Goal: Information Seeking & Learning: Learn about a topic

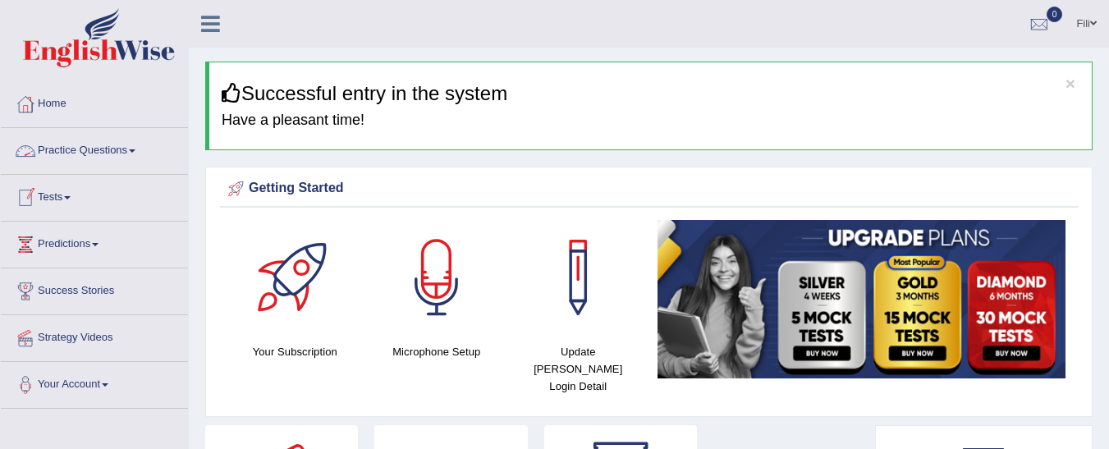
click at [121, 160] on link "Practice Questions" at bounding box center [94, 148] width 187 height 41
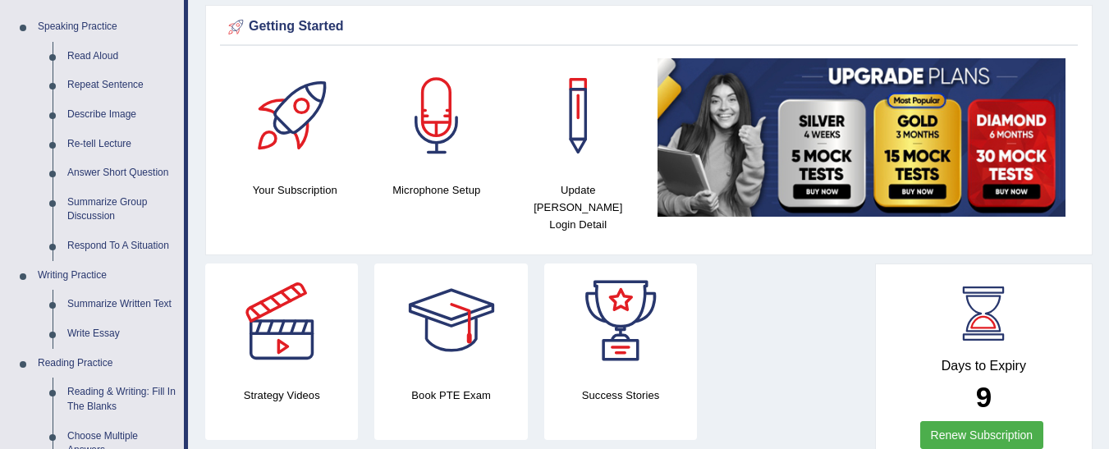
scroll to position [158, 0]
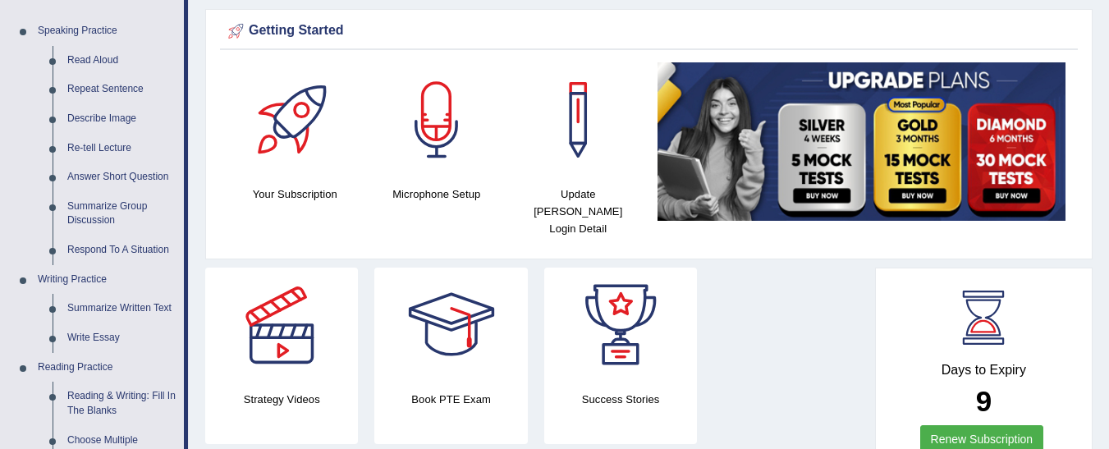
click at [1108, 66] on html "Toggle navigation Home Practice Questions Speaking Practice Read Aloud Repeat S…" at bounding box center [554, 66] width 1109 height 449
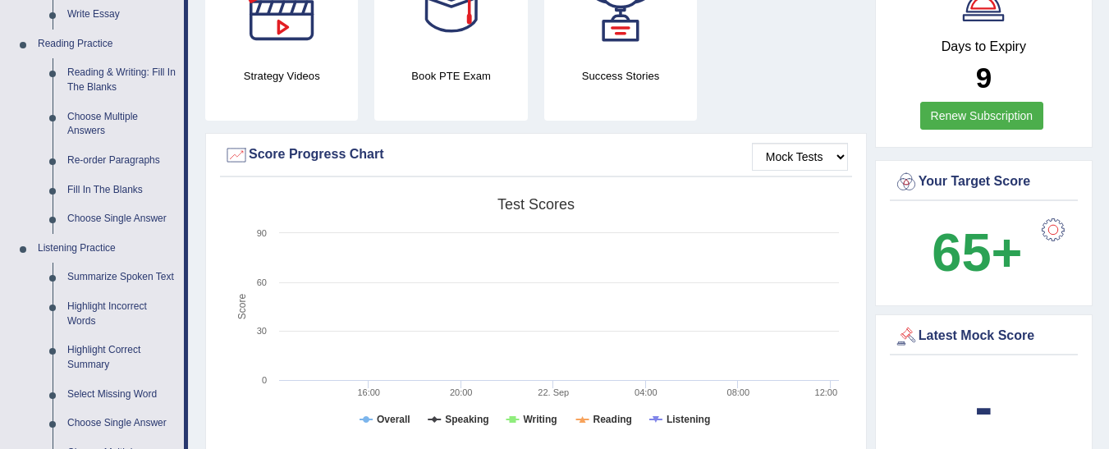
scroll to position [472, 0]
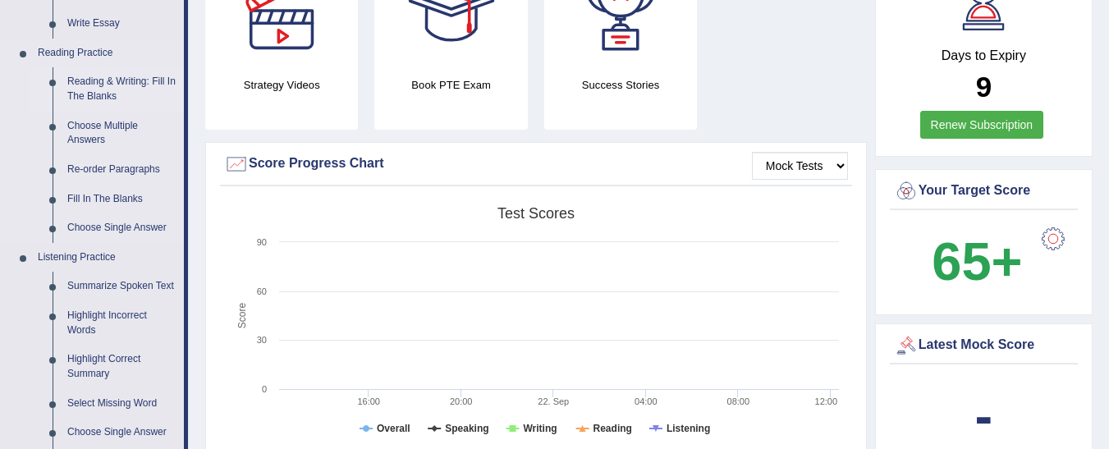
click at [131, 80] on link "Reading & Writing: Fill In The Blanks" at bounding box center [122, 89] width 124 height 44
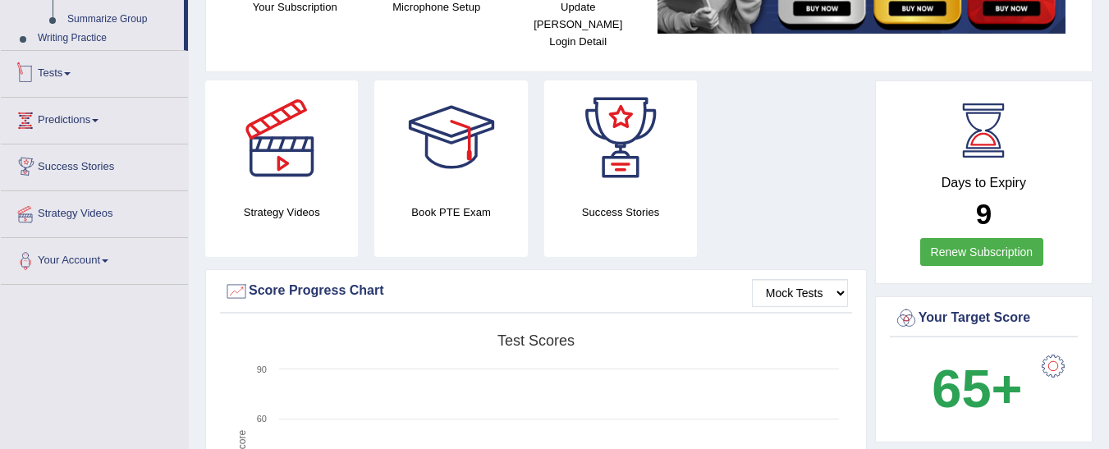
scroll to position [464, 0]
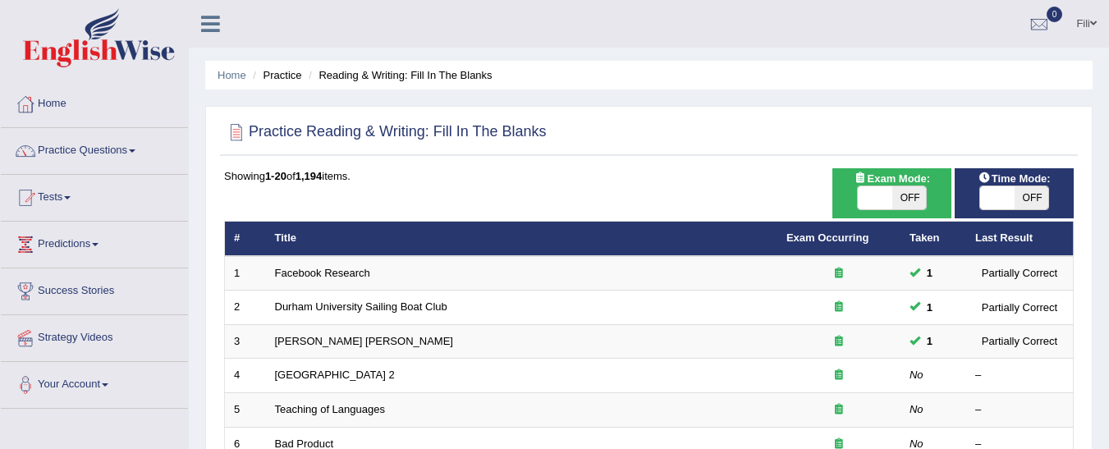
click at [1043, 191] on span "OFF" at bounding box center [1031, 197] width 34 height 23
checkbox input "true"
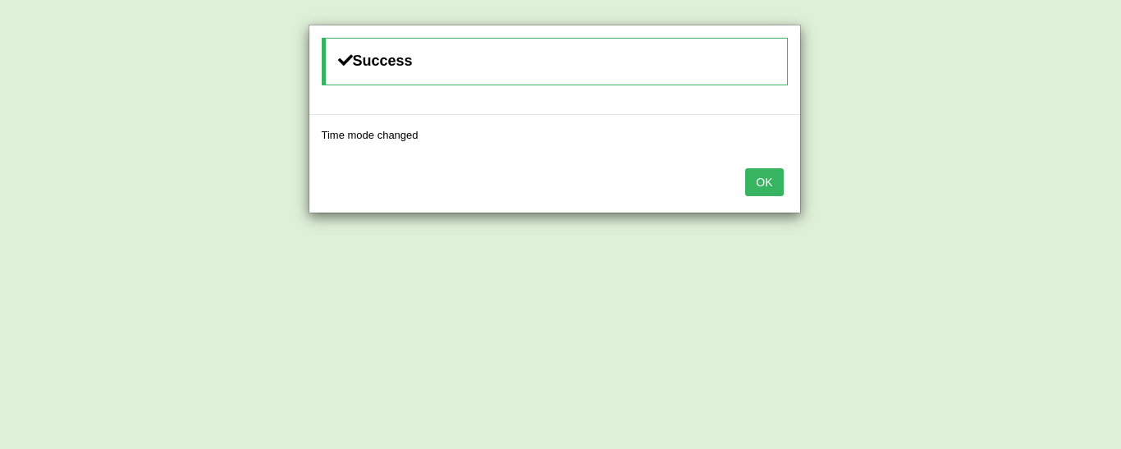
click at [767, 188] on button "OK" at bounding box center [764, 182] width 38 height 28
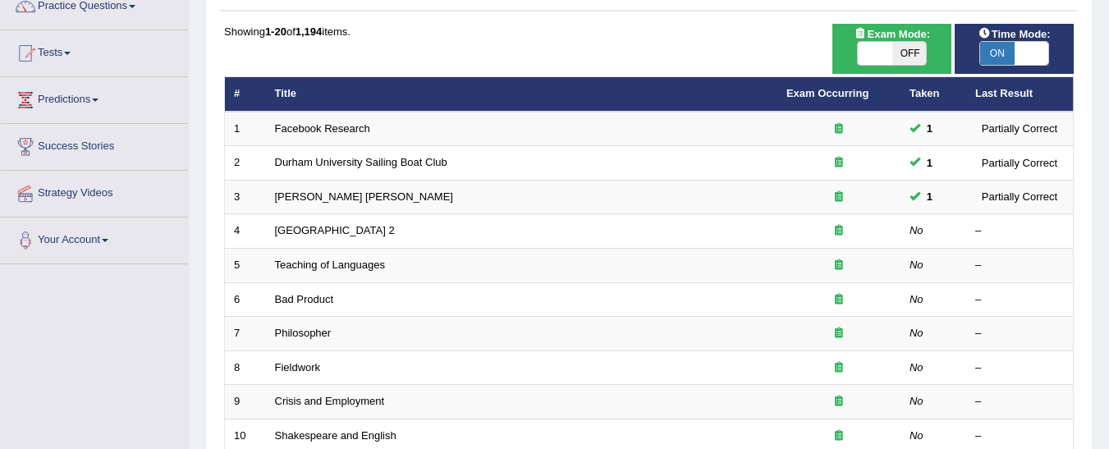
scroll to position [149, 0]
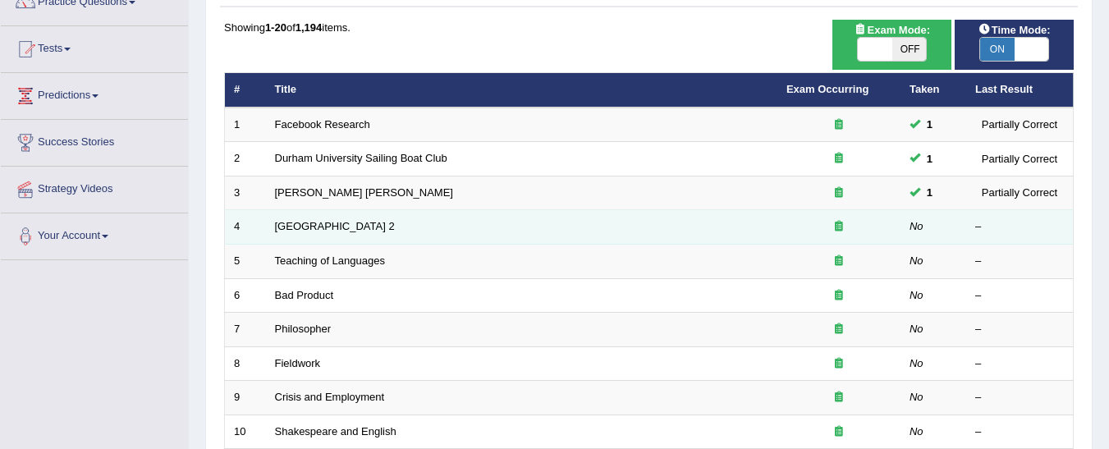
click at [463, 220] on td "Golden Gate Bridge 2" at bounding box center [521, 227] width 511 height 34
click at [332, 227] on link "Golden Gate Bridge 2" at bounding box center [335, 226] width 120 height 12
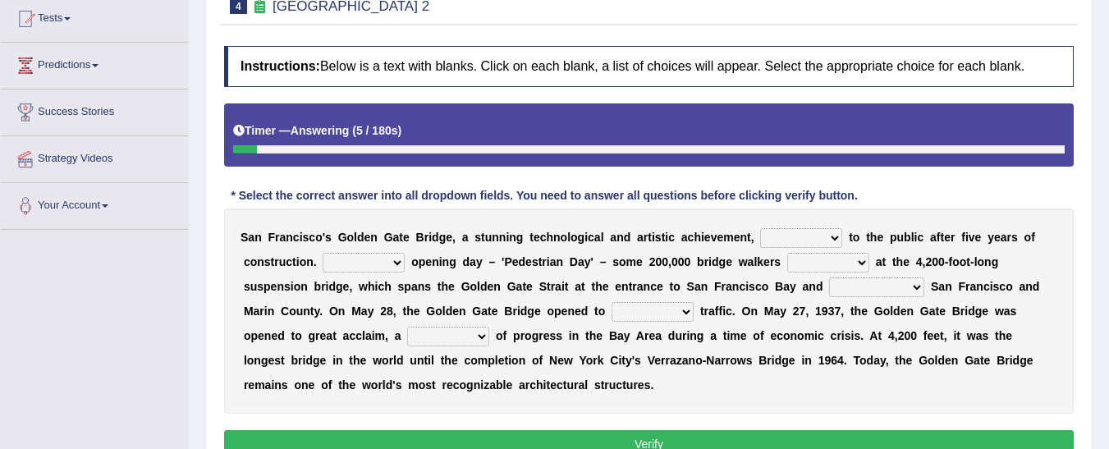
scroll to position [181, 0]
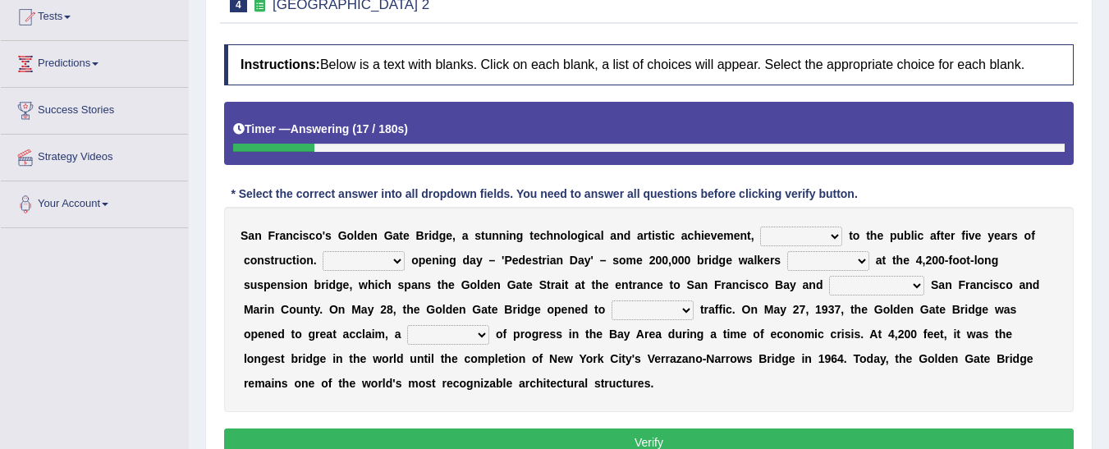
click at [790, 231] on select "opens closes appears equals" at bounding box center [801, 237] width 82 height 20
click at [332, 259] on select "On During Since When" at bounding box center [364, 261] width 82 height 20
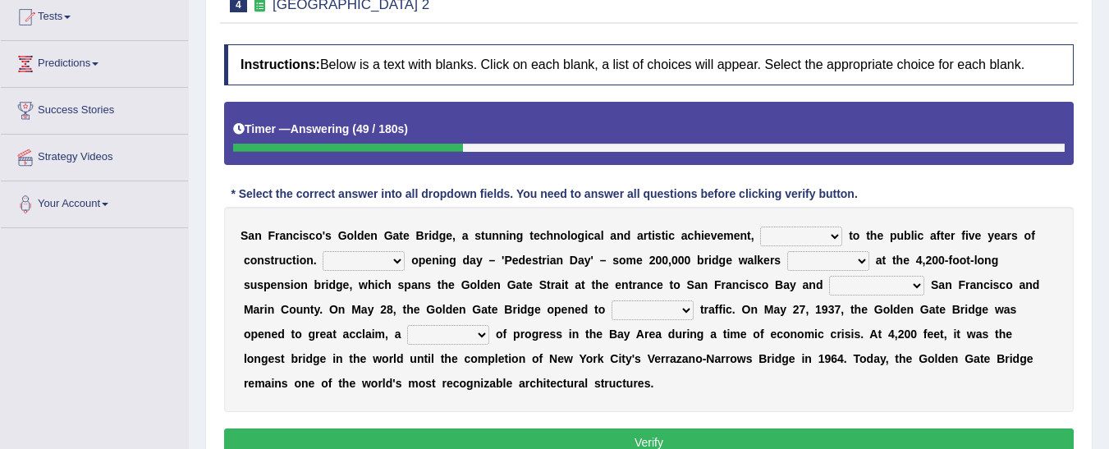
click at [332, 259] on select "On During Since When" at bounding box center [364, 261] width 82 height 20
click at [794, 228] on select "opens closes appears equals" at bounding box center [801, 237] width 82 height 20
select select "opens"
click at [760, 227] on select "opens closes appears equals" at bounding box center [801, 237] width 82 height 20
click at [382, 259] on select "On During Since When" at bounding box center [364, 261] width 82 height 20
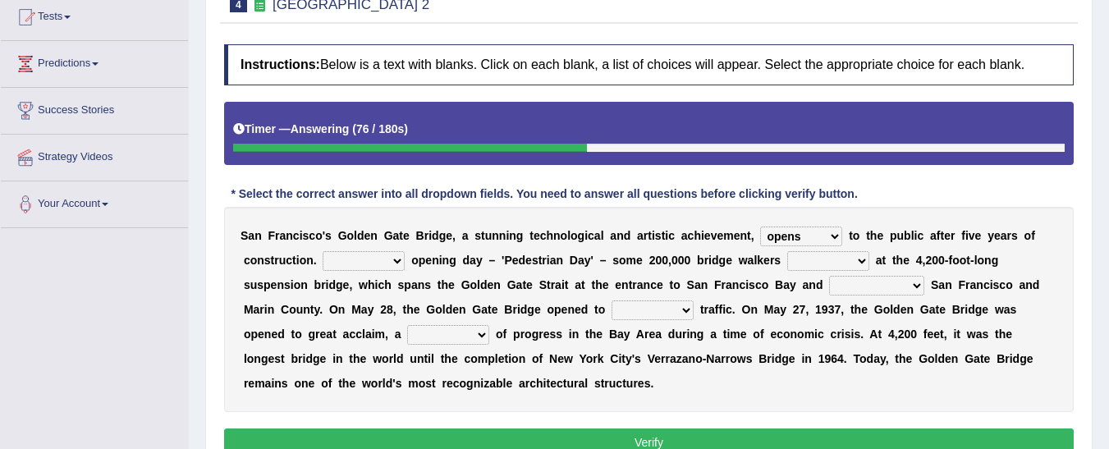
select select "On"
click at [323, 251] on select "On During Since When" at bounding box center [364, 261] width 82 height 20
click at [803, 263] on select "stationed looked marveled laughed" at bounding box center [828, 261] width 82 height 20
select select "looked"
click at [787, 251] on select "stationed looked marveled laughed" at bounding box center [828, 261] width 82 height 20
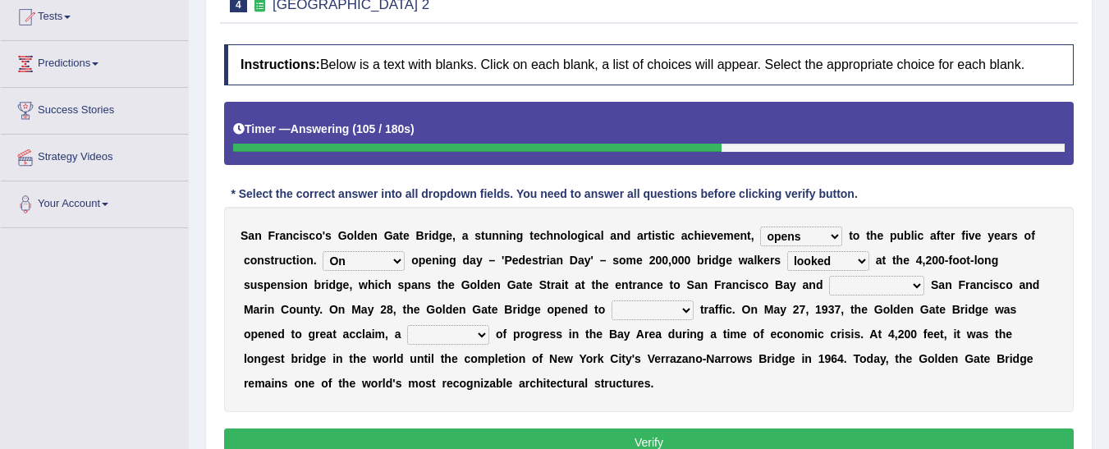
click at [829, 286] on select "separates connects channels differentiates" at bounding box center [876, 286] width 95 height 20
select select "separates"
click at [829, 276] on select "separates connects channels differentiates" at bounding box center [876, 286] width 95 height 20
click at [611, 310] on select "aquatic vehicular airborne watertight" at bounding box center [652, 310] width 82 height 20
click at [611, 300] on select "aquatic vehicular airborne watertight" at bounding box center [652, 310] width 82 height 20
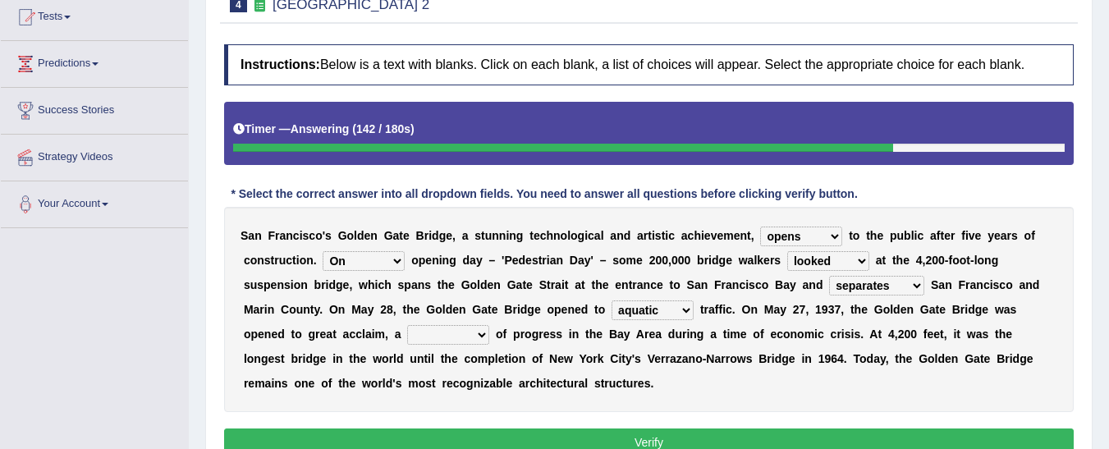
click at [611, 305] on select "aquatic vehicular airborne watertight" at bounding box center [652, 310] width 82 height 20
select select "watertight"
click at [611, 300] on select "aquatic vehicular airborne watertight" at bounding box center [652, 310] width 82 height 20
click at [305, 323] on div "S a n F r a n c i s c o ' s G o l d e n G a t e B r i d g e , a s t u n n i n g…" at bounding box center [648, 309] width 849 height 205
click at [407, 341] on select "denial symbol technique yield" at bounding box center [448, 335] width 82 height 20
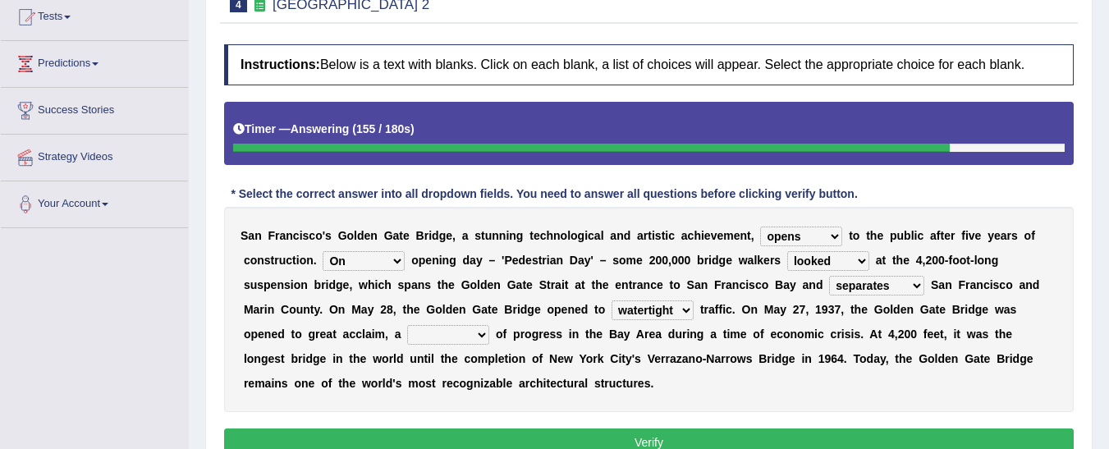
select select "symbol"
click at [407, 325] on select "denial symbol technique yield" at bounding box center [448, 335] width 82 height 20
click at [509, 434] on button "Verify" at bounding box center [648, 442] width 849 height 28
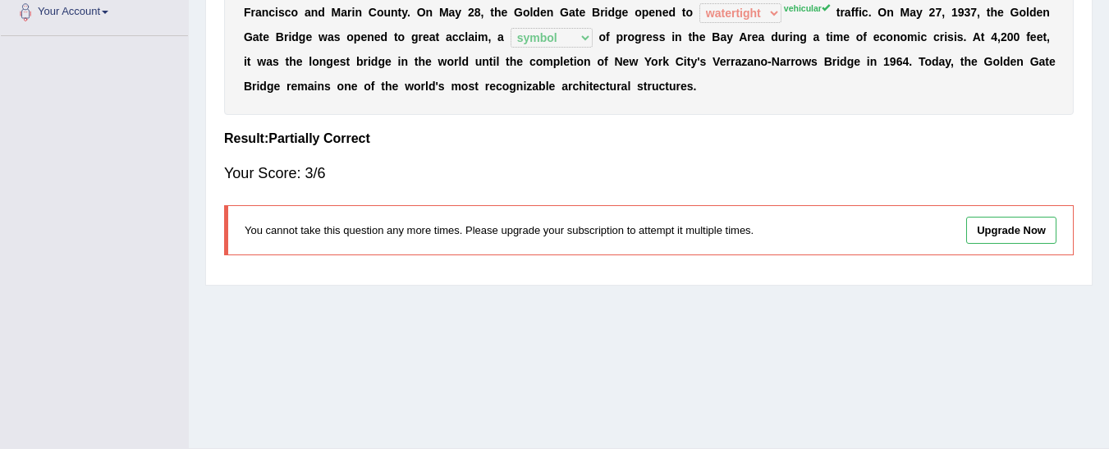
scroll to position [381, 0]
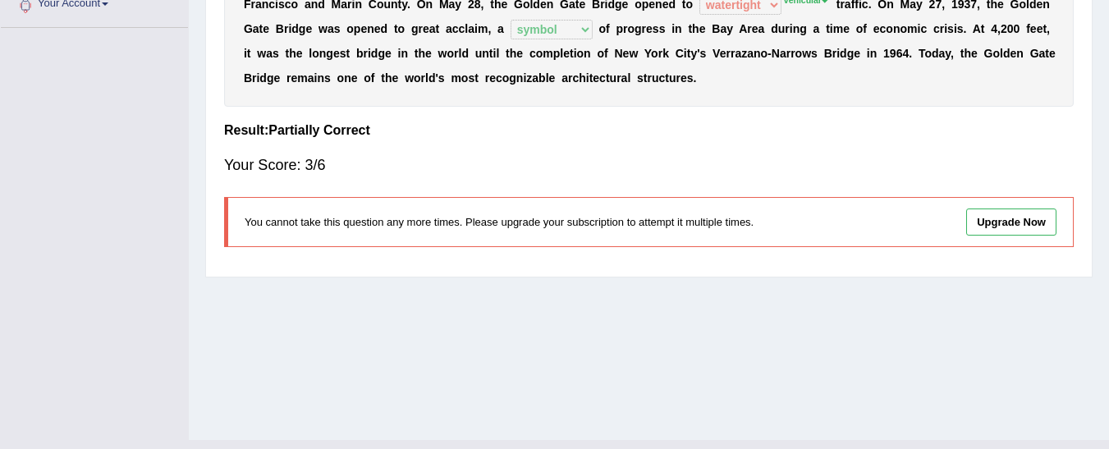
click at [987, 221] on link "Upgrade Now" at bounding box center [1011, 221] width 90 height 27
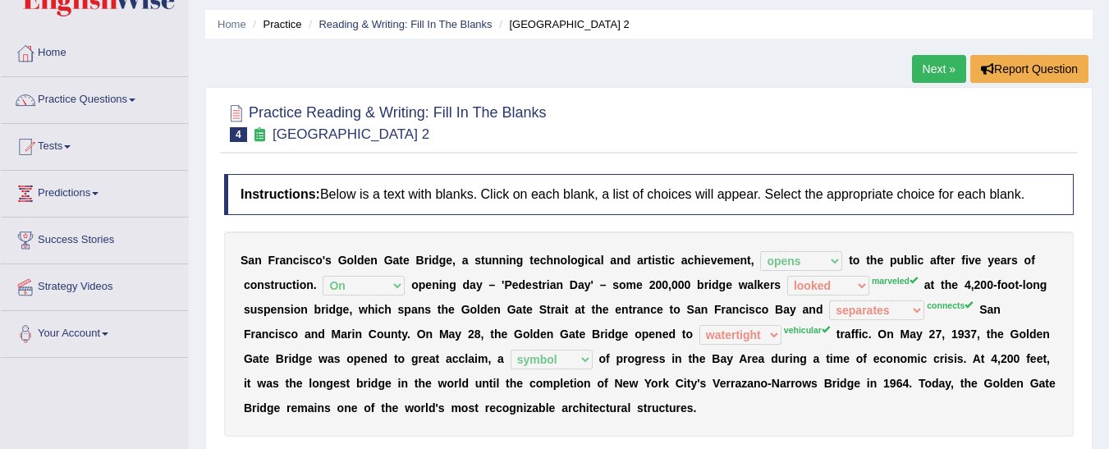
scroll to position [47, 0]
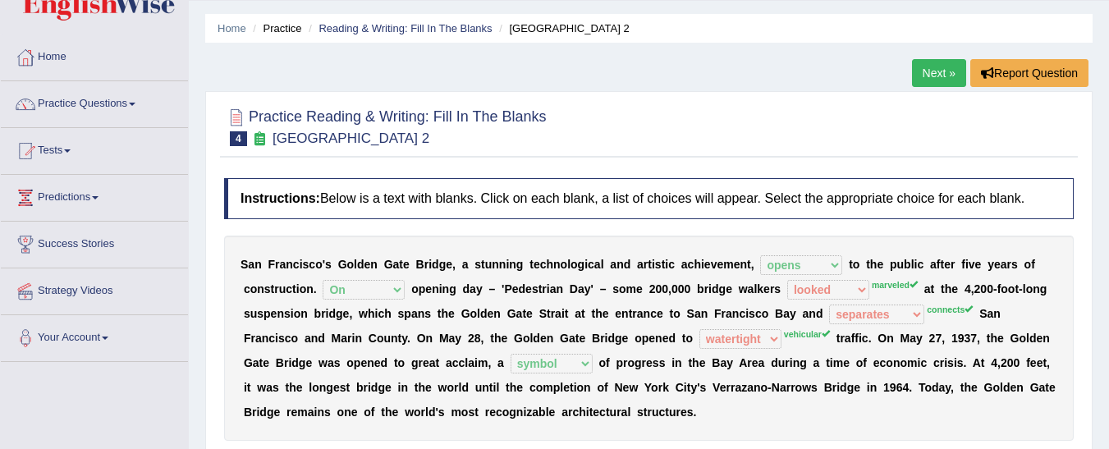
click at [942, 66] on link "Next »" at bounding box center [939, 73] width 54 height 28
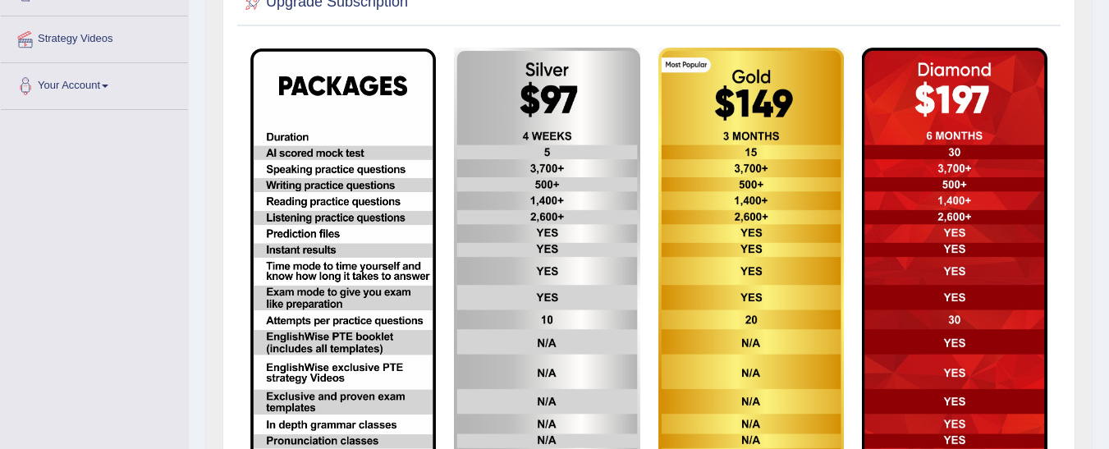
scroll to position [281, 0]
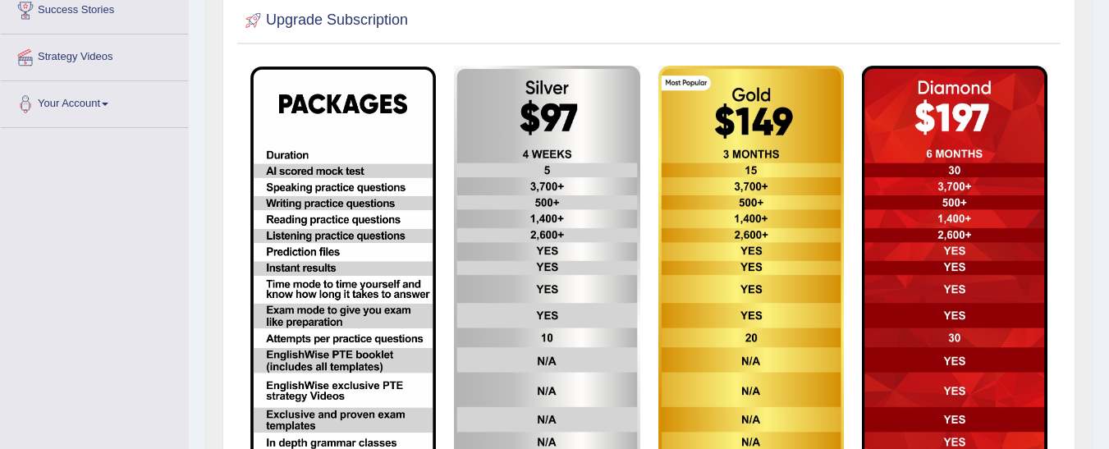
click at [520, 241] on img at bounding box center [546, 275] width 185 height 419
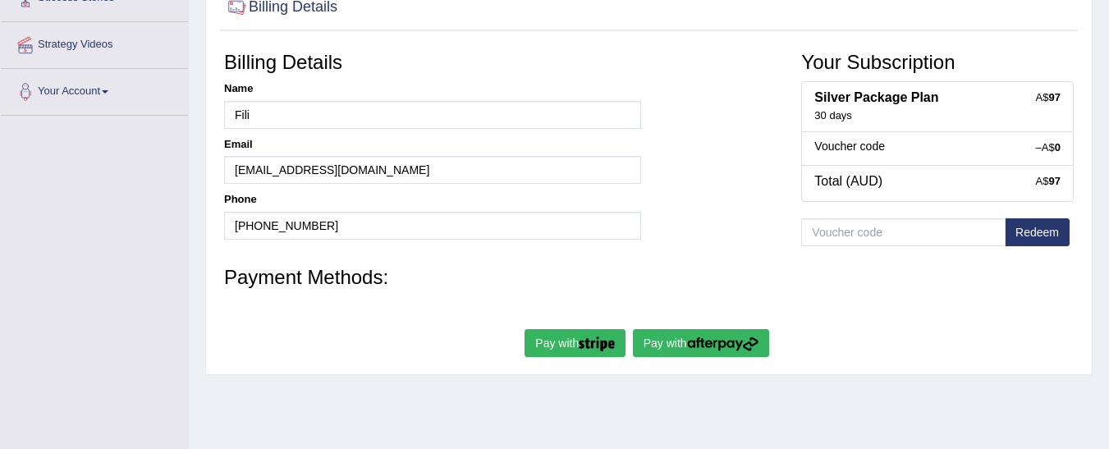
scroll to position [295, 0]
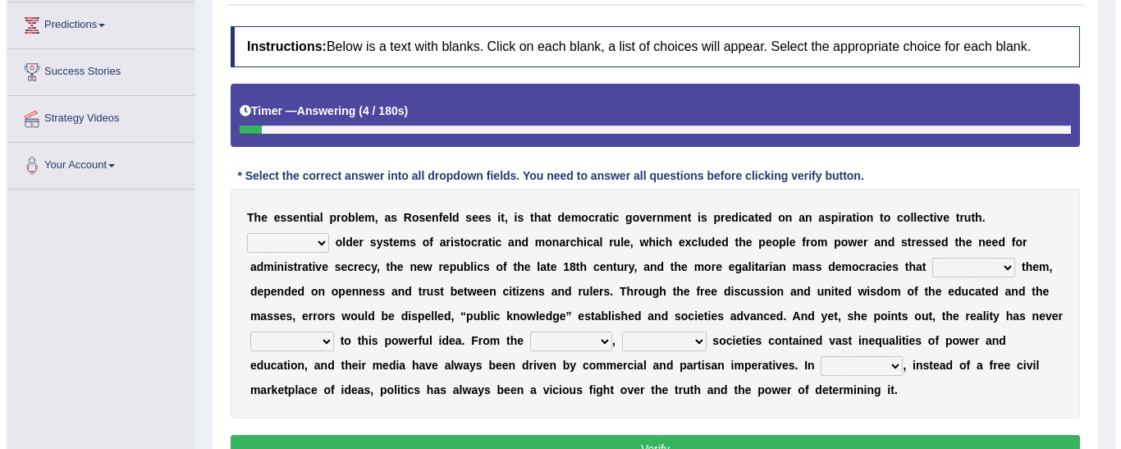
scroll to position [240, 0]
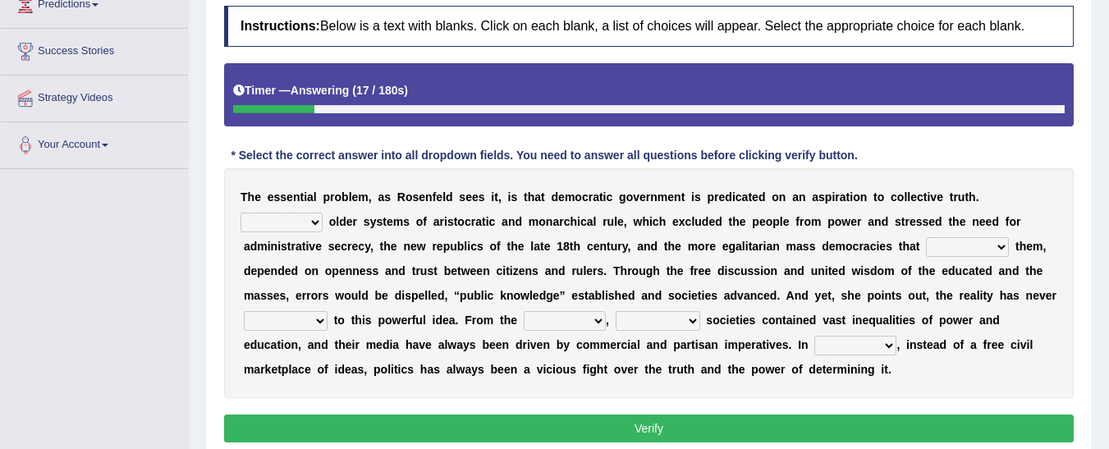
click at [323, 213] on select "Like Unlike Likely Safely" at bounding box center [281, 223] width 82 height 20
select select "Unlike"
click at [323, 213] on select "Like Unlike Likely Safely" at bounding box center [281, 223] width 82 height 20
click at [926, 245] on select "readed grated succeeded printed" at bounding box center [967, 247] width 83 height 20
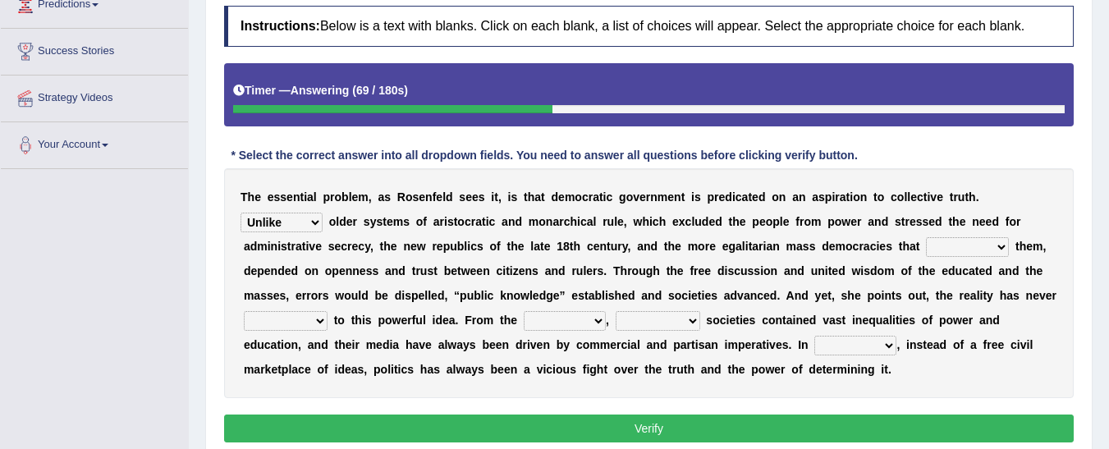
select select "grated"
click at [926, 237] on select "readed grated succeeded printed" at bounding box center [967, 247] width 83 height 20
click at [327, 311] on select "saved up stood up brought up lived up" at bounding box center [286, 321] width 84 height 20
select select "stood up"
click at [327, 311] on select "saved up stood up brought up lived up" at bounding box center [286, 321] width 84 height 20
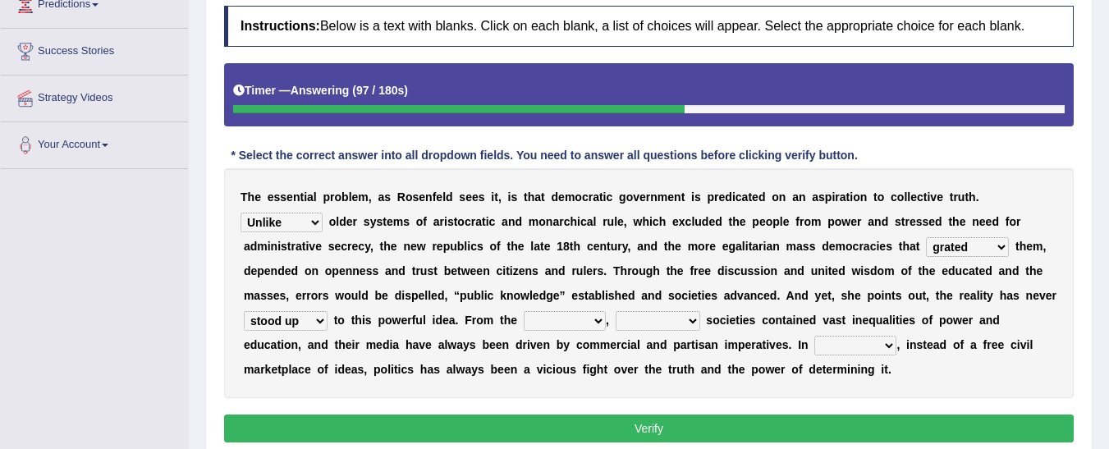
click at [524, 325] on select "outset ranged stood caught" at bounding box center [565, 321] width 82 height 20
select select "outset"
click at [524, 311] on select "outset ranged stood caught" at bounding box center [565, 321] width 82 height 20
click at [616, 323] on select "freedom democratic media stilled" at bounding box center [658, 321] width 85 height 20
select select "democratic"
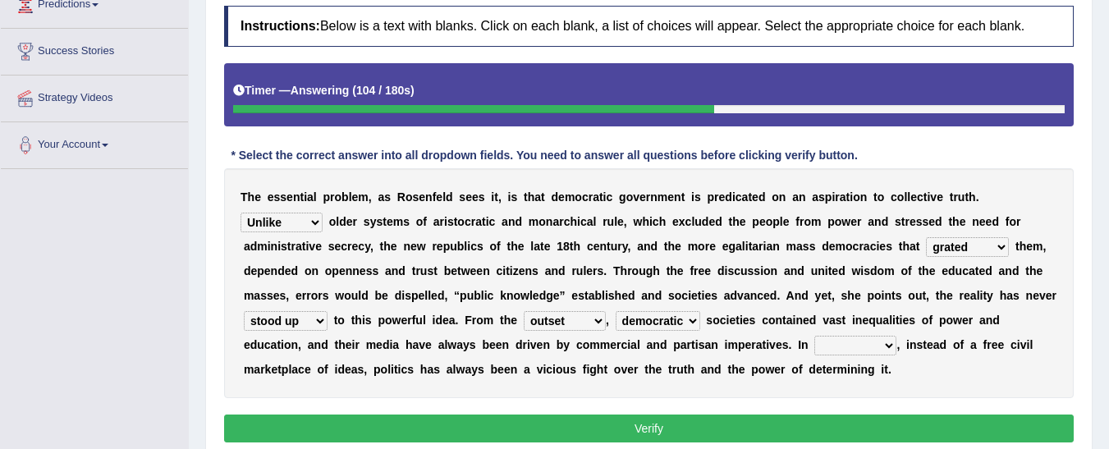
click at [616, 311] on select "freedom democratic media stilled" at bounding box center [658, 321] width 85 height 20
click at [814, 349] on select "power practice ideas fought" at bounding box center [855, 346] width 82 height 20
select select "practice"
click at [814, 336] on select "power practice ideas fought" at bounding box center [855, 346] width 82 height 20
click at [814, 341] on select "power practice ideas fought" at bounding box center [855, 346] width 82 height 20
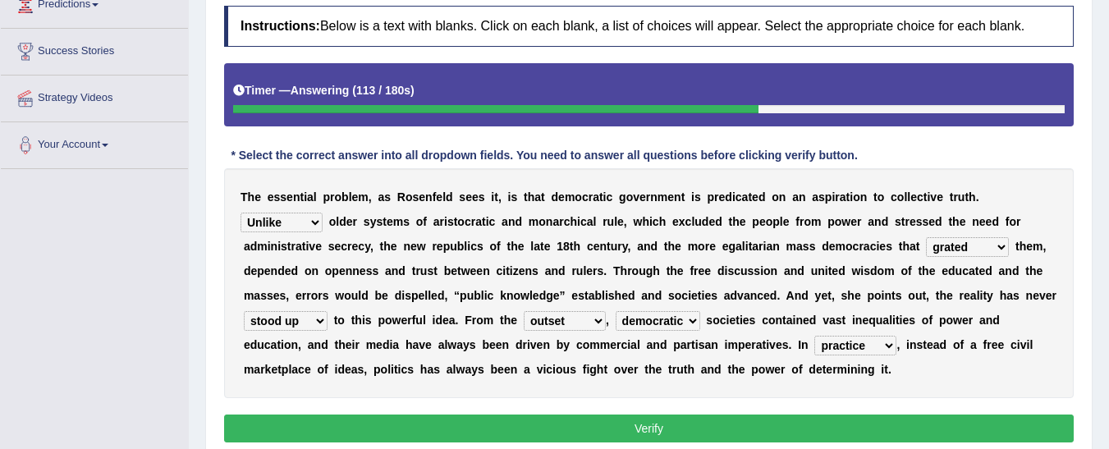
click at [578, 421] on button "Verify" at bounding box center [648, 428] width 849 height 28
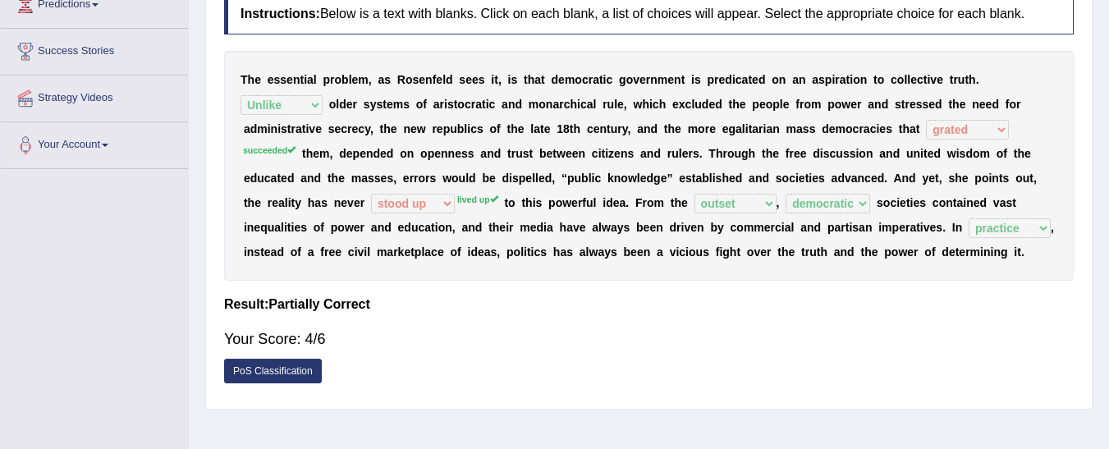
click at [302, 359] on link "PoS Classification" at bounding box center [273, 371] width 98 height 25
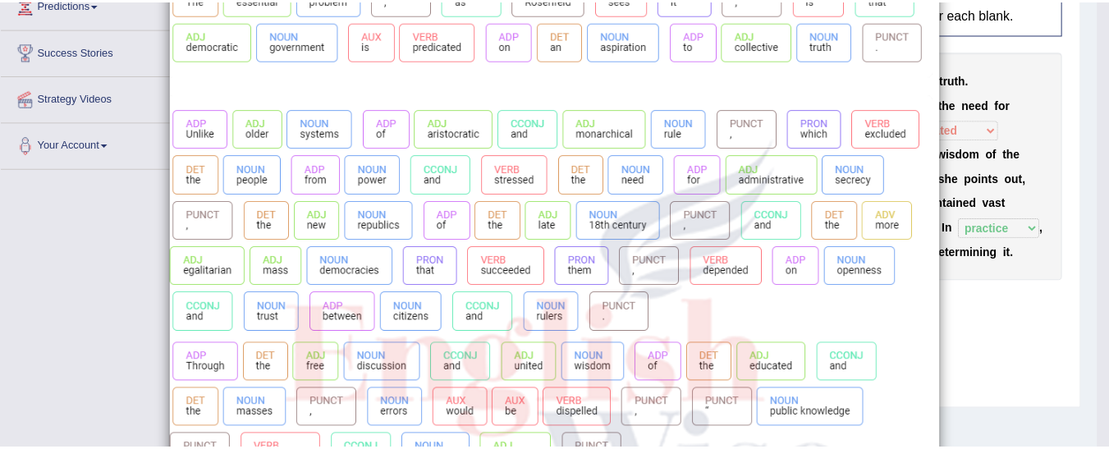
scroll to position [0, 0]
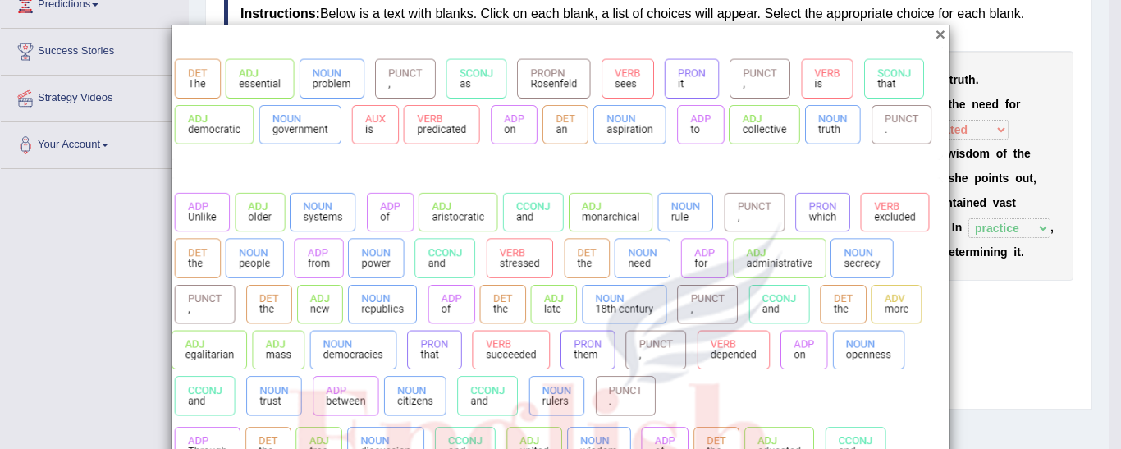
click at [938, 33] on button "×" at bounding box center [941, 33] width 10 height 17
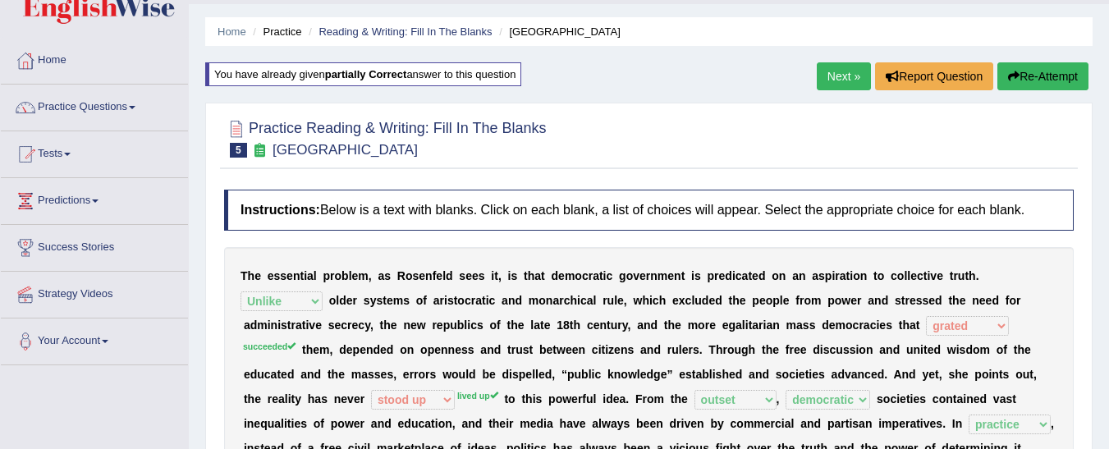
scroll to position [42, 0]
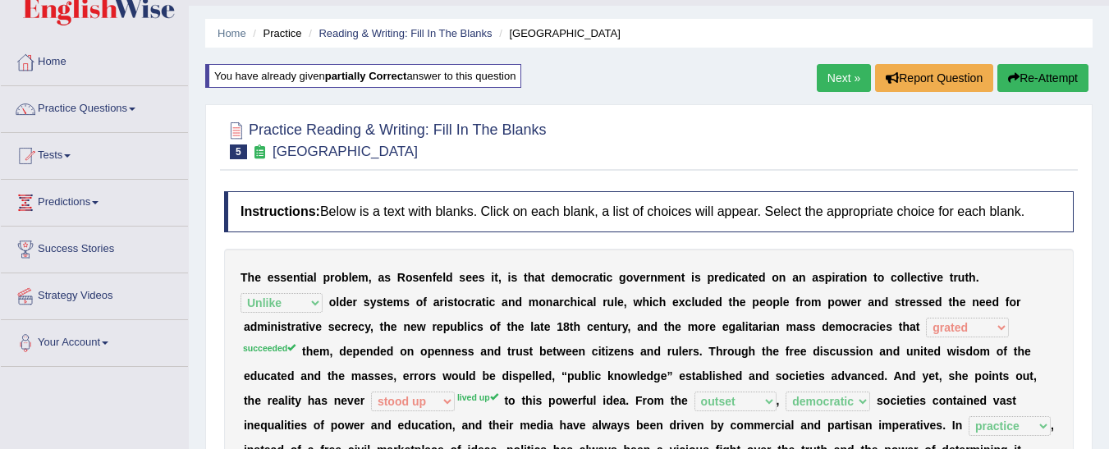
click at [849, 77] on link "Next »" at bounding box center [844, 78] width 54 height 28
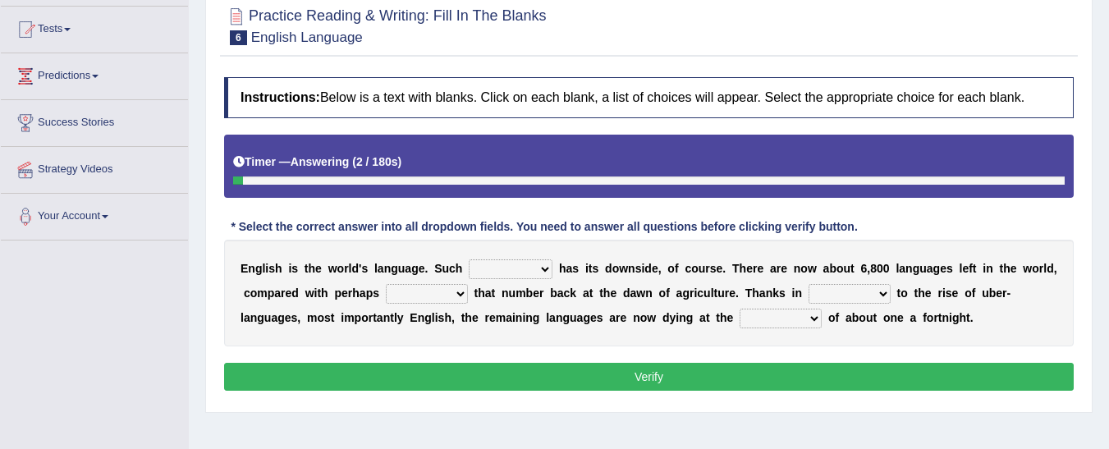
scroll to position [170, 0]
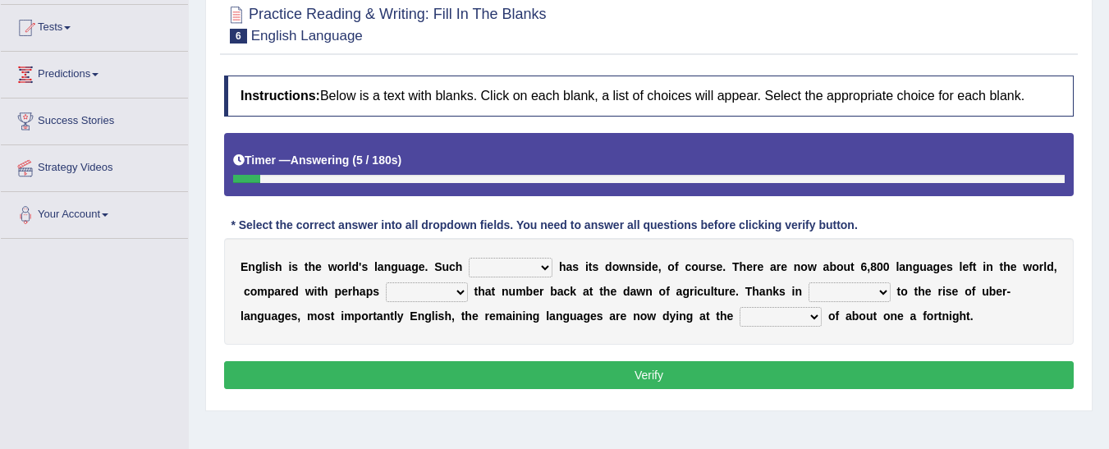
click at [470, 264] on select "power idea subject dominance" at bounding box center [511, 268] width 84 height 20
drag, startPoint x: 470, startPoint y: 264, endPoint x: 477, endPoint y: 343, distance: 79.1
click at [477, 343] on div "E n g l i s h i s t h e w o r l d ' s l a n g u a g e . S u c h power idea subj…" at bounding box center [648, 291] width 849 height 107
select select "subject"
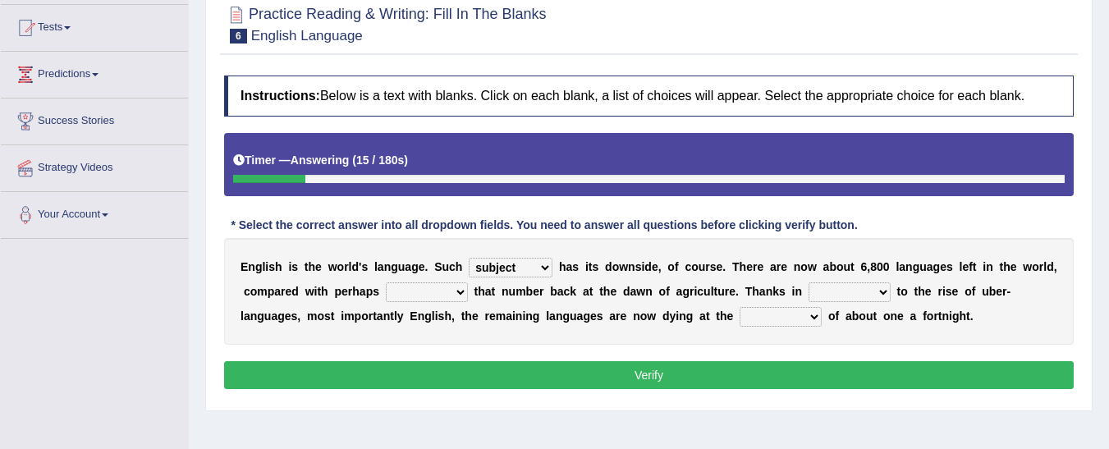
click at [469, 258] on select "power idea subject dominance" at bounding box center [511, 268] width 84 height 20
click at [406, 293] on select "rise twice firstly never" at bounding box center [427, 292] width 82 height 20
select select "twice"
click at [386, 282] on select "rise twice firstly never" at bounding box center [427, 292] width 82 height 20
click at [808, 297] on select "rare start part bother" at bounding box center [849, 292] width 82 height 20
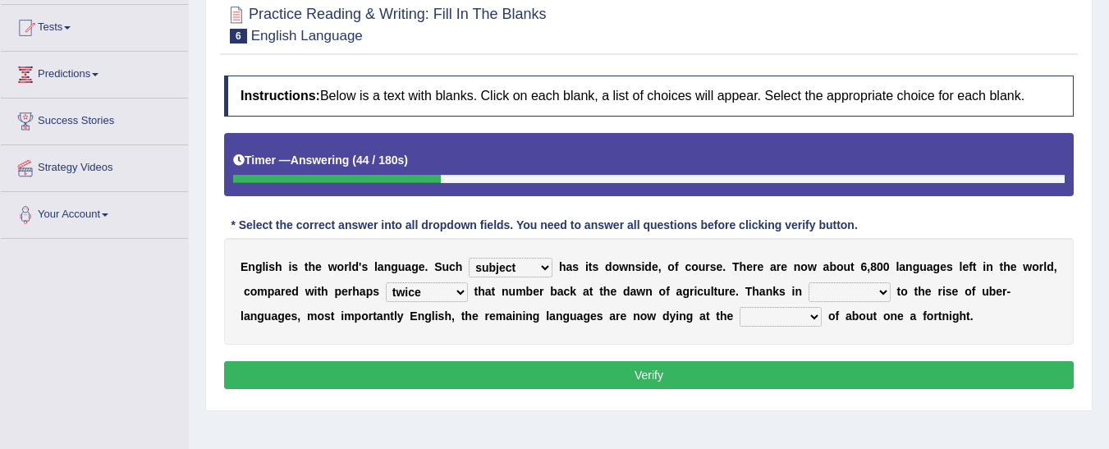
select select "part"
click at [808, 282] on select "rare start part bother" at bounding box center [849, 292] width 82 height 20
click at [740, 314] on select "state rate wait great" at bounding box center [781, 317] width 82 height 20
select select "rate"
click at [740, 307] on select "state rate wait great" at bounding box center [781, 317] width 82 height 20
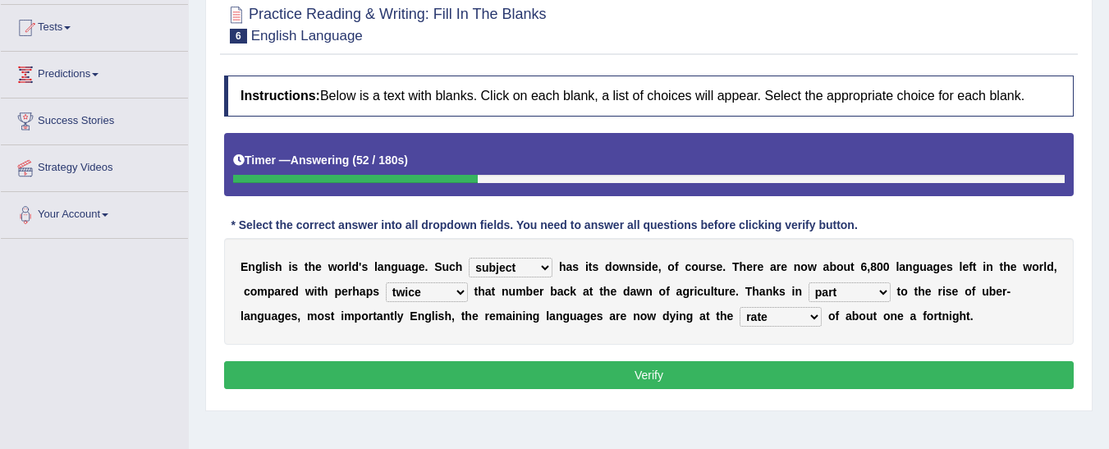
click at [683, 372] on button "Verify" at bounding box center [648, 375] width 849 height 28
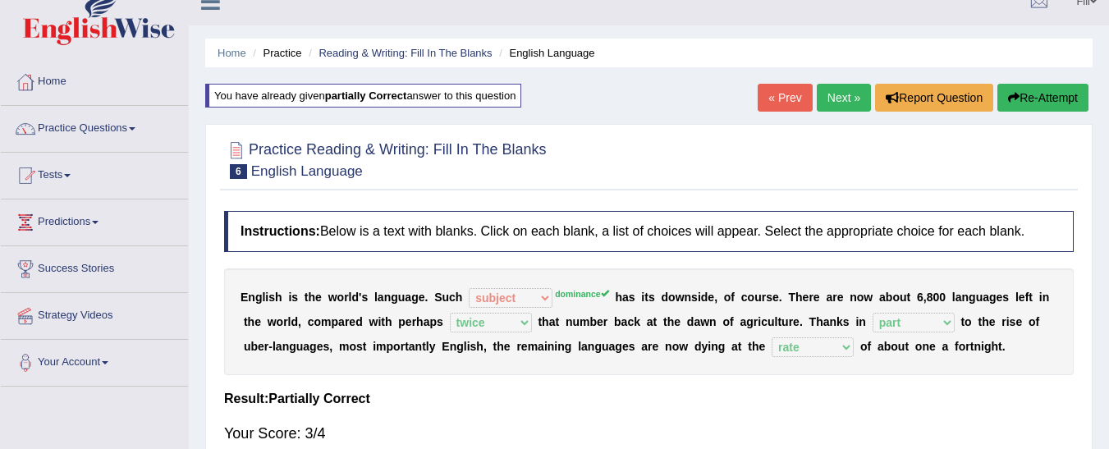
scroll to position [0, 0]
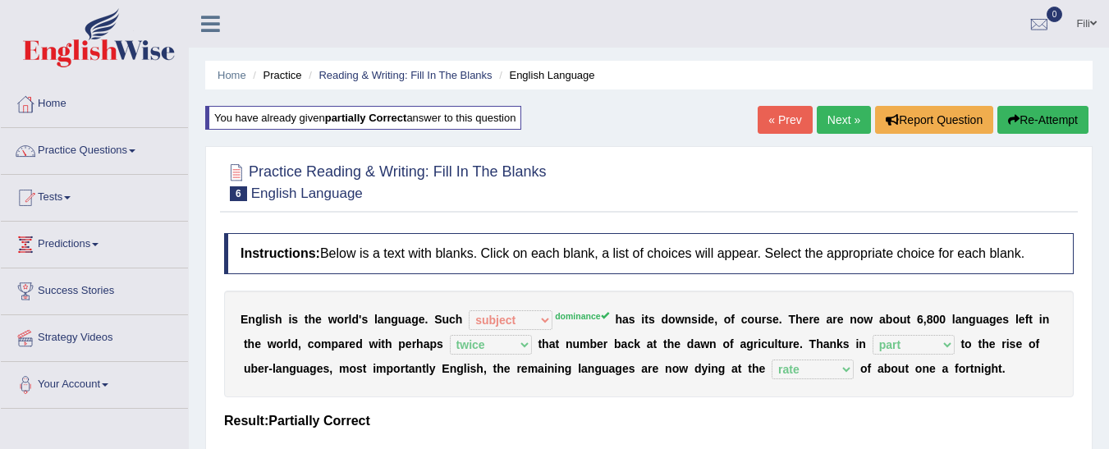
click at [839, 126] on link "Next »" at bounding box center [844, 120] width 54 height 28
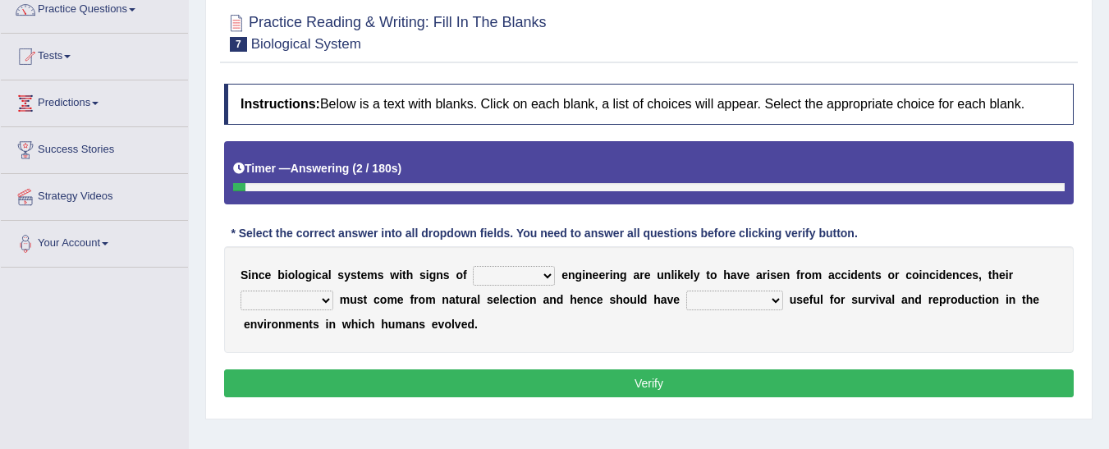
scroll to position [147, 0]
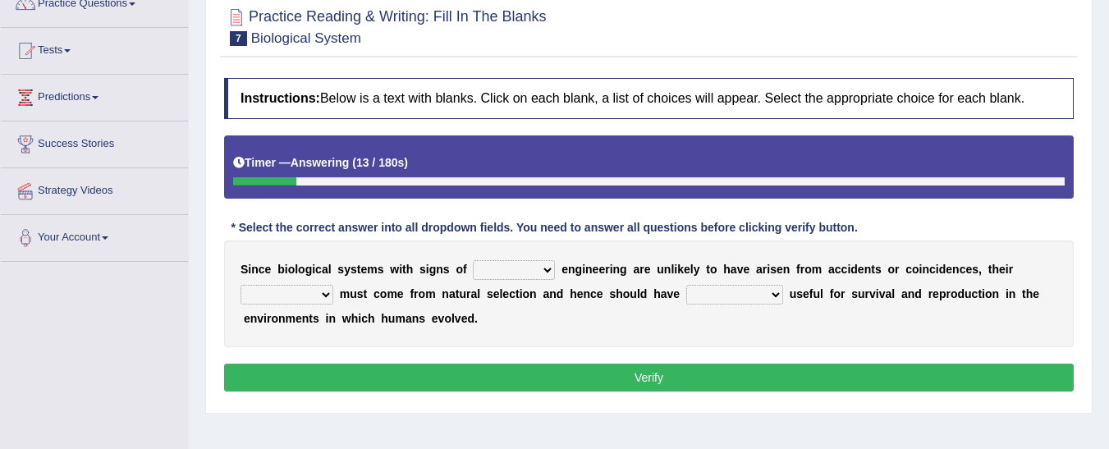
click at [475, 269] on select "system national extra complex" at bounding box center [514, 270] width 82 height 20
select select "system"
click at [473, 260] on select "system national extra complex" at bounding box center [514, 270] width 82 height 20
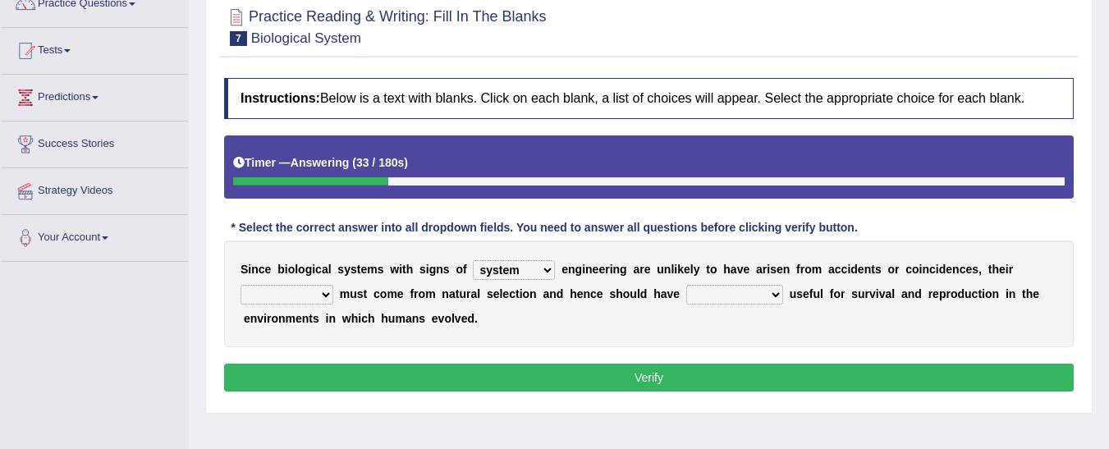
click at [304, 295] on select "presence organisation registration structures" at bounding box center [286, 295] width 93 height 20
select select "structures"
click at [240, 285] on select "presence organisation registration structures" at bounding box center [286, 295] width 93 height 20
click at [686, 301] on select "functions cultures samples introductions" at bounding box center [734, 295] width 97 height 20
select select "samples"
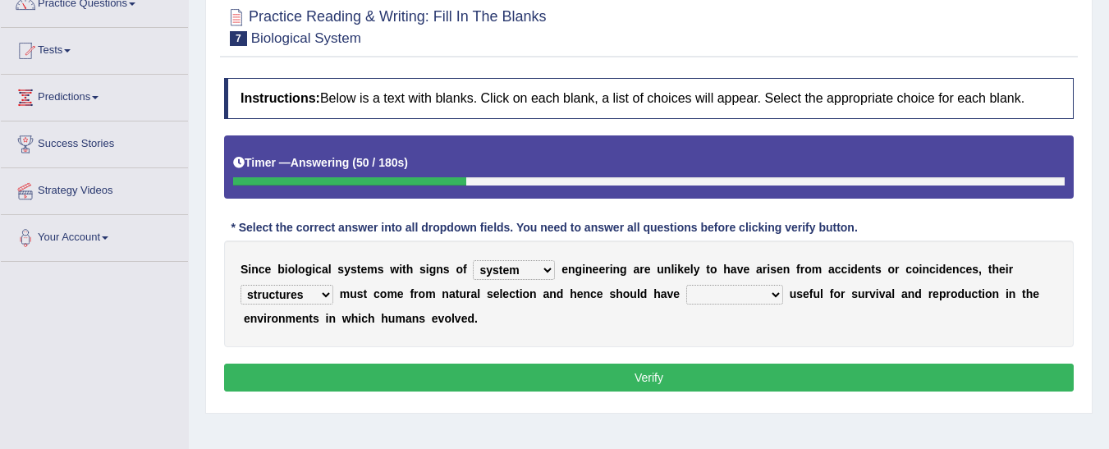
click at [686, 285] on select "functions cultures samples introductions" at bounding box center [734, 295] width 97 height 20
click at [680, 371] on button "Verify" at bounding box center [648, 378] width 849 height 28
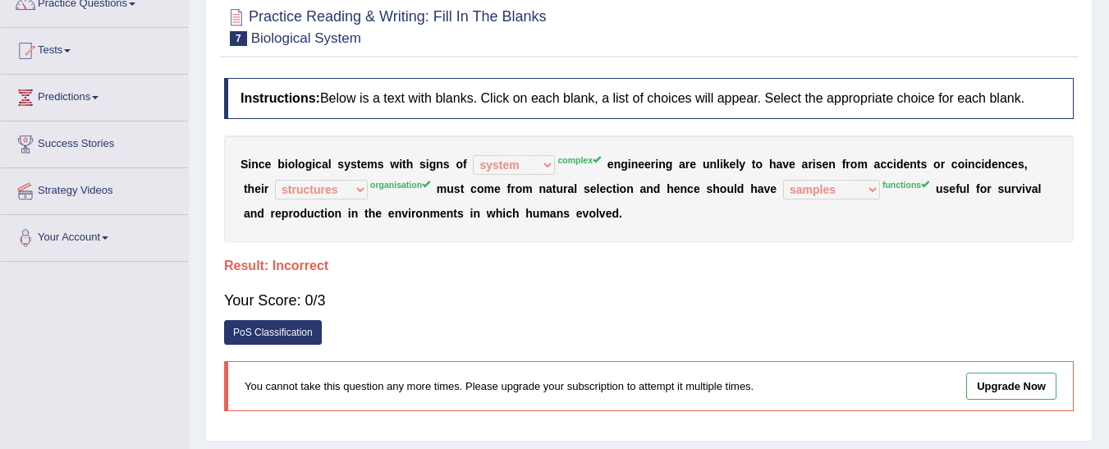
scroll to position [0, 0]
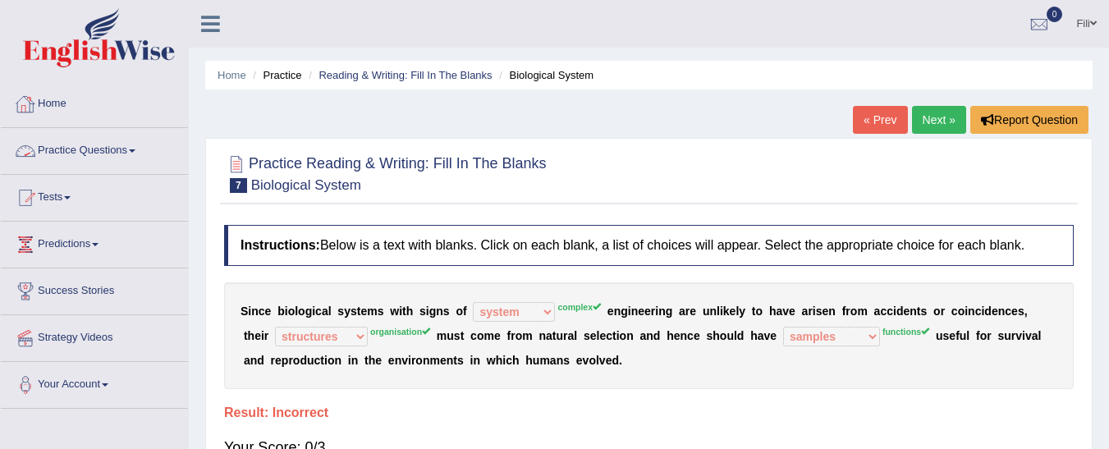
click at [55, 156] on link "Practice Questions" at bounding box center [94, 148] width 187 height 41
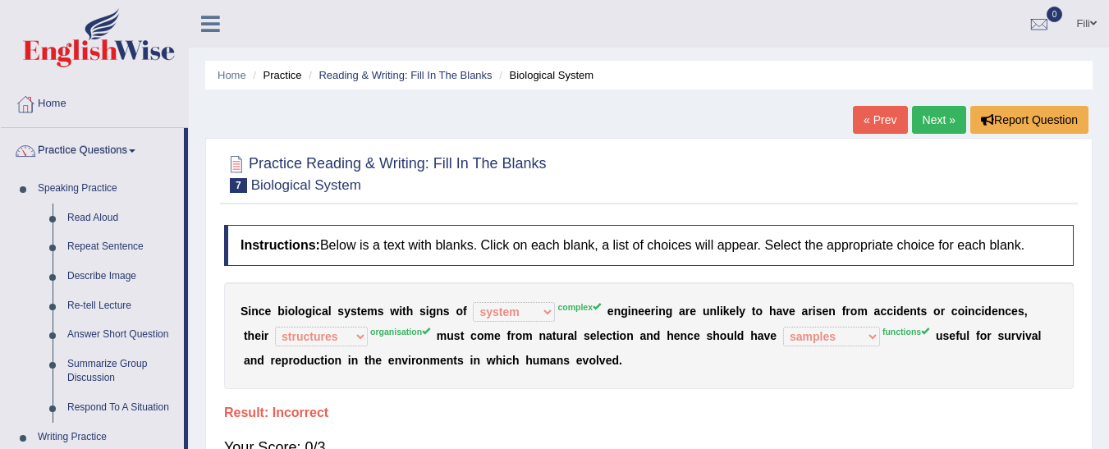
click at [919, 113] on link "Next »" at bounding box center [939, 120] width 54 height 28
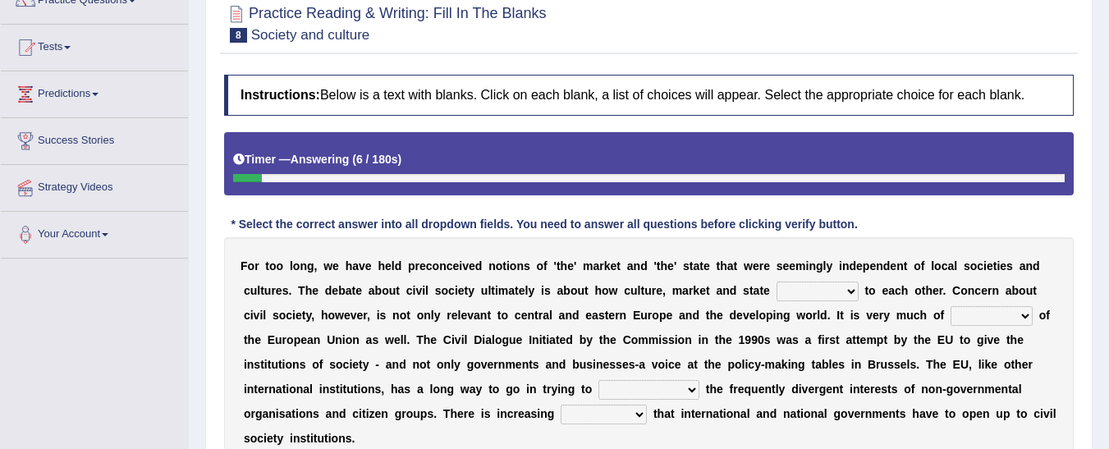
scroll to position [155, 0]
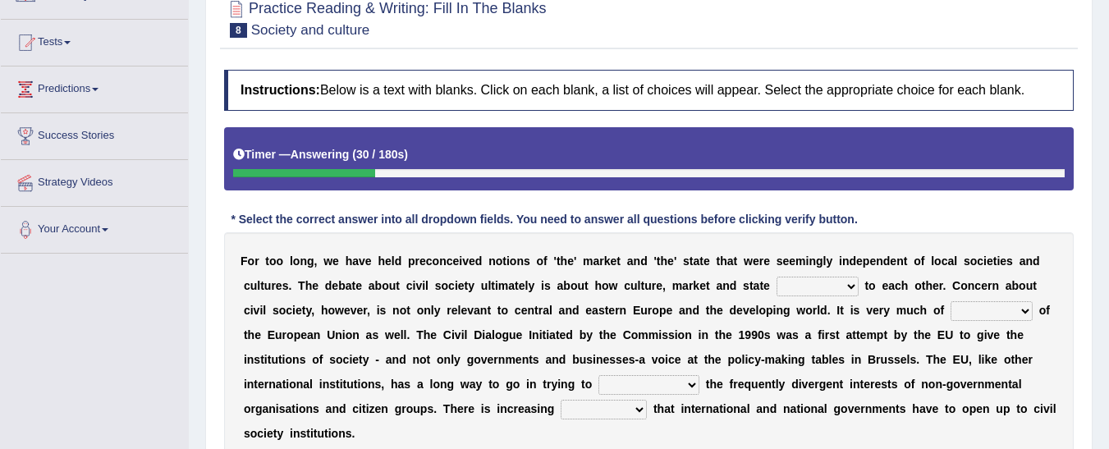
click at [776, 289] on select "stay relate bring telling" at bounding box center [817, 287] width 82 height 20
select select "relate"
click at [776, 277] on select "stay relate bring telling" at bounding box center [817, 287] width 82 height 20
click at [950, 313] on select "interest brought shown suspect" at bounding box center [991, 311] width 82 height 20
select select "interest"
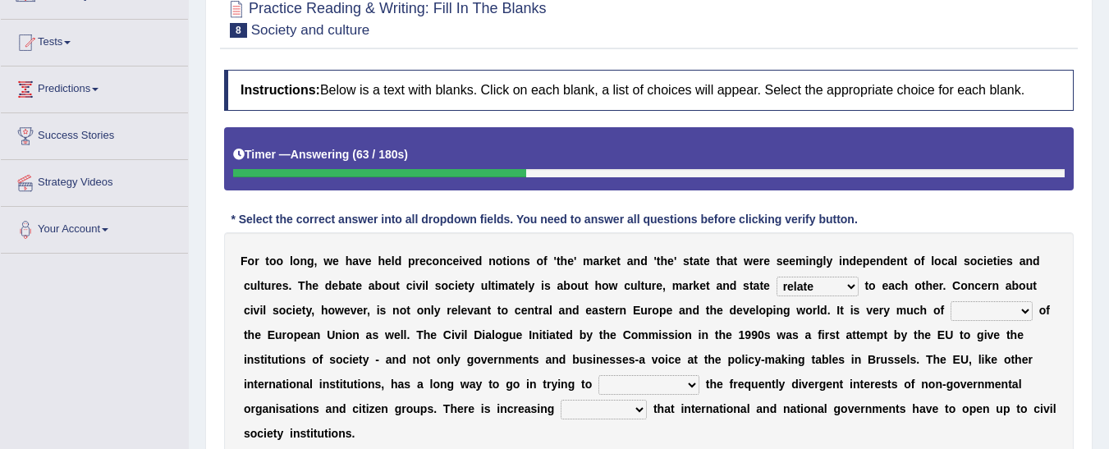
click at [950, 301] on select "interest brought shown suspect" at bounding box center [991, 311] width 82 height 20
click at [598, 382] on select "indulge express supreme accommodate" at bounding box center [648, 385] width 101 height 20
click at [561, 409] on select "tolerance expression recognition sample" at bounding box center [604, 410] width 86 height 20
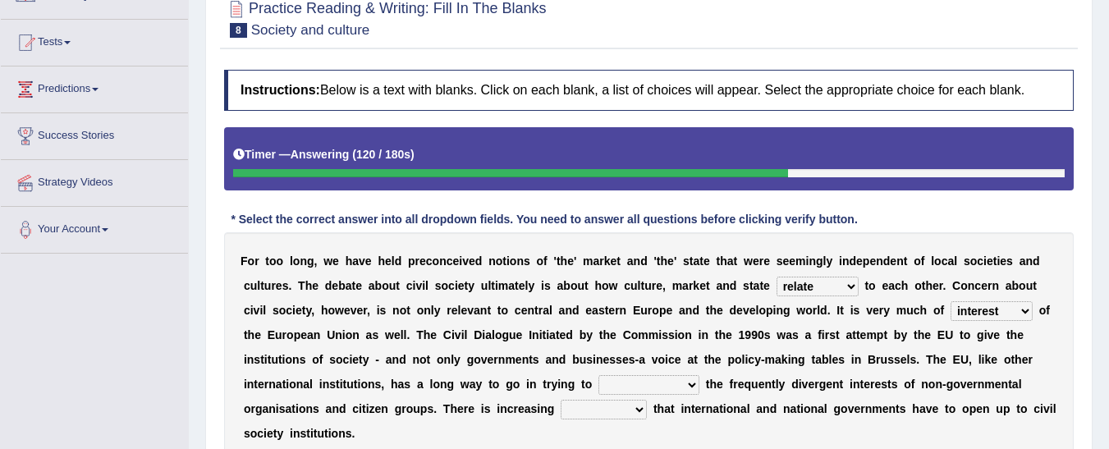
select select "recognition"
click at [561, 400] on select "tolerance expression recognition sample" at bounding box center [604, 410] width 86 height 20
click at [598, 384] on select "indulge express supreme accommodate" at bounding box center [648, 385] width 101 height 20
select select "supreme"
click at [598, 375] on select "indulge express supreme accommodate" at bounding box center [648, 385] width 101 height 20
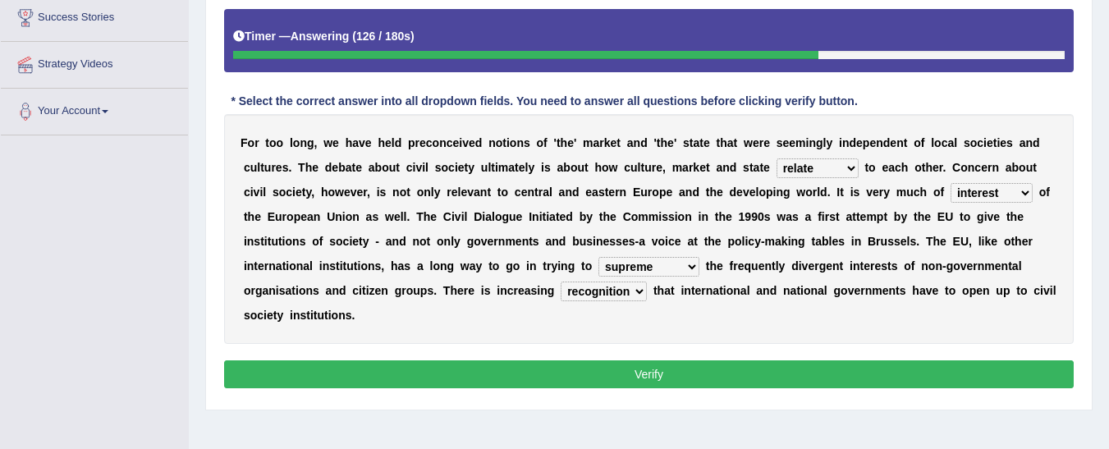
scroll to position [282, 0]
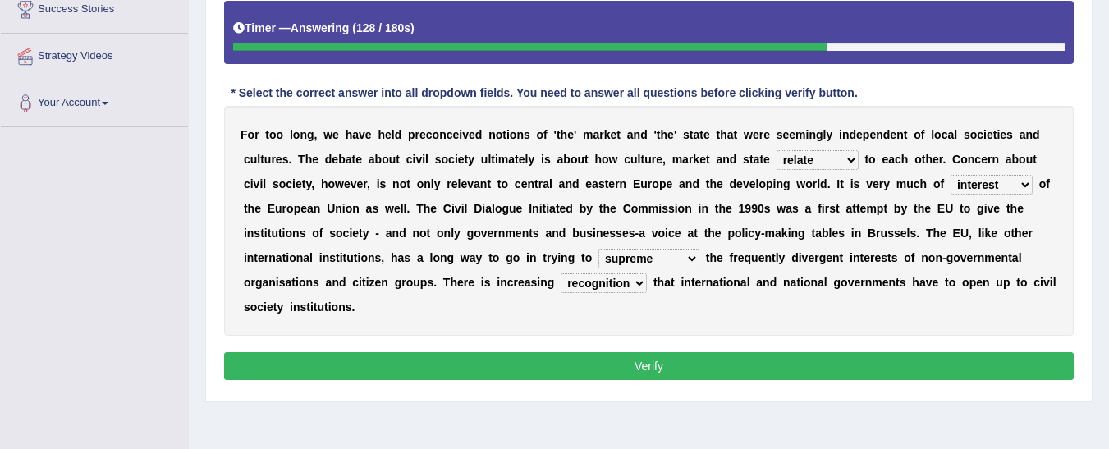
click at [965, 352] on button "Verify" at bounding box center [648, 366] width 849 height 28
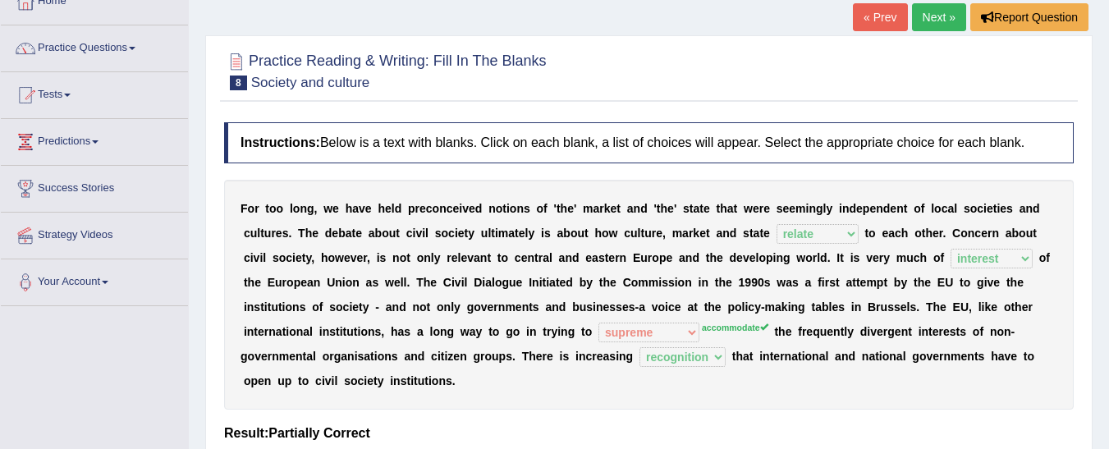
scroll to position [3, 0]
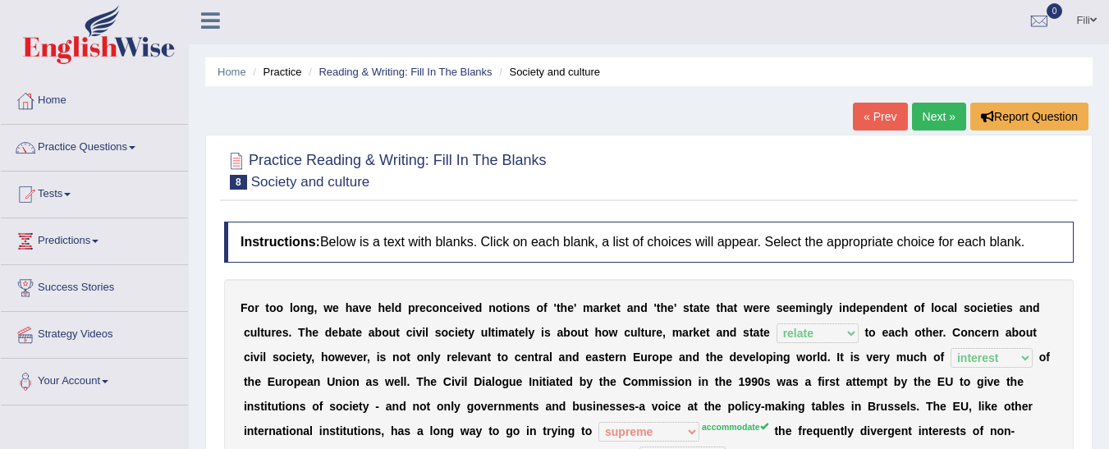
click at [944, 112] on link "Next »" at bounding box center [939, 117] width 54 height 28
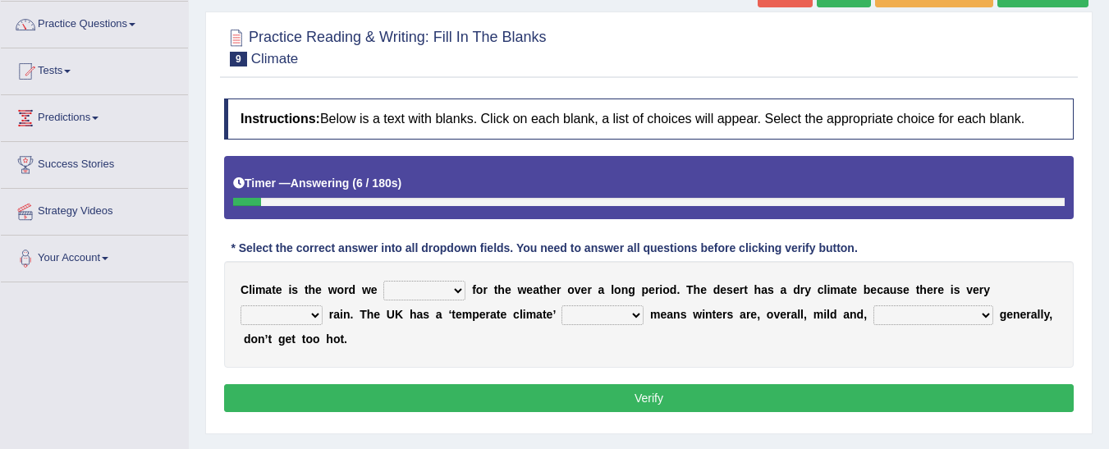
scroll to position [130, 0]
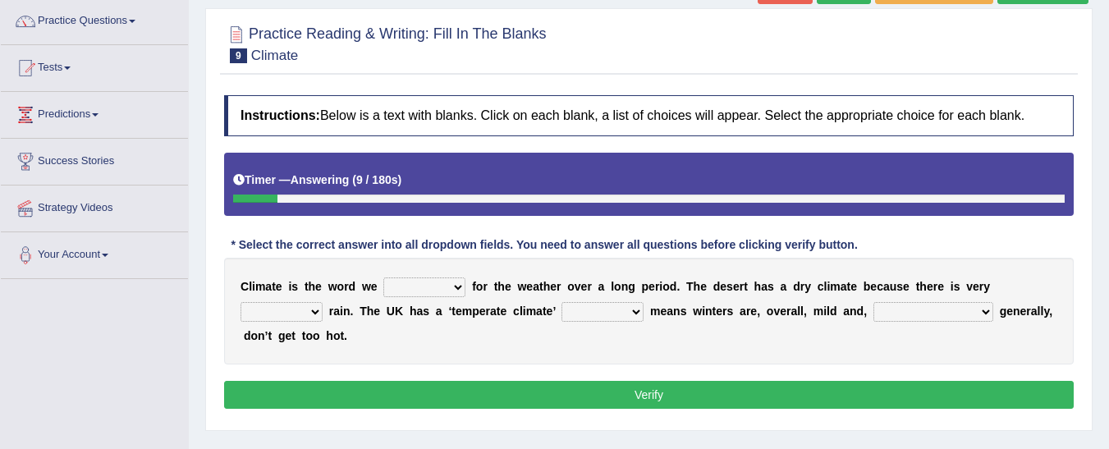
click at [430, 277] on select "give take use throw" at bounding box center [424, 287] width 82 height 20
select select "use"
click at [383, 277] on select "give take use throw" at bounding box center [424, 287] width 82 height 20
click at [323, 302] on select "much little least less" at bounding box center [281, 312] width 82 height 20
select select "less"
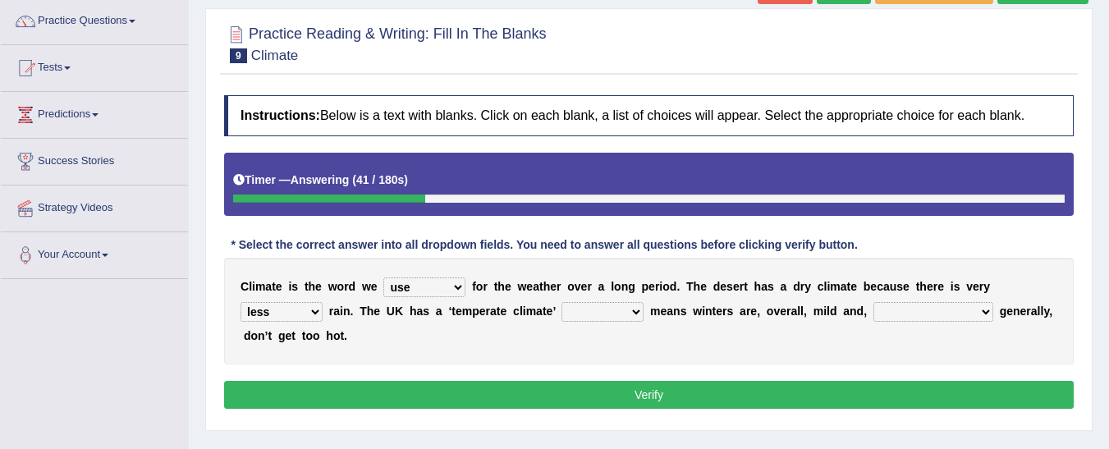
click at [323, 302] on select "much little least less" at bounding box center [281, 312] width 82 height 20
click at [561, 305] on select "when where which where" at bounding box center [602, 312] width 82 height 20
select select "which"
click at [561, 302] on select "when where which where" at bounding box center [602, 312] width 82 height 20
click at [873, 314] on select "weather winters summers warmer" at bounding box center [933, 312] width 120 height 20
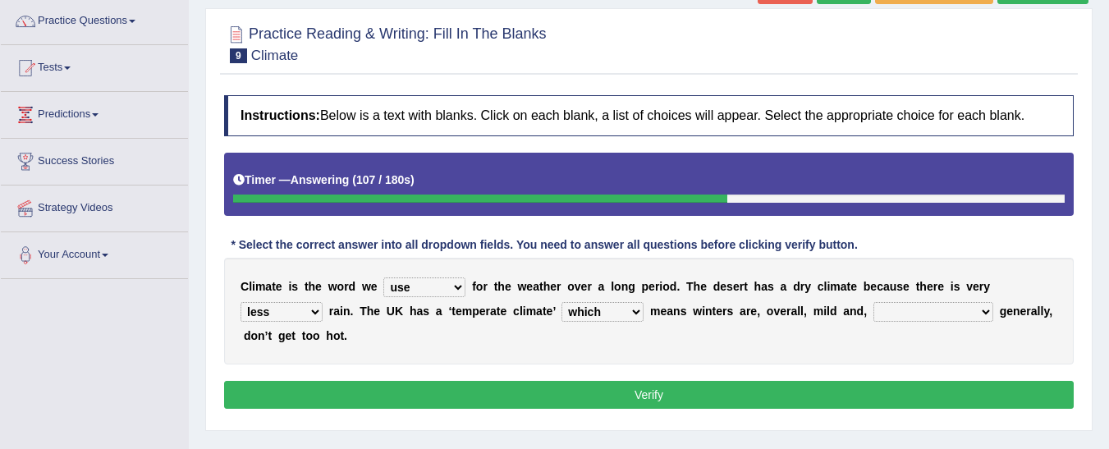
select select "warmer"
click at [873, 302] on select "weather winters summers warmer" at bounding box center [933, 312] width 120 height 20
click at [755, 381] on button "Verify" at bounding box center [648, 395] width 849 height 28
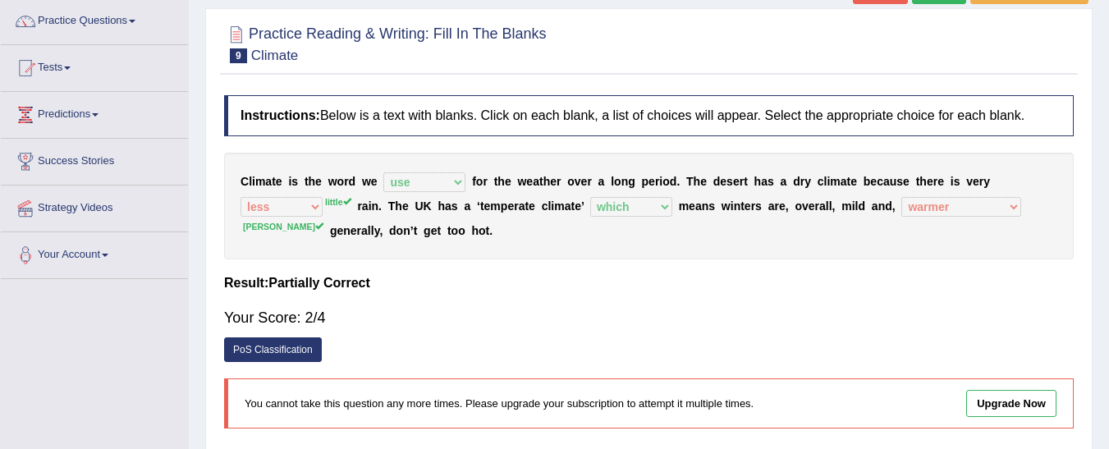
click at [305, 343] on link "PoS Classification" at bounding box center [273, 349] width 98 height 25
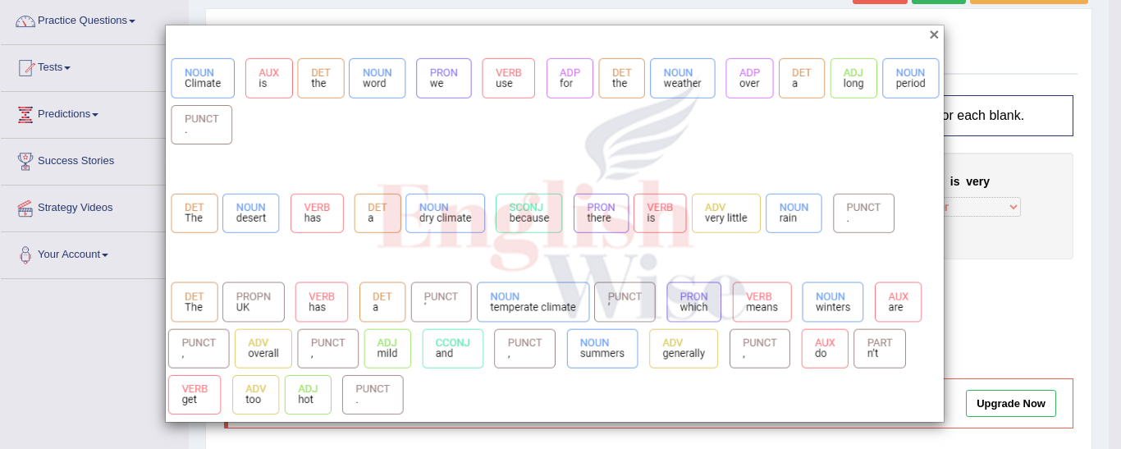
click at [939, 40] on button "×" at bounding box center [934, 33] width 10 height 17
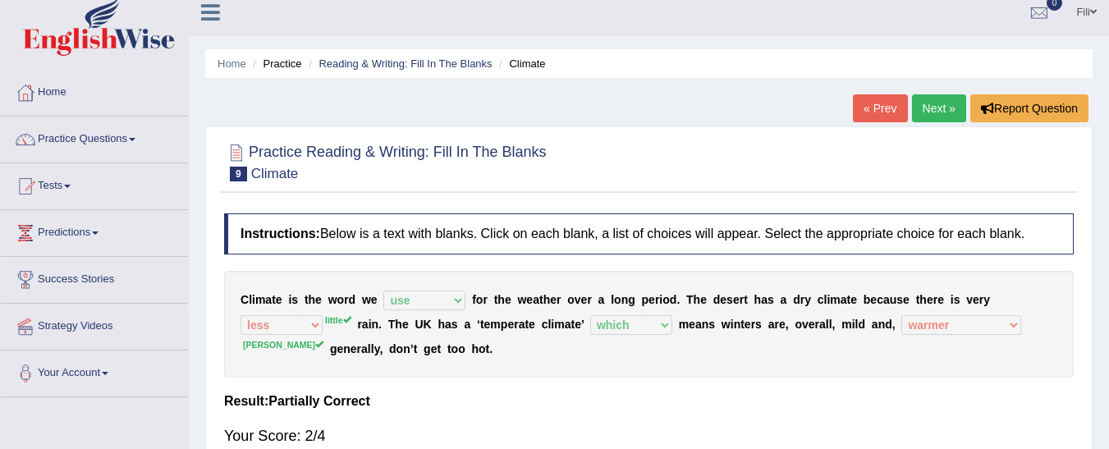
scroll to position [7, 0]
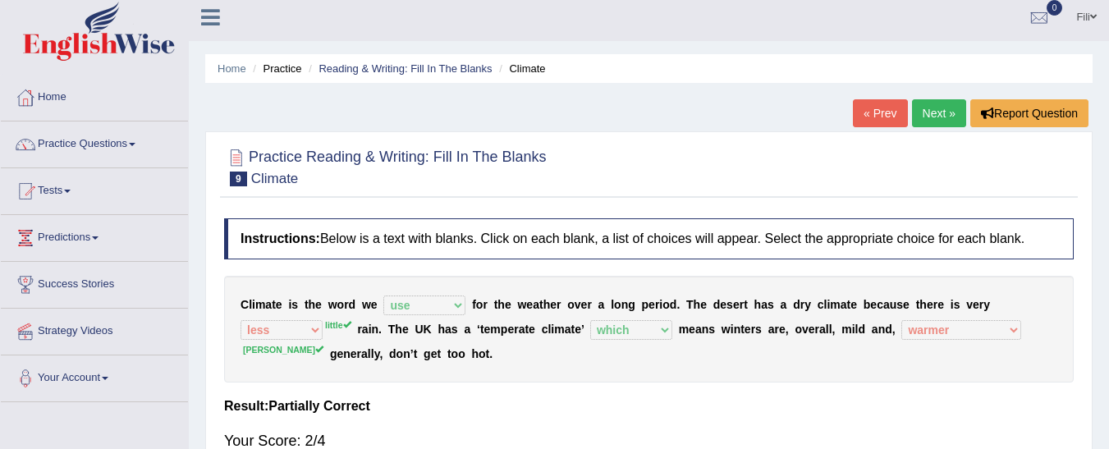
click at [926, 117] on link "Next »" at bounding box center [939, 113] width 54 height 28
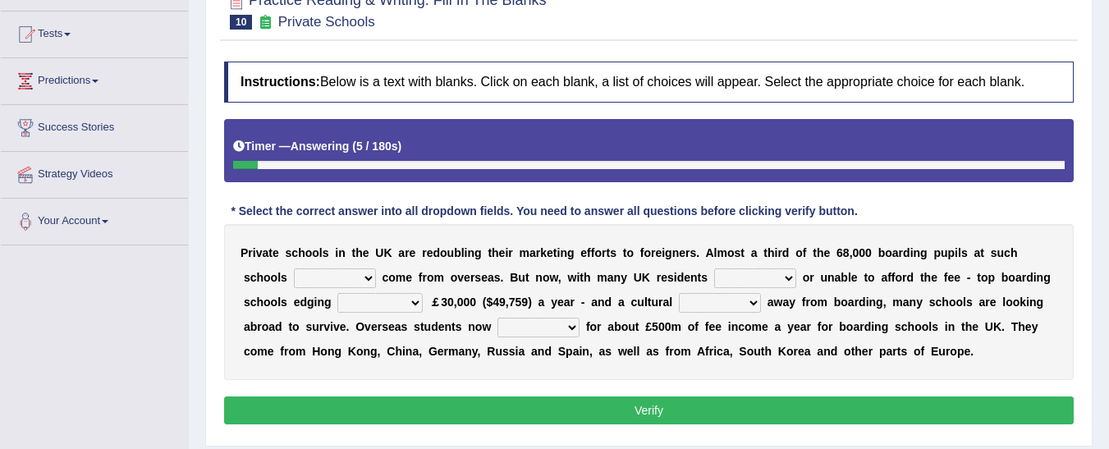
scroll to position [165, 0]
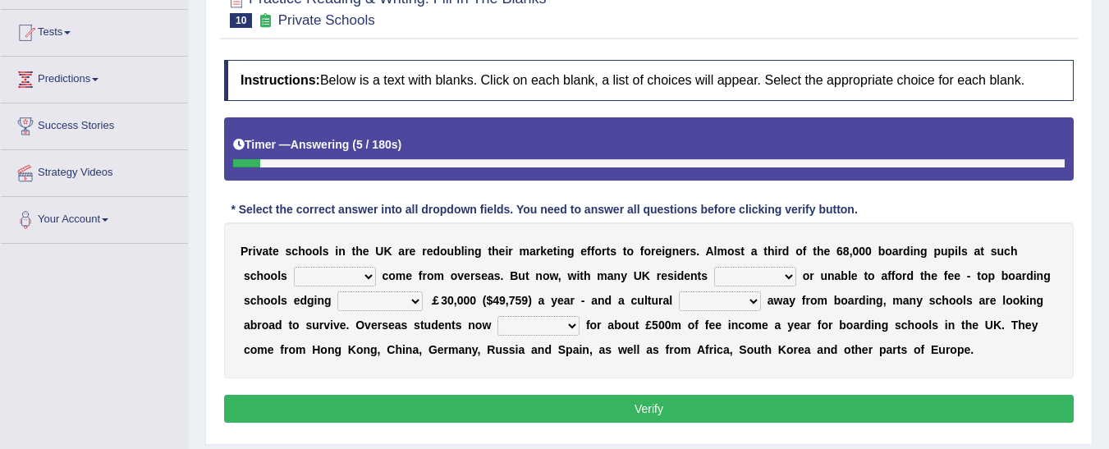
drag, startPoint x: 0, startPoint y: 0, endPoint x: 1104, endPoint y: 233, distance: 1128.3
click at [1104, 233] on html "Toggle navigation Home Practice Questions Speaking Practice Read Aloud Repeat S…" at bounding box center [554, 59] width 1109 height 449
click at [296, 268] on select "all set already great news" at bounding box center [335, 277] width 82 height 20
select select "already"
click at [294, 267] on select "all set already great news" at bounding box center [335, 277] width 82 height 20
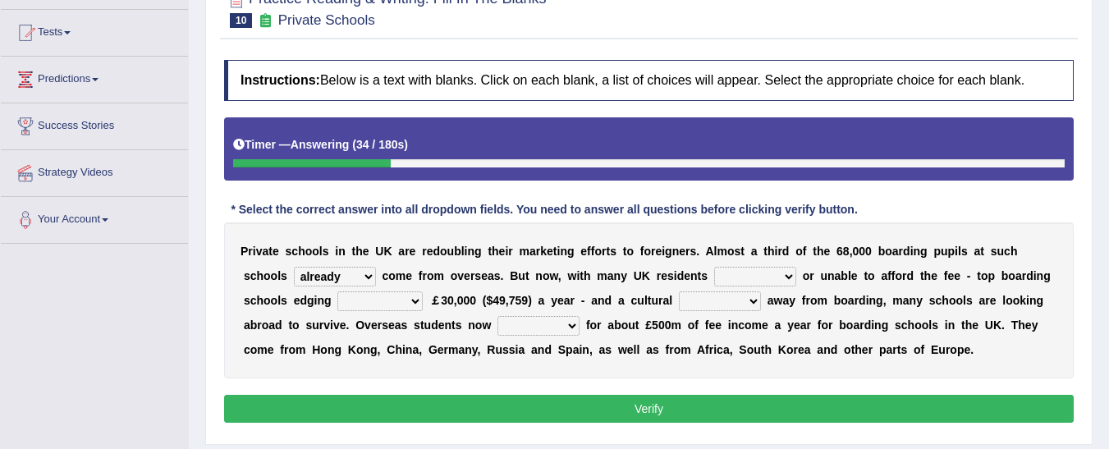
click at [714, 274] on select "answering unwilling realising storing" at bounding box center [755, 277] width 82 height 20
select select "unwilling"
click at [714, 267] on select "answering unwilling realising storing" at bounding box center [755, 277] width 82 height 20
click at [337, 293] on select "rewards towards notification amounting" at bounding box center [379, 301] width 85 height 20
select select "amounting"
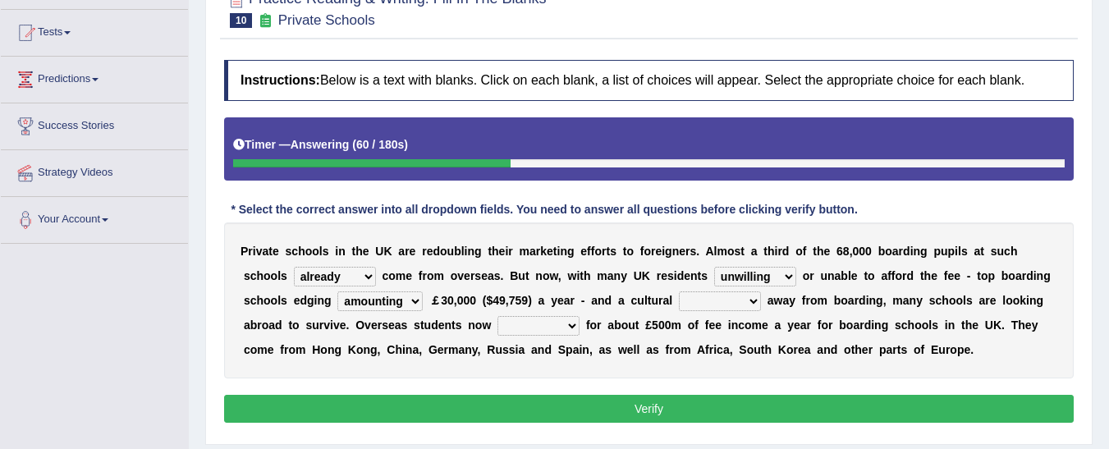
click at [337, 291] on select "rewards towards notification amounting" at bounding box center [379, 301] width 85 height 20
click at [679, 301] on select "go rattle shatter shift" at bounding box center [720, 301] width 82 height 20
select select "shift"
click at [679, 291] on select "go rattle shatter shift" at bounding box center [720, 301] width 82 height 20
click at [497, 323] on select "hold think account say" at bounding box center [538, 326] width 82 height 20
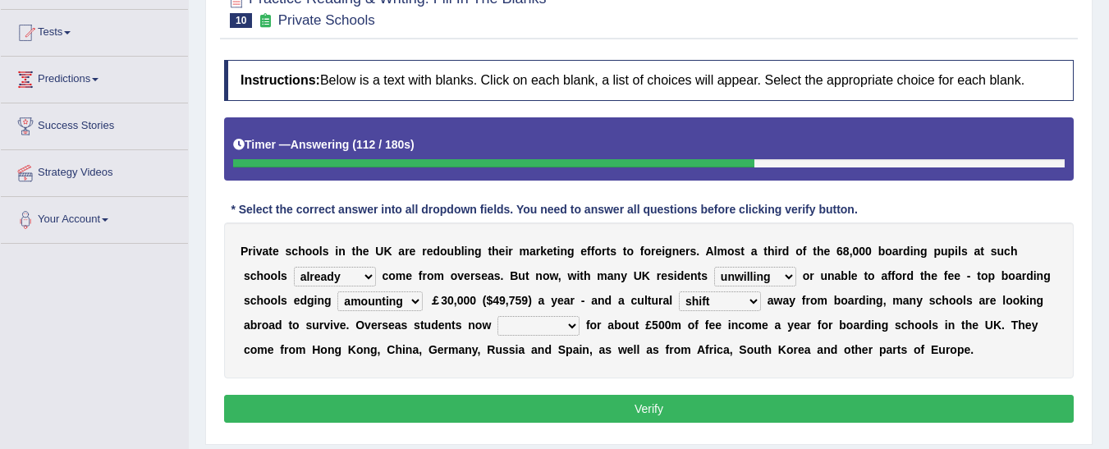
select select "hold"
click at [497, 316] on select "hold think account say" at bounding box center [538, 326] width 82 height 20
click at [479, 405] on button "Verify" at bounding box center [648, 409] width 849 height 28
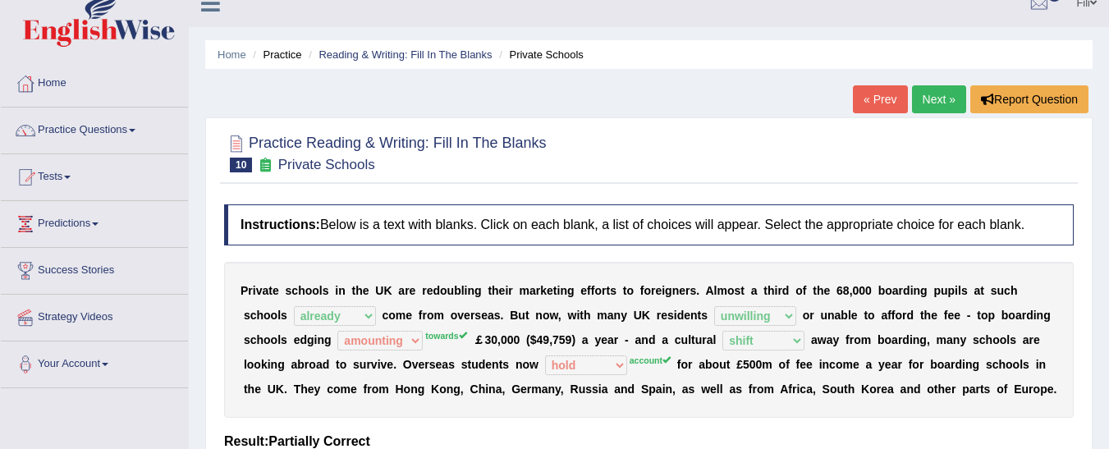
scroll to position [0, 0]
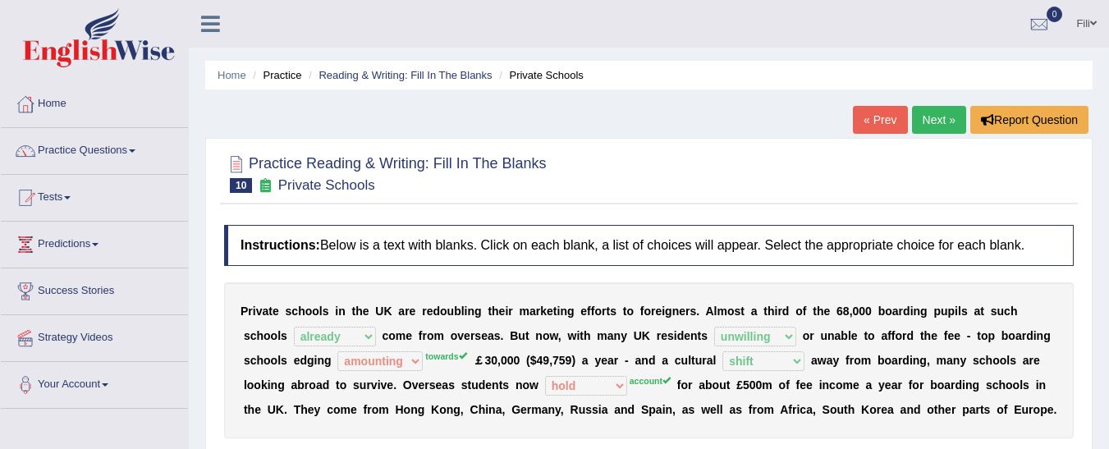
click at [947, 109] on link "Next »" at bounding box center [939, 120] width 54 height 28
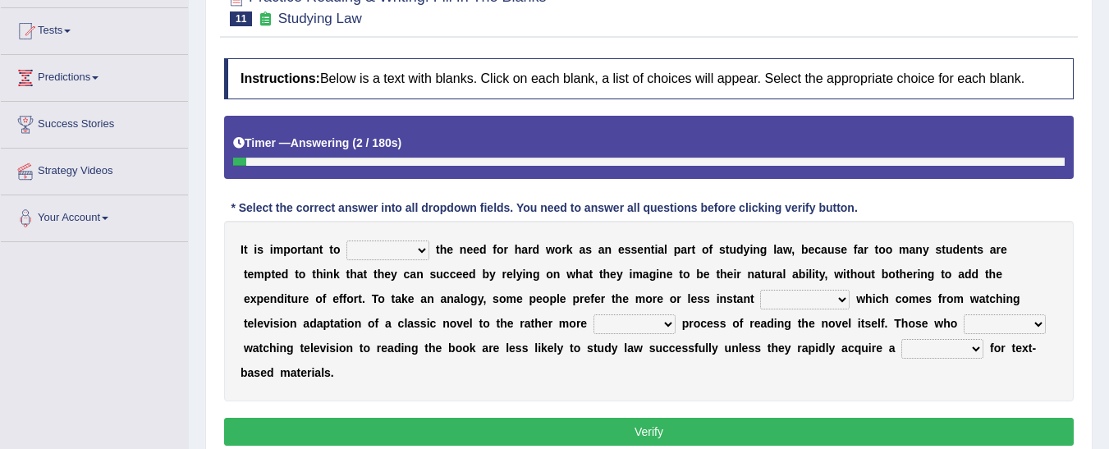
scroll to position [170, 0]
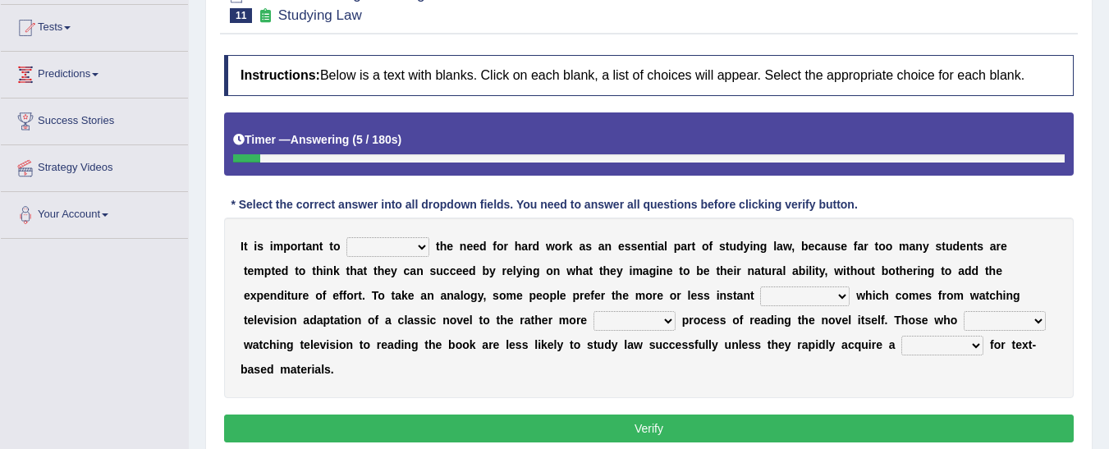
click at [368, 254] on select "emphasise criticise adjust replicate" at bounding box center [387, 247] width 83 height 20
click at [494, 414] on button "Verify" at bounding box center [648, 428] width 849 height 28
click at [401, 251] on select "emphasise criticise adjust replicate" at bounding box center [387, 247] width 83 height 20
select select "criticise"
click at [346, 237] on select "emphasise criticise adjust replicate" at bounding box center [387, 247] width 83 height 20
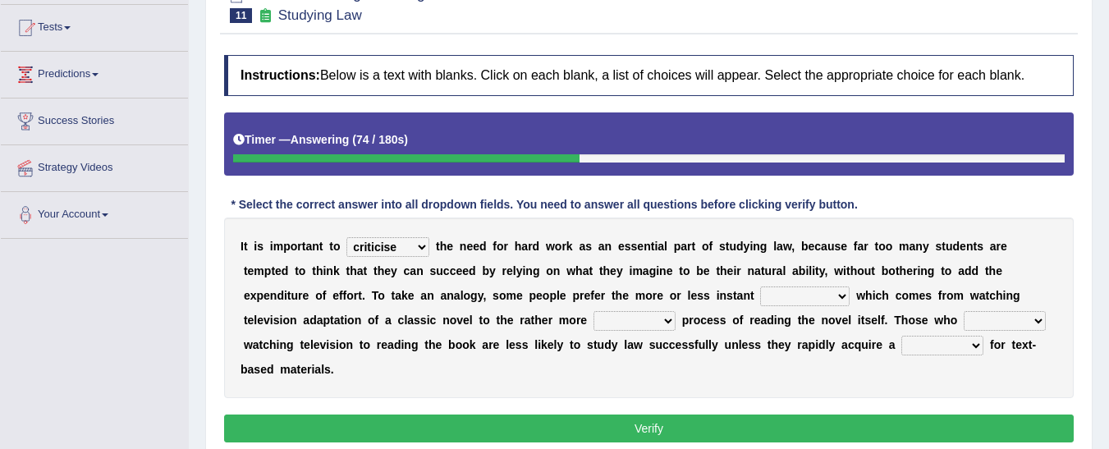
click at [760, 289] on select "satisfaction reaction gratification adjusted" at bounding box center [804, 296] width 89 height 20
click at [760, 286] on select "satisfaction reaction gratification adjusted" at bounding box center [804, 296] width 89 height 20
click at [964, 318] on select "refer prefer stuff knot" at bounding box center [1005, 321] width 82 height 20
click at [760, 288] on select "satisfaction reaction gratification adjusted" at bounding box center [804, 296] width 89 height 20
select select "gratification"
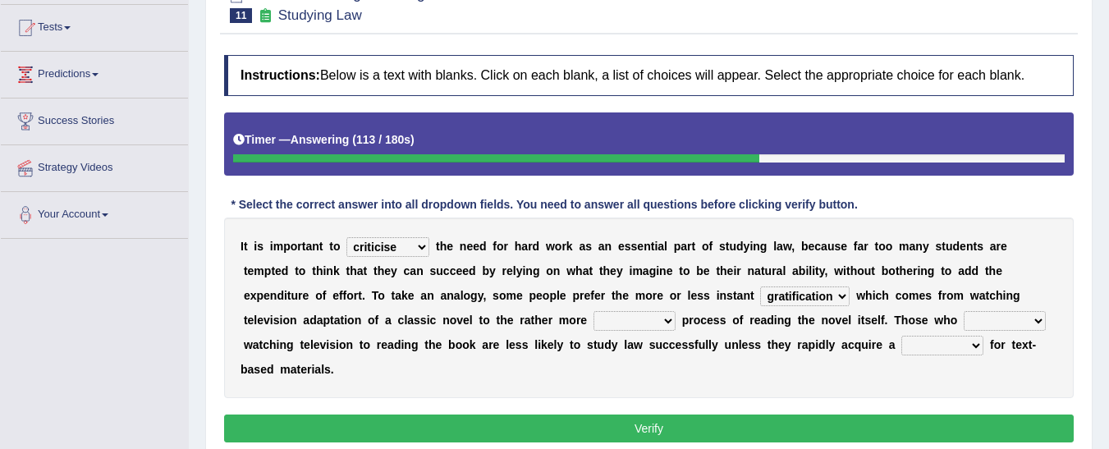
click at [760, 286] on select "satisfaction reaction gratification adjusted" at bounding box center [804, 296] width 89 height 20
click at [593, 327] on select "fulfilling laborious acquire broken" at bounding box center [634, 321] width 82 height 20
select select "laborious"
click at [593, 311] on select "fulfilling laborious acquire broken" at bounding box center [634, 321] width 82 height 20
click at [964, 319] on select "refer prefer stuff knot" at bounding box center [1005, 321] width 82 height 20
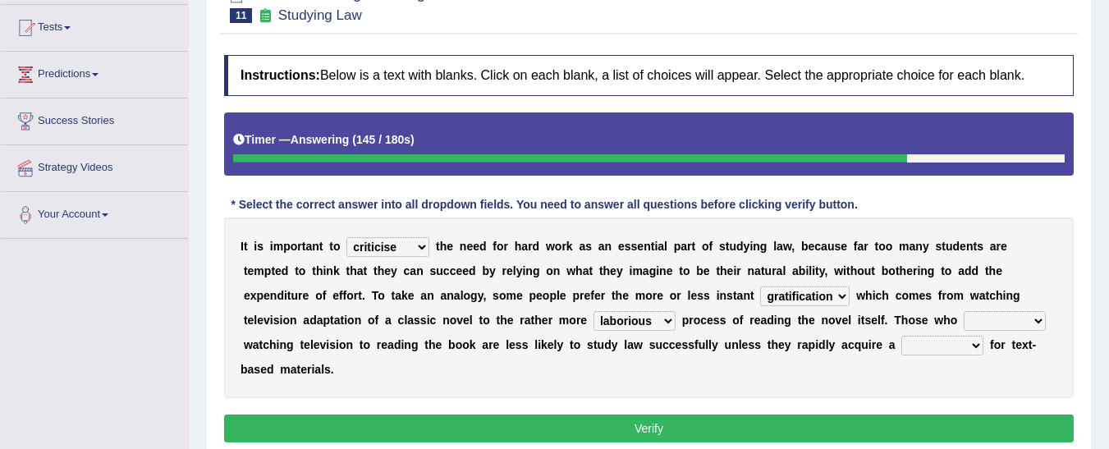
select select "prefer"
click at [964, 311] on select "refer prefer stuff knot" at bounding box center [1005, 321] width 82 height 20
click at [901, 336] on select "judgement waste taste set" at bounding box center [942, 346] width 82 height 20
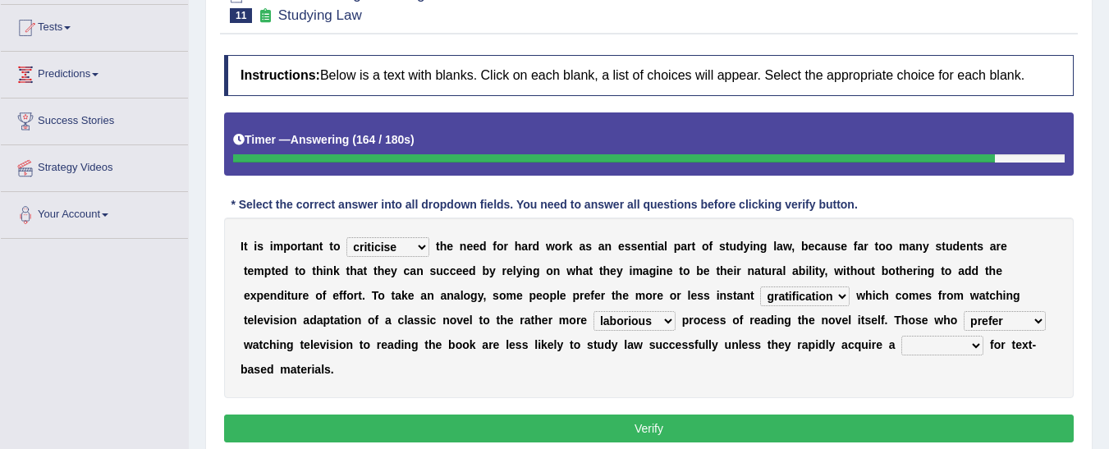
select select "waste"
click at [901, 336] on select "judgement waste taste set" at bounding box center [942, 346] width 82 height 20
click at [653, 414] on button "Verify" at bounding box center [648, 428] width 849 height 28
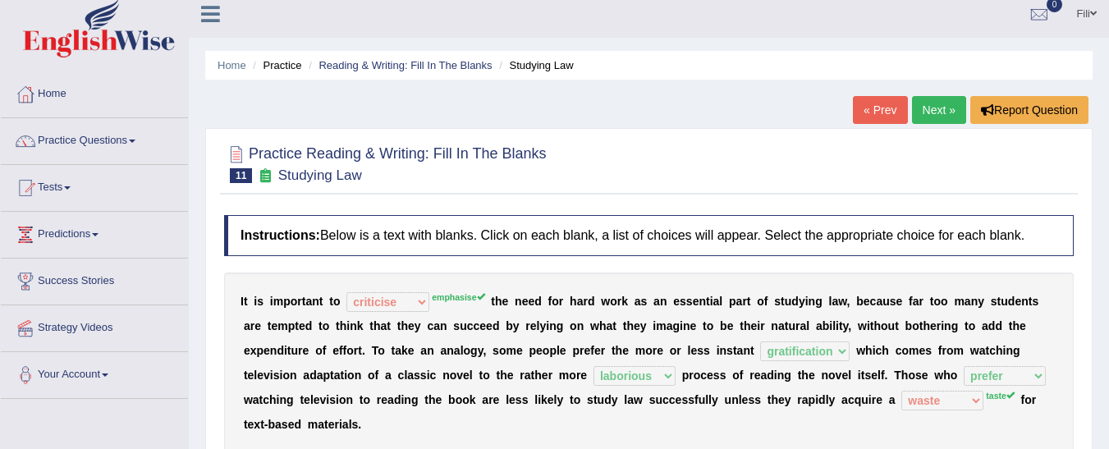
scroll to position [5, 0]
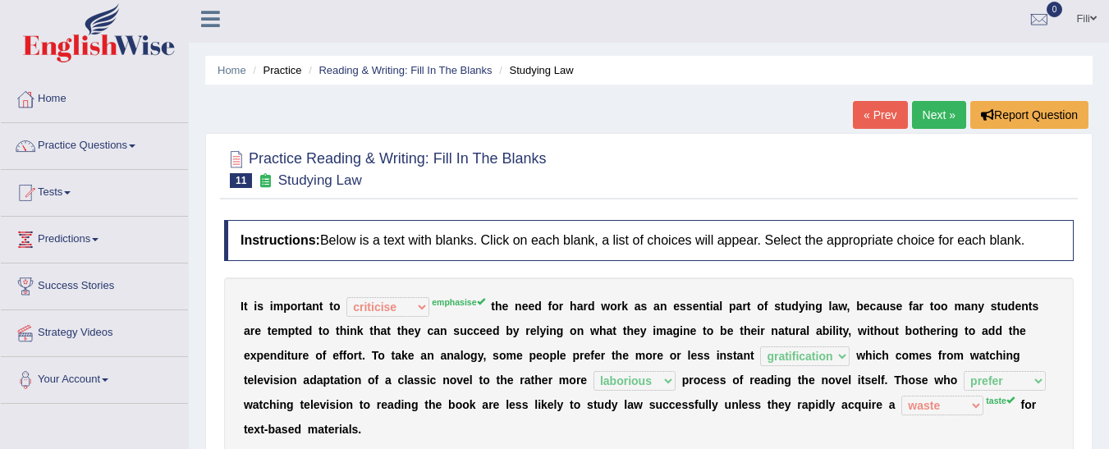
click at [936, 108] on link "Next »" at bounding box center [939, 115] width 54 height 28
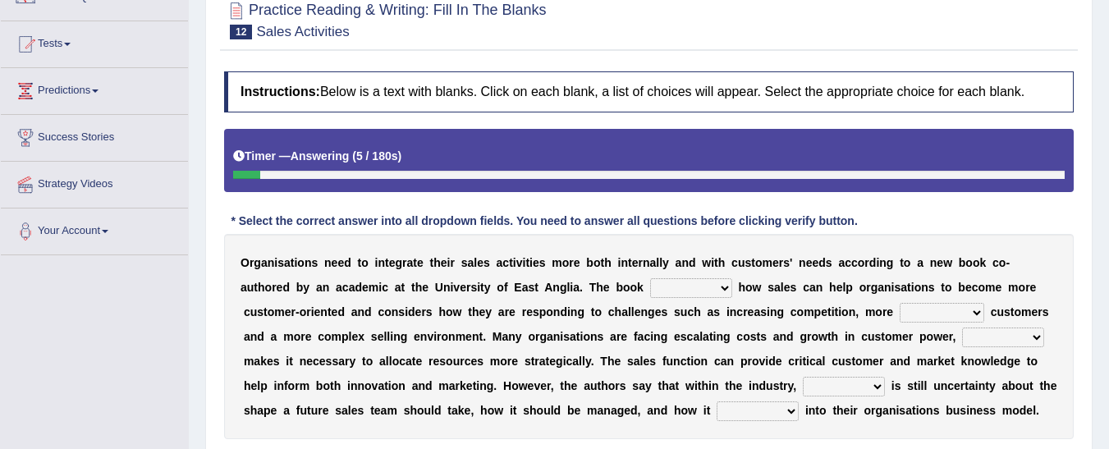
scroll to position [160, 0]
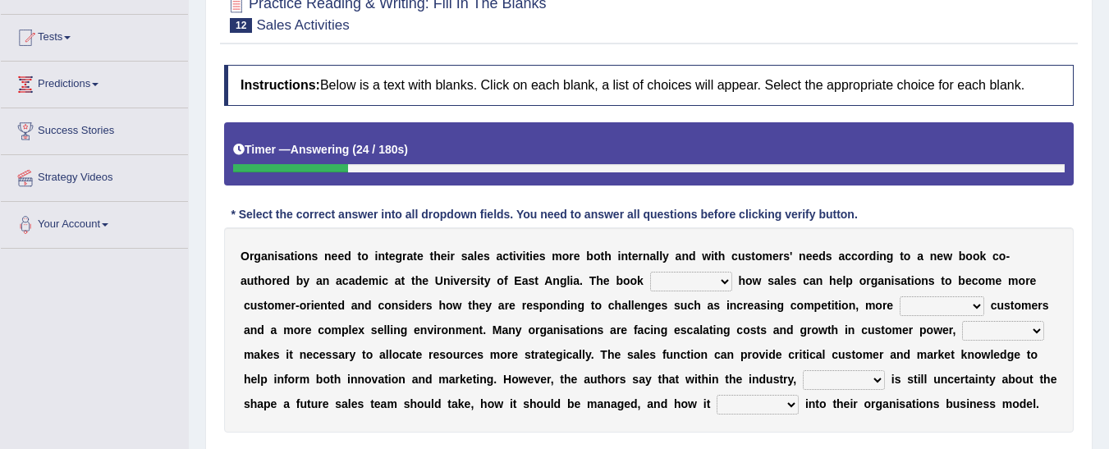
click at [650, 282] on select "expresses addresses injects inspires" at bounding box center [691, 282] width 82 height 20
select select "addresses"
click at [650, 272] on select "expresses addresses injects inspires" at bounding box center [691, 282] width 82 height 20
click at [900, 300] on select "greater valued increased demanding" at bounding box center [942, 306] width 85 height 20
select select "valued"
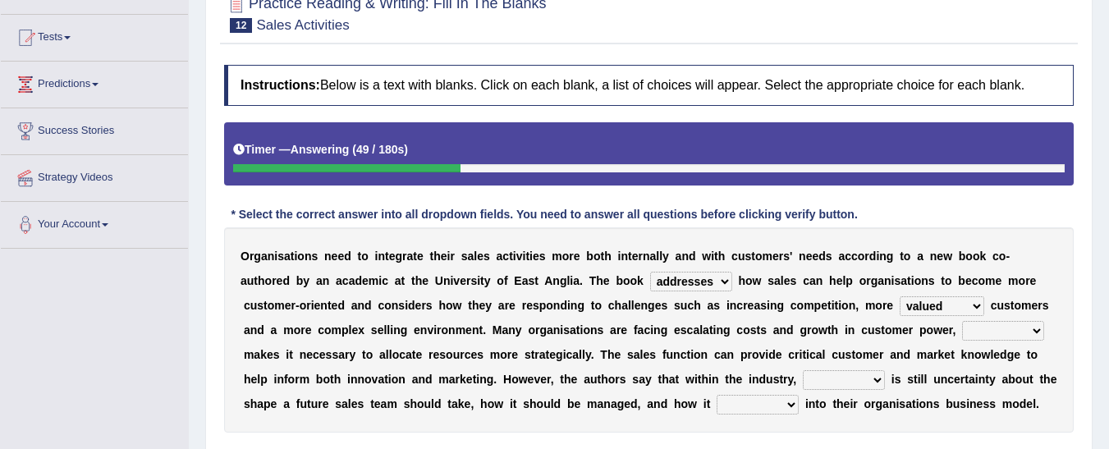
click at [900, 296] on select "greater valued increased demanding" at bounding box center [942, 306] width 85 height 20
click at [962, 327] on select "when where which what" at bounding box center [1003, 331] width 82 height 20
select select "when"
click at [962, 321] on select "when where which what" at bounding box center [1003, 331] width 82 height 20
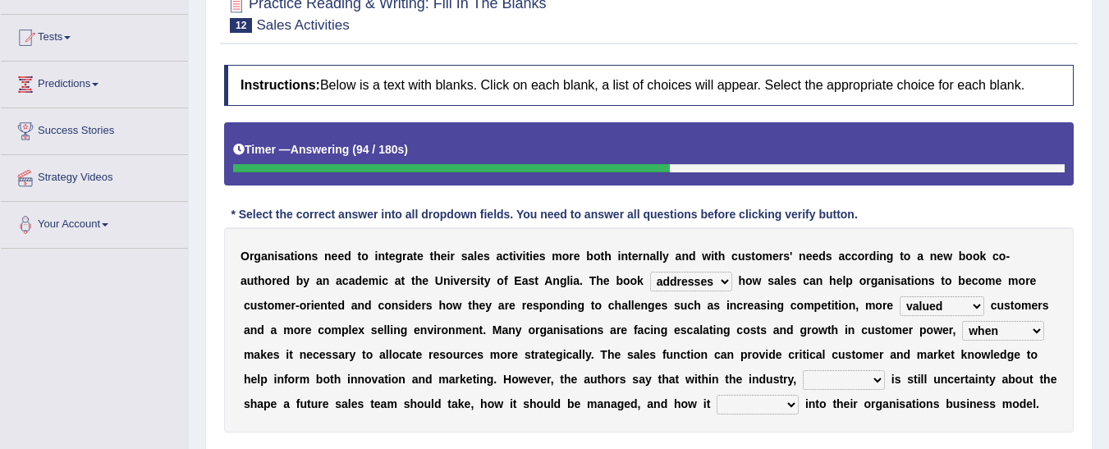
click at [803, 379] on select "there their this that" at bounding box center [844, 380] width 82 height 20
select select "there"
click at [803, 370] on select "there their this that" at bounding box center [844, 380] width 82 height 20
click at [717, 410] on select "forges fills fits forgets" at bounding box center [758, 405] width 82 height 20
select select "fits"
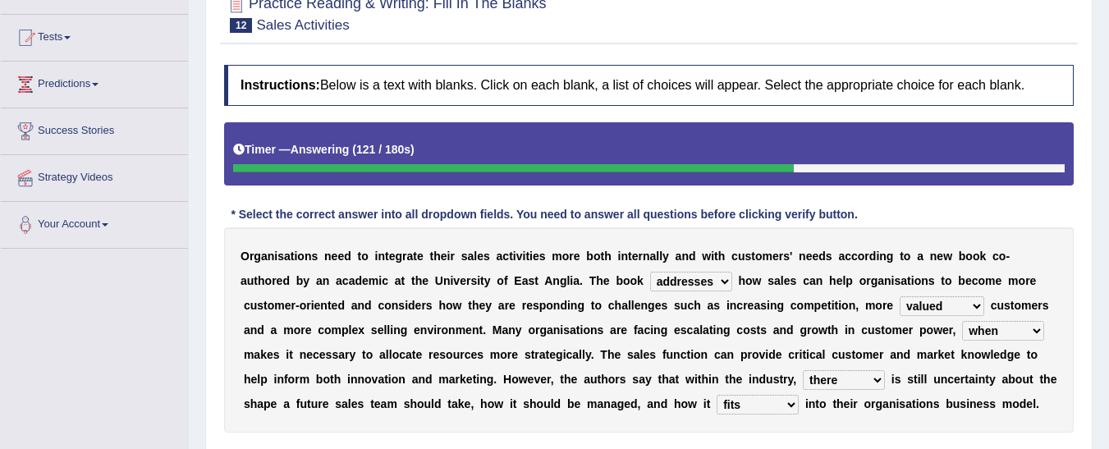
click at [717, 395] on select "forges fills fits forgets" at bounding box center [758, 405] width 82 height 20
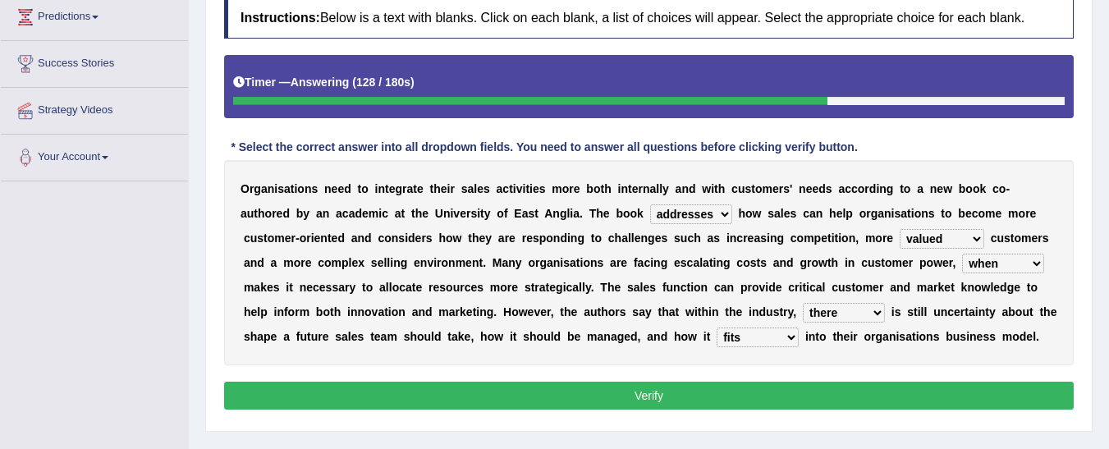
scroll to position [268, 0]
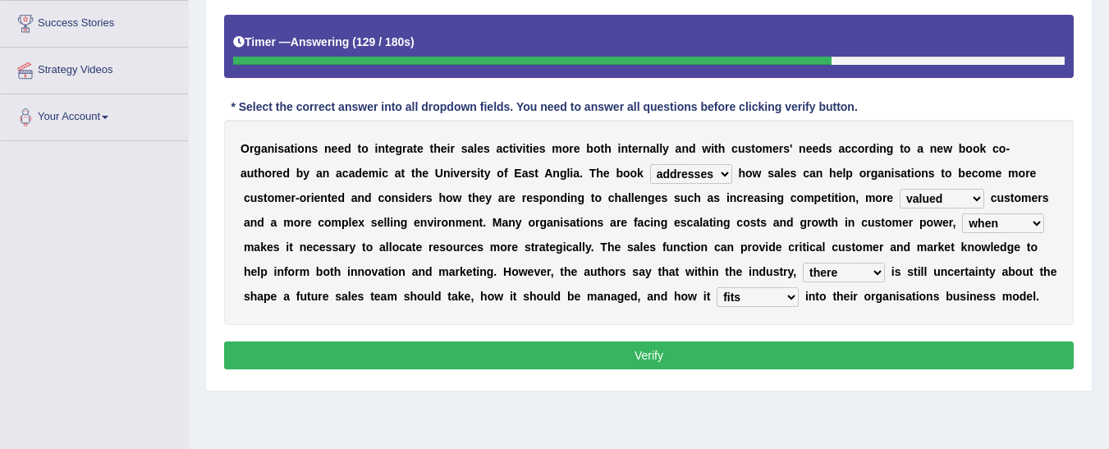
click at [926, 354] on button "Verify" at bounding box center [648, 355] width 849 height 28
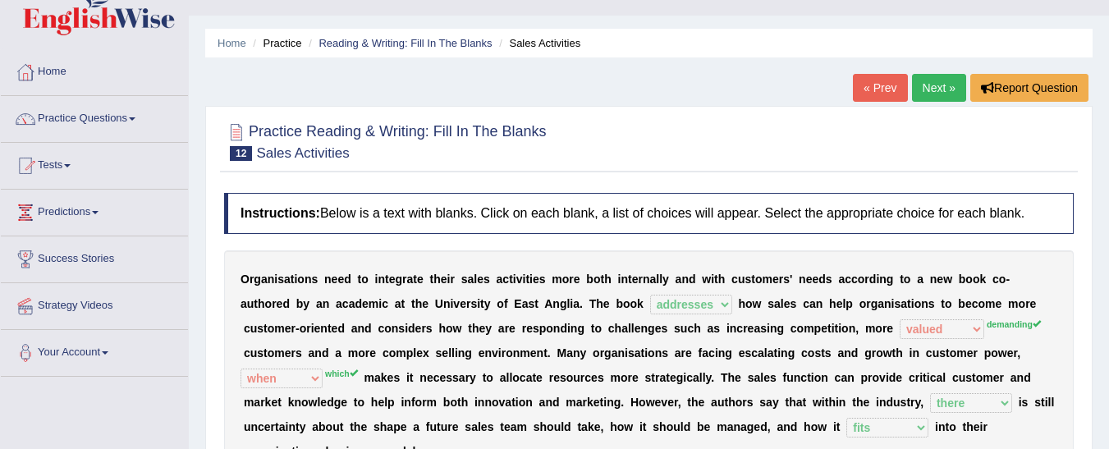
scroll to position [0, 0]
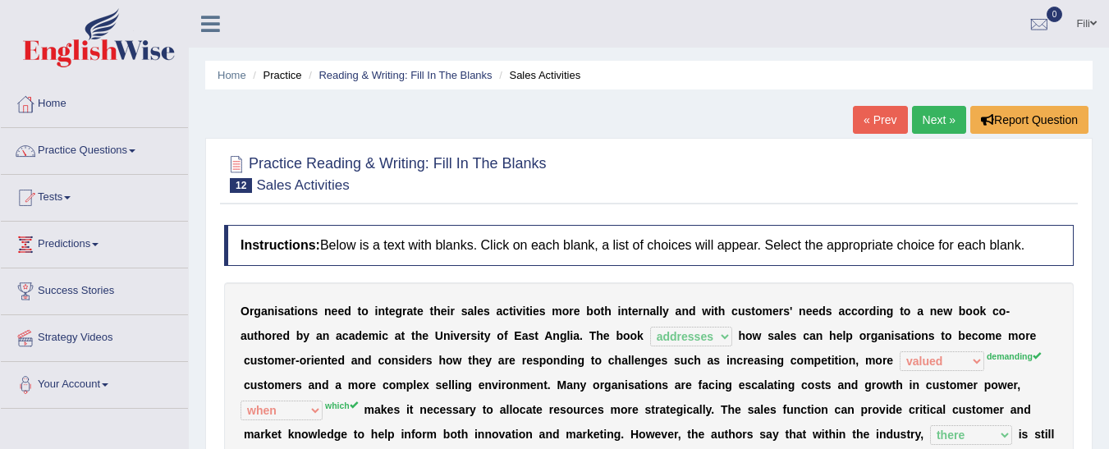
click at [945, 114] on link "Next »" at bounding box center [939, 120] width 54 height 28
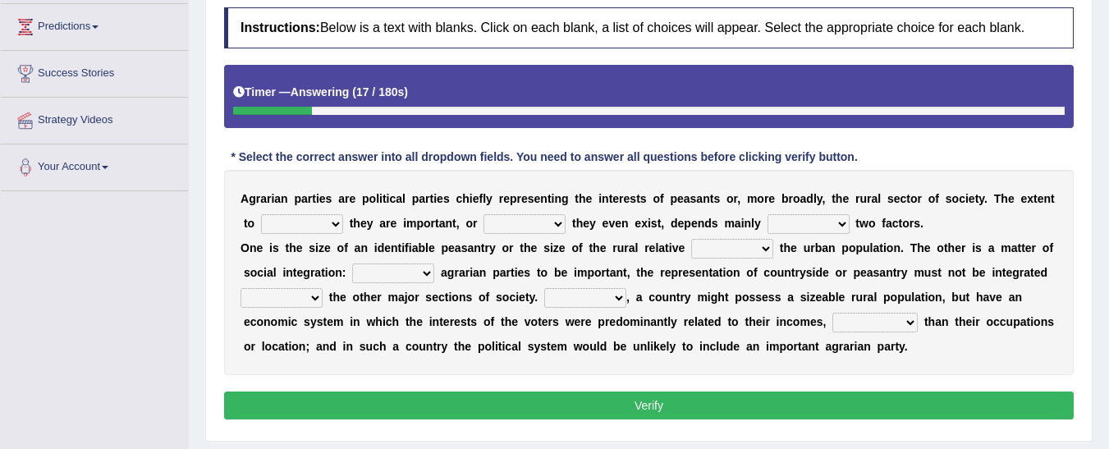
scroll to position [219, 0]
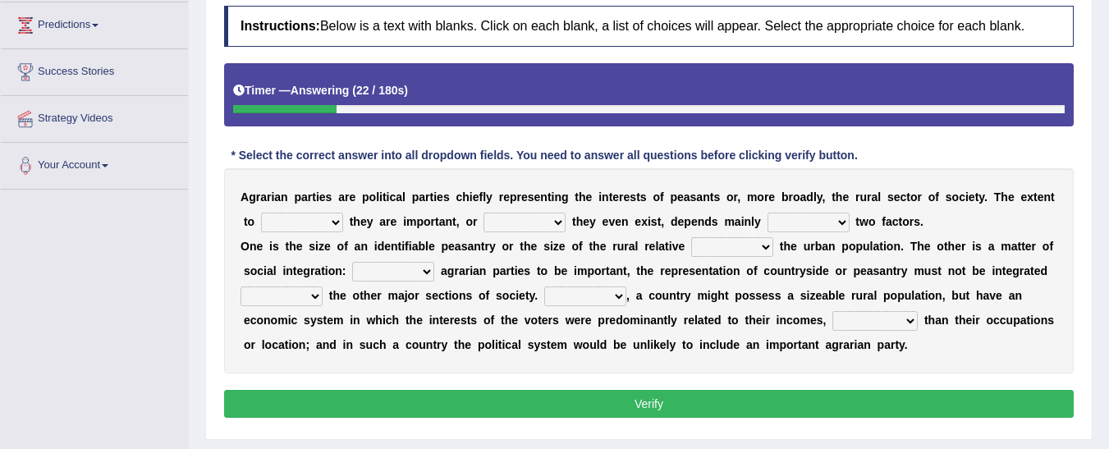
click at [300, 230] on select "where which when were" at bounding box center [302, 223] width 82 height 20
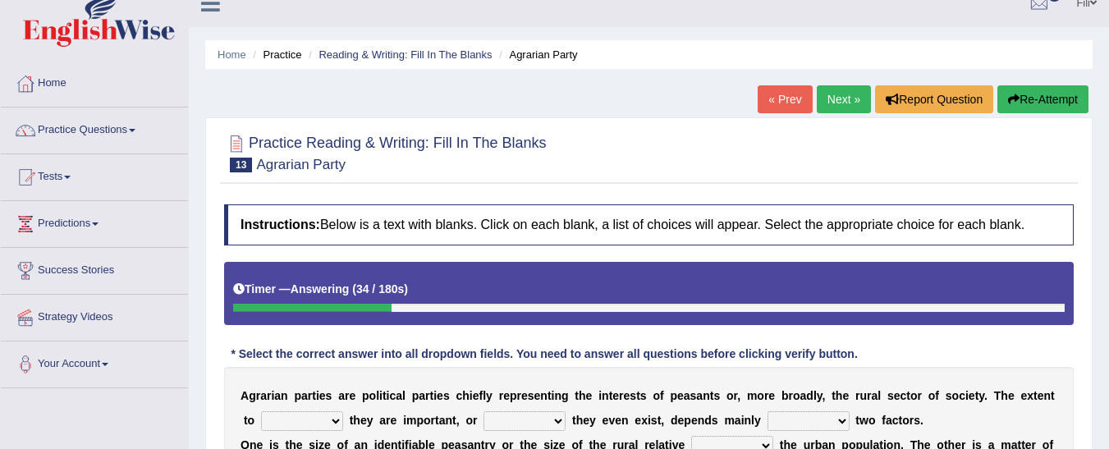
scroll to position [0, 0]
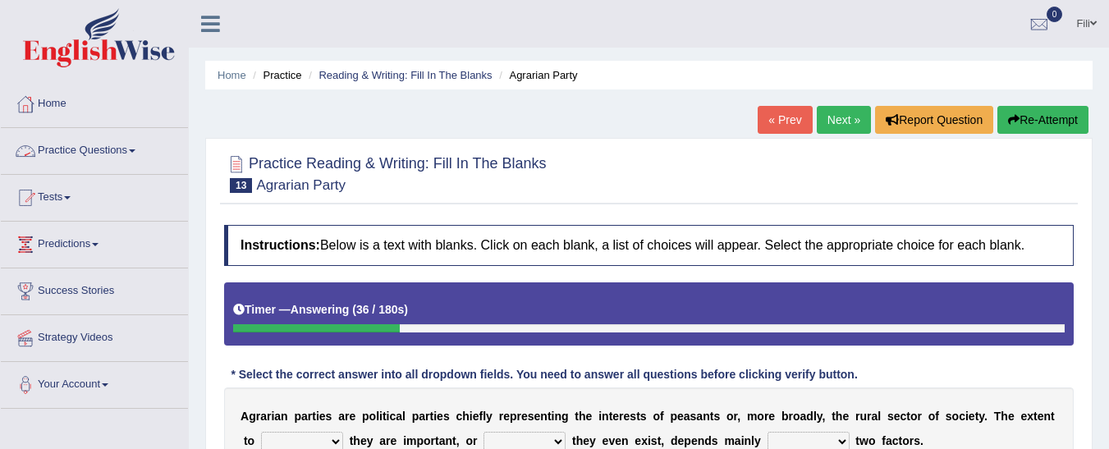
click at [145, 159] on link "Practice Questions" at bounding box center [94, 148] width 187 height 41
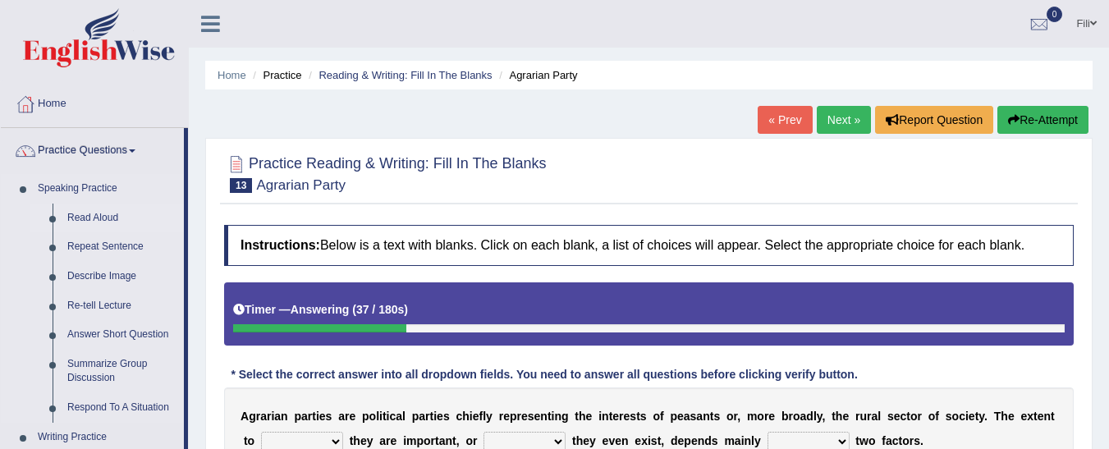
click at [108, 216] on link "Read Aloud" at bounding box center [122, 219] width 124 height 30
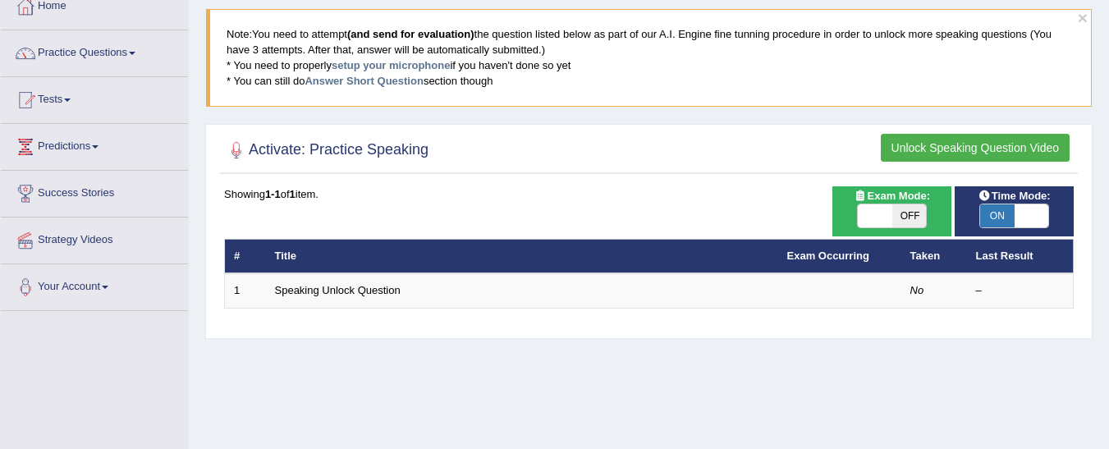
scroll to position [112, 0]
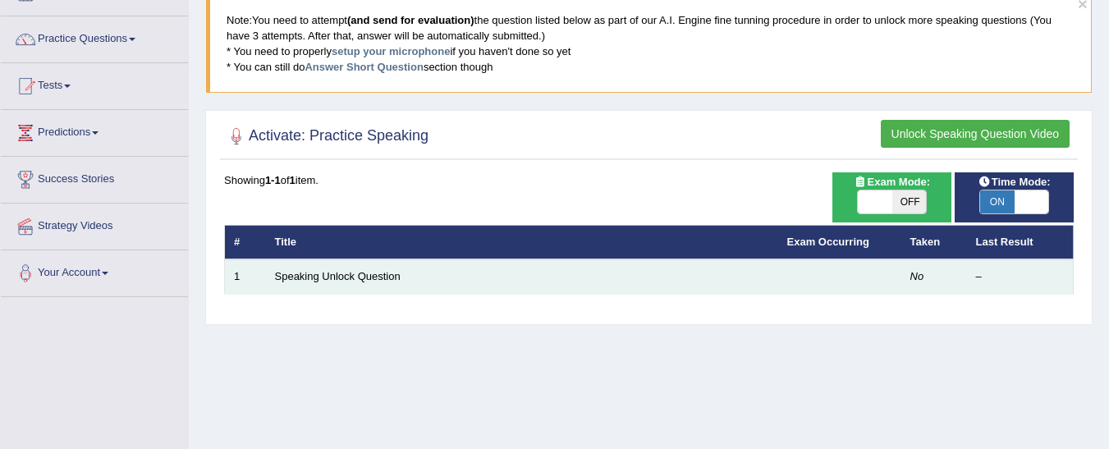
click at [351, 285] on td "Speaking Unlock Question" at bounding box center [522, 276] width 512 height 34
click at [350, 276] on link "Speaking Unlock Question" at bounding box center [338, 276] width 126 height 12
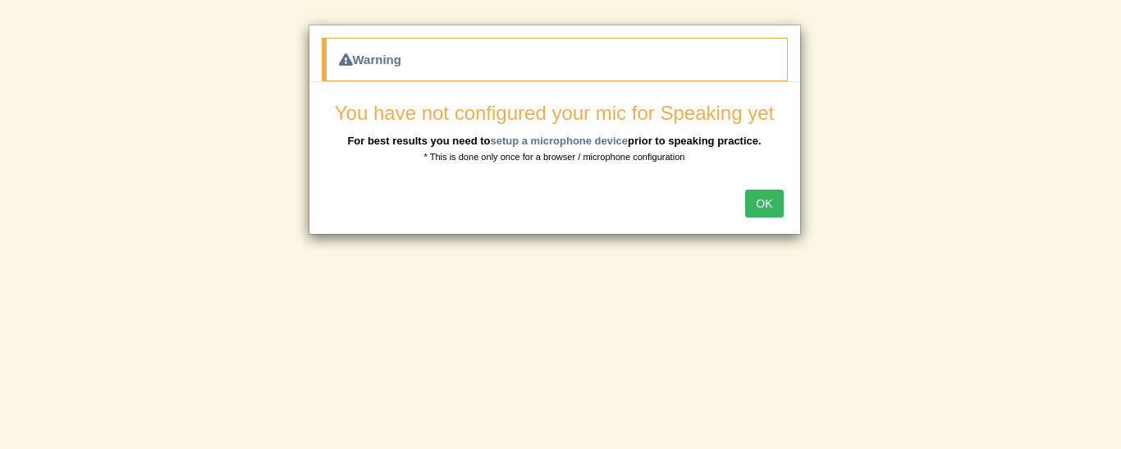
click at [799, 228] on div "OK" at bounding box center [554, 204] width 491 height 57
click at [582, 144] on link "setup a microphone device" at bounding box center [559, 141] width 138 height 12
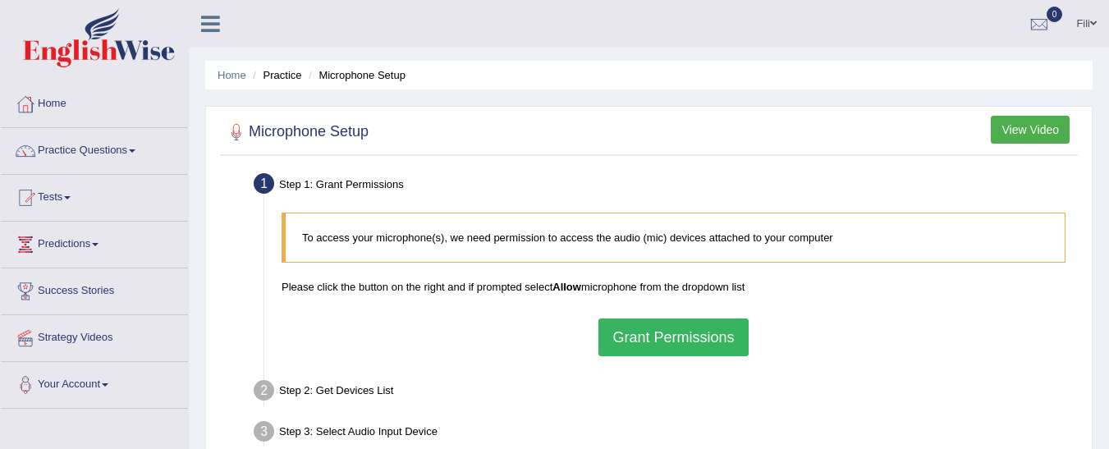
click at [663, 340] on button "Grant Permissions" at bounding box center [672, 337] width 149 height 38
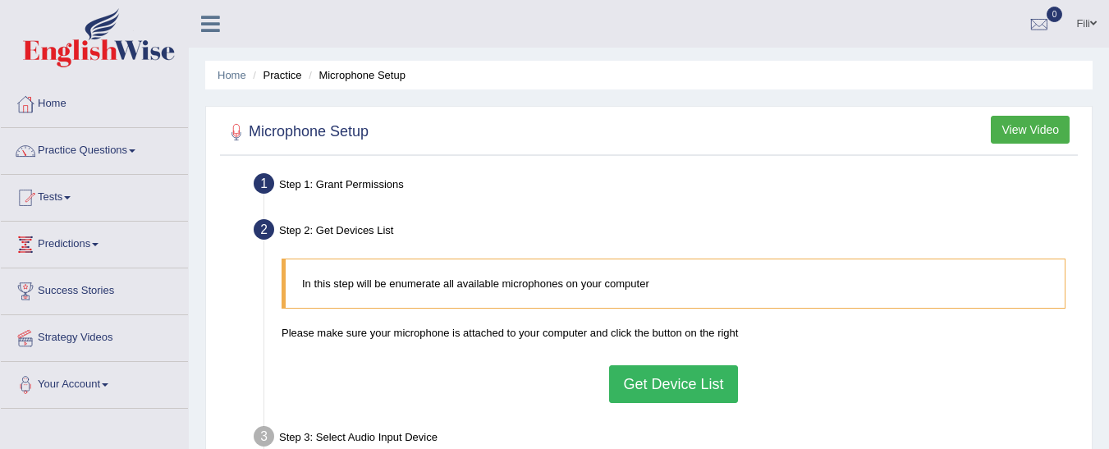
click at [650, 388] on button "Get Device List" at bounding box center [673, 384] width 128 height 38
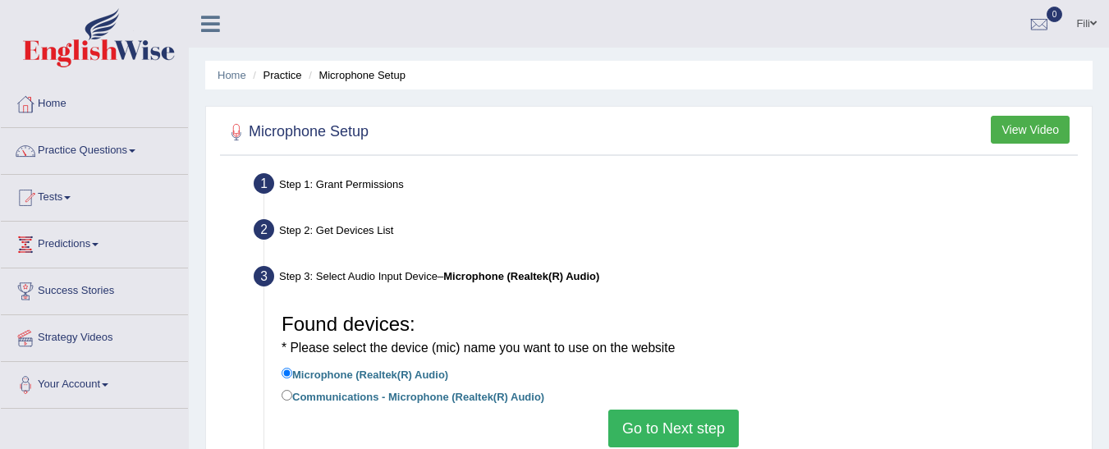
click at [690, 419] on button "Go to Next step" at bounding box center [673, 429] width 131 height 38
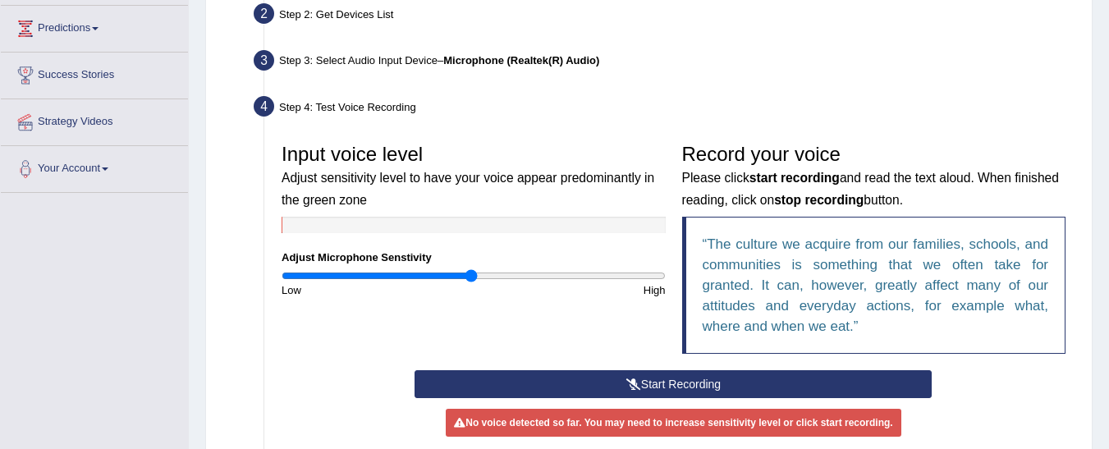
scroll to position [218, 0]
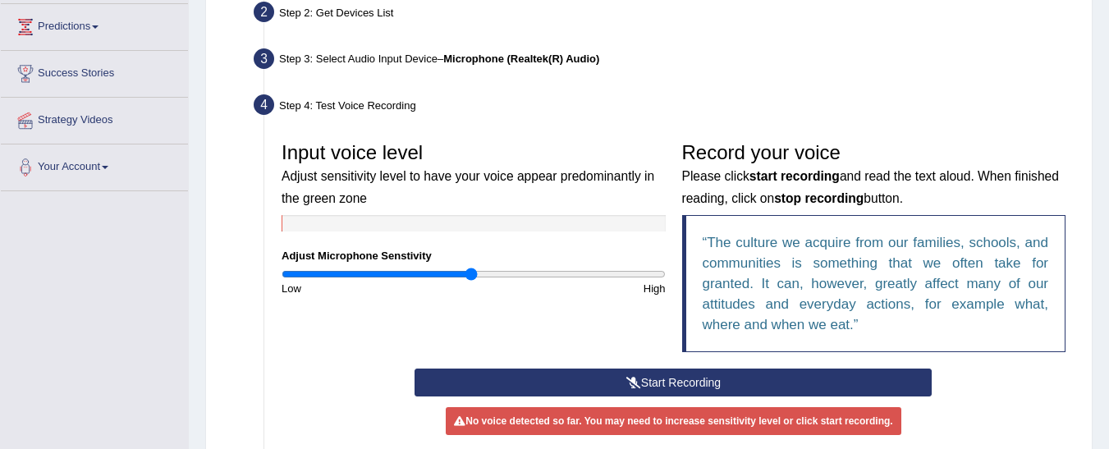
click at [615, 387] on button "Start Recording" at bounding box center [672, 383] width 517 height 28
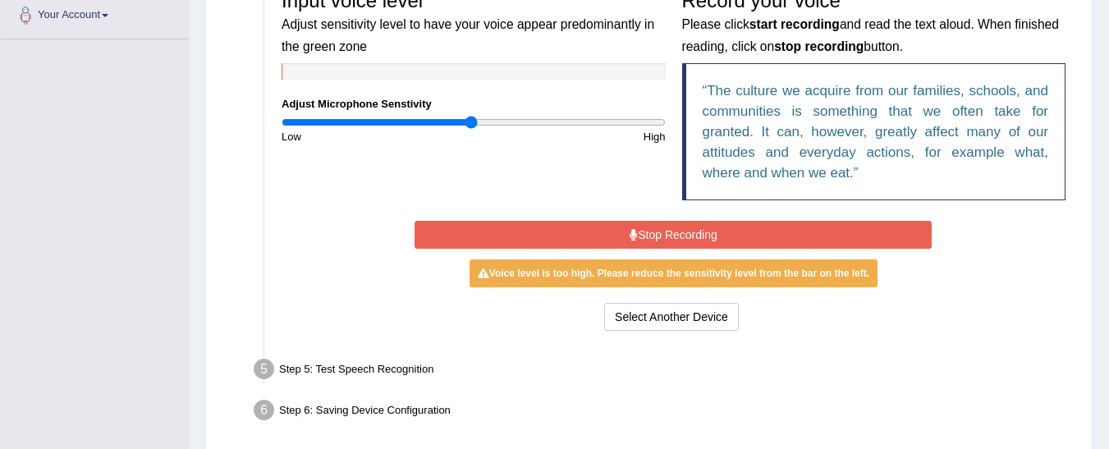
scroll to position [375, 0]
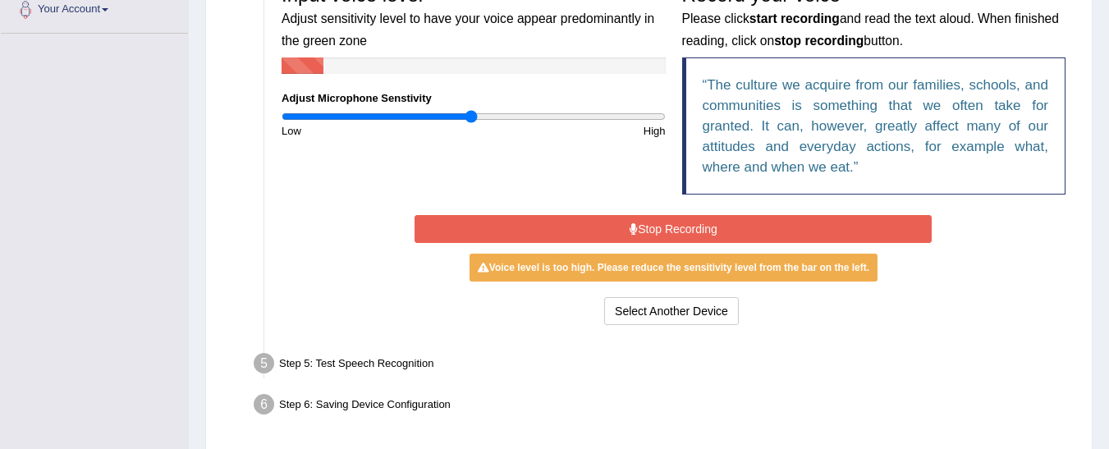
click at [767, 222] on button "Stop Recording" at bounding box center [672, 229] width 517 height 28
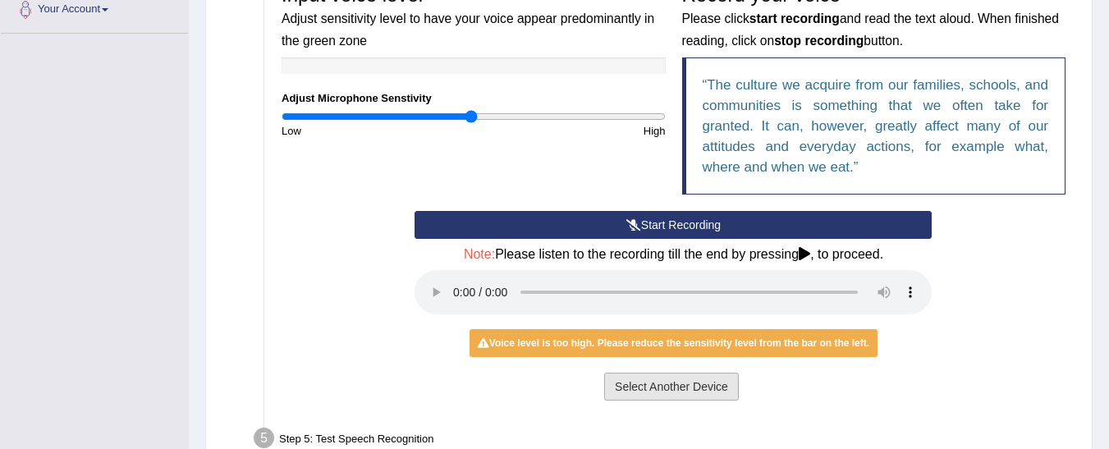
click at [673, 387] on button "Select Another Device" at bounding box center [671, 387] width 135 height 28
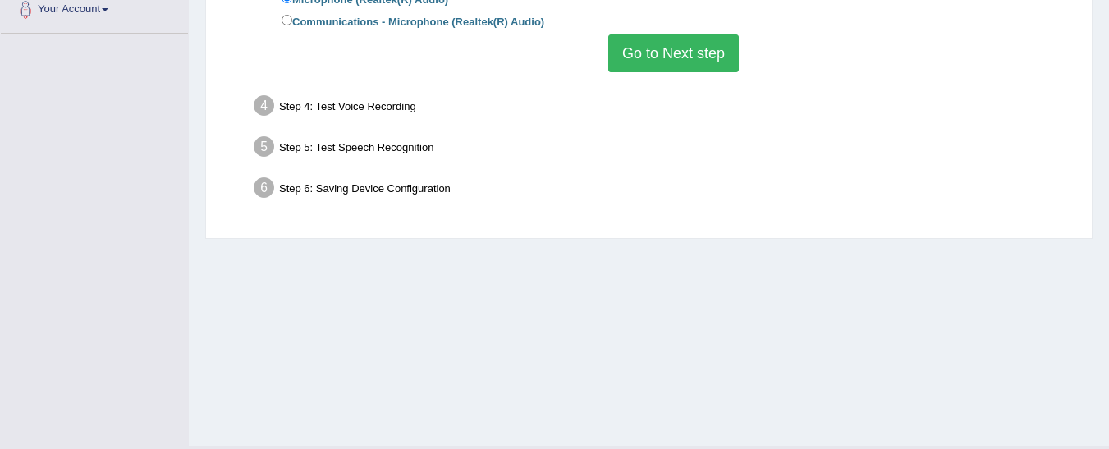
click at [662, 65] on button "Go to Next step" at bounding box center [673, 53] width 131 height 38
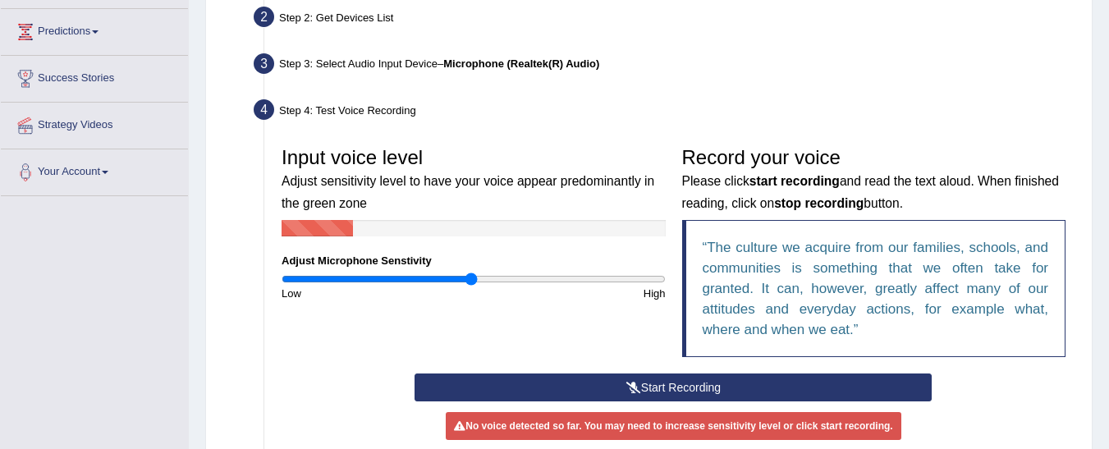
scroll to position [227, 0]
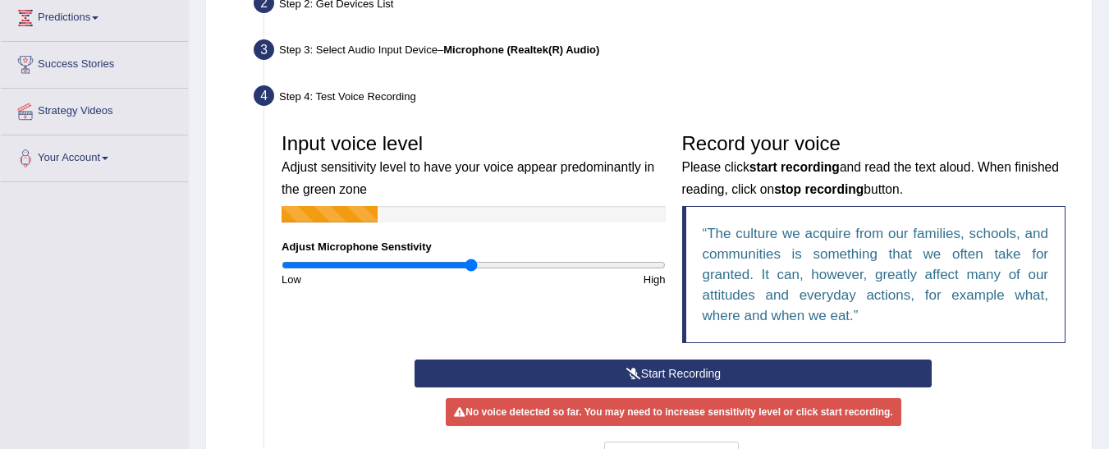
click at [643, 369] on button "Start Recording" at bounding box center [672, 373] width 517 height 28
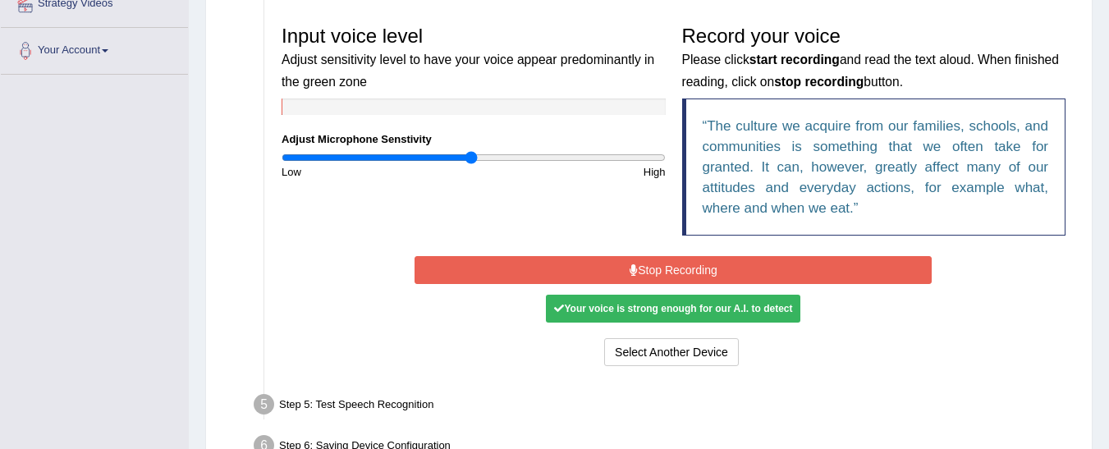
scroll to position [345, 0]
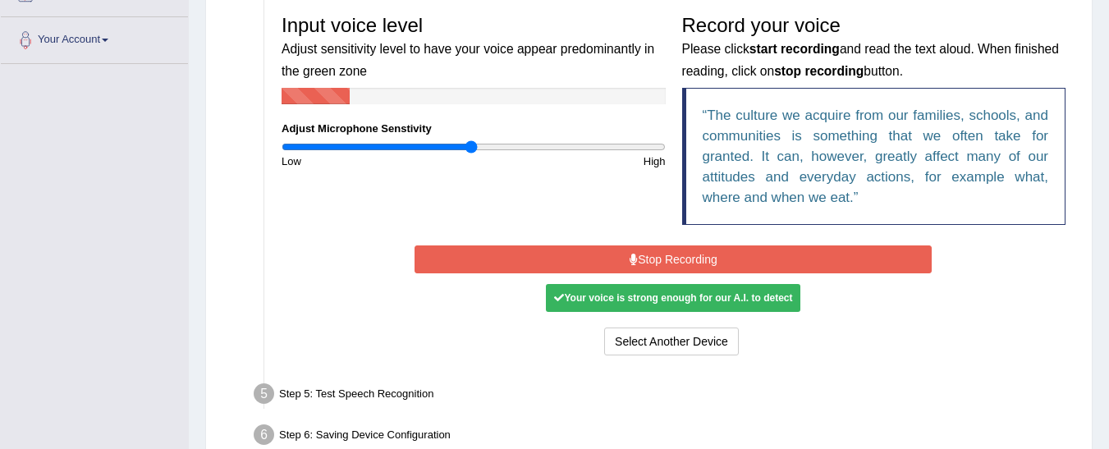
click at [778, 267] on button "Stop Recording" at bounding box center [672, 259] width 517 height 28
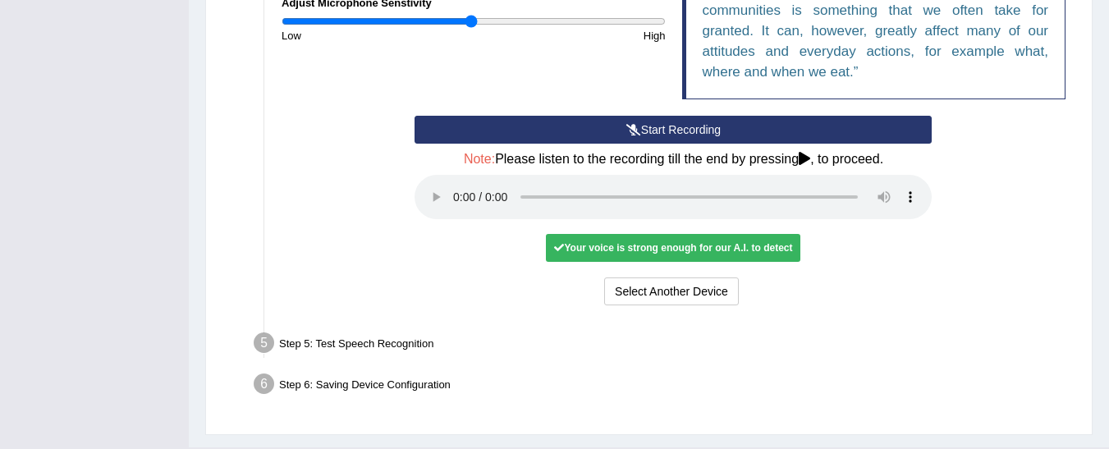
scroll to position [510, 0]
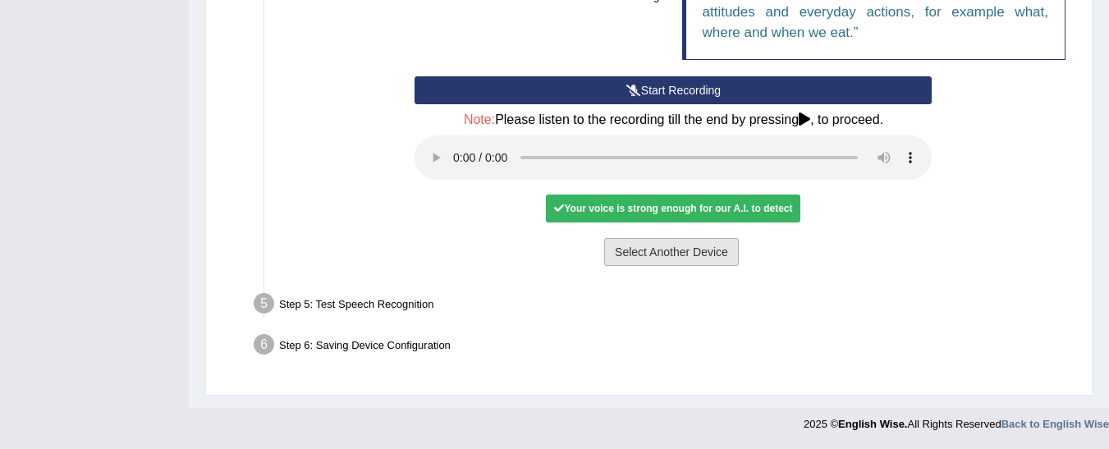
click at [677, 261] on div "Select Another Device Voice is ok. Go to Next step" at bounding box center [672, 254] width 517 height 32
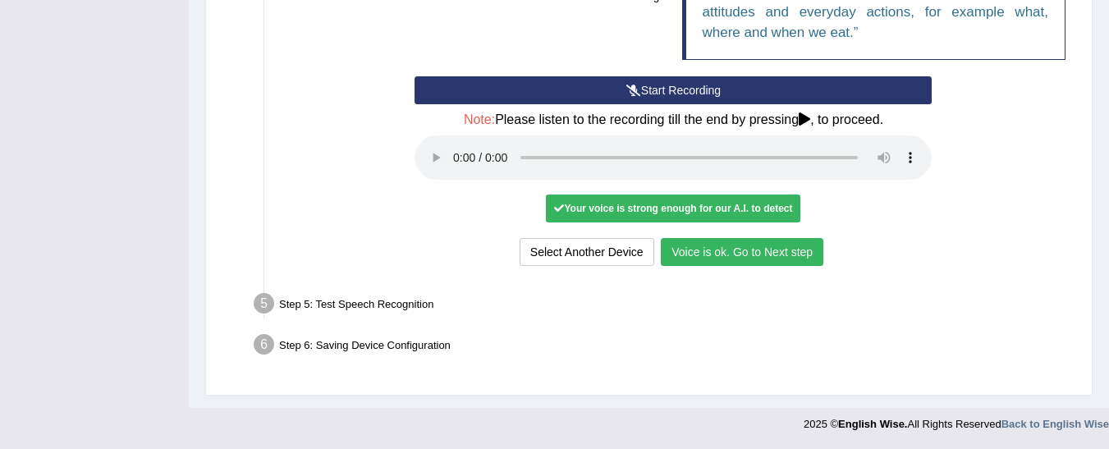
click at [703, 254] on button "Voice is ok. Go to Next step" at bounding box center [742, 252] width 163 height 28
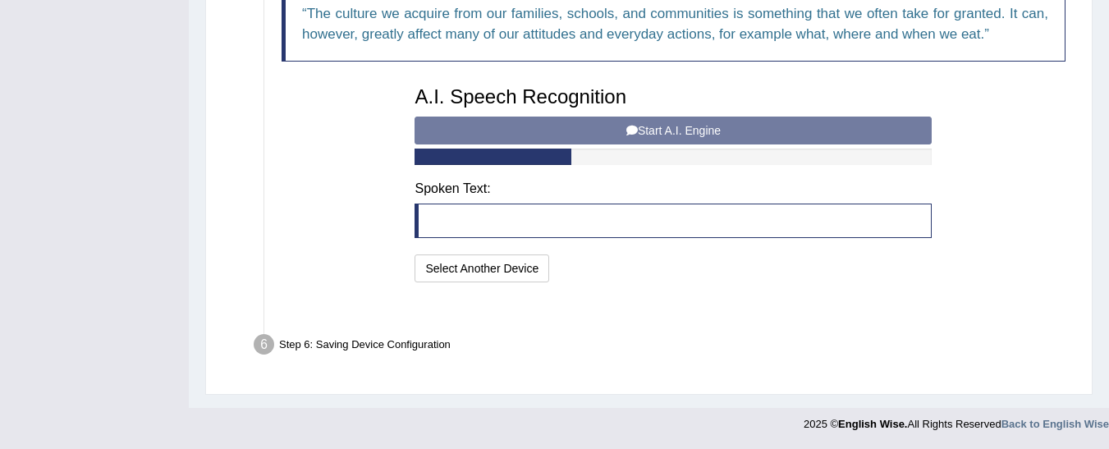
scroll to position [425, 0]
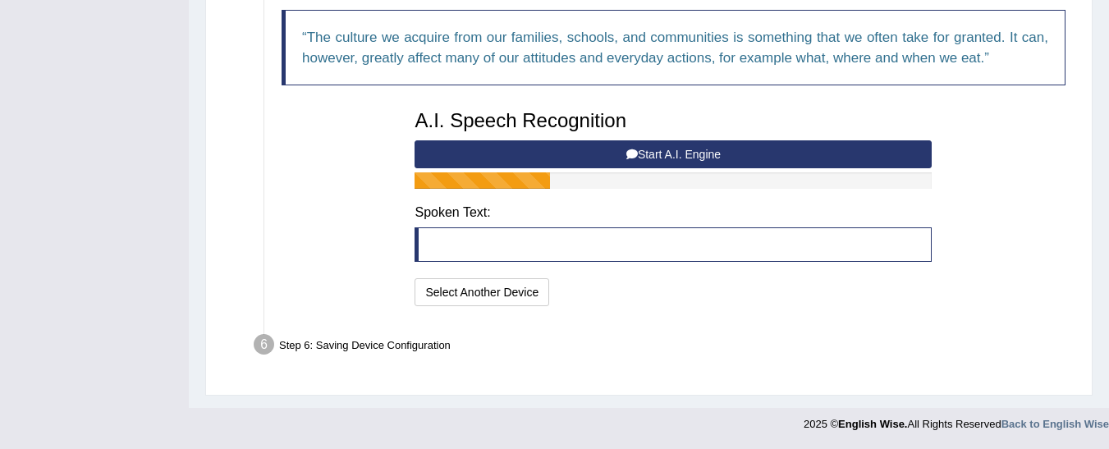
click at [666, 153] on button "Start A.I. Engine" at bounding box center [672, 154] width 517 height 28
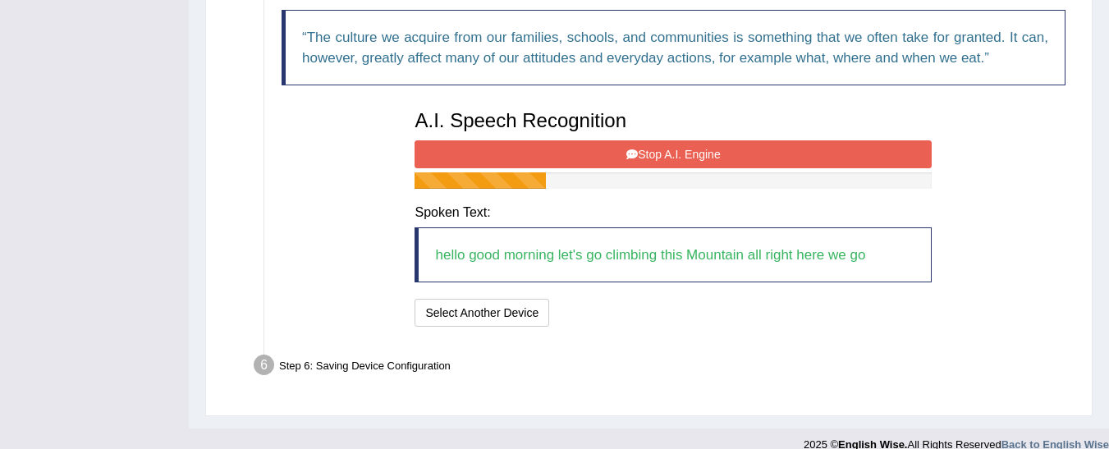
click at [758, 155] on button "Stop A.I. Engine" at bounding box center [672, 154] width 517 height 28
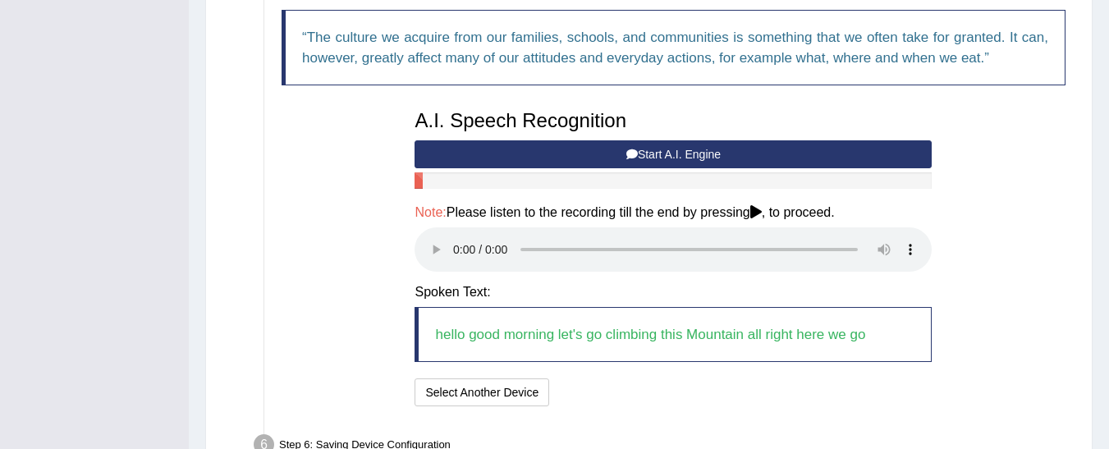
click at [848, 327] on blockquote "hello good morning let's go climbing this Mountain all right here we go" at bounding box center [672, 334] width 517 height 55
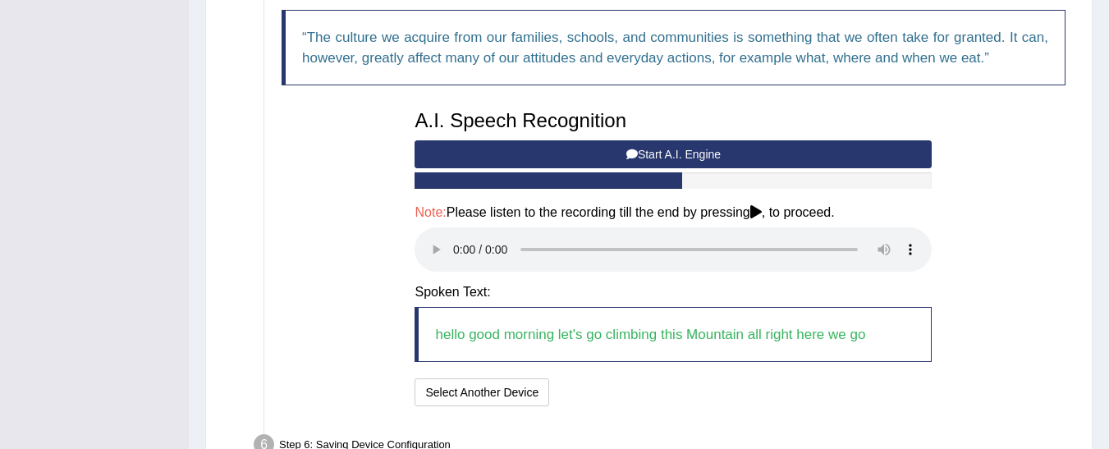
scroll to position [525, 0]
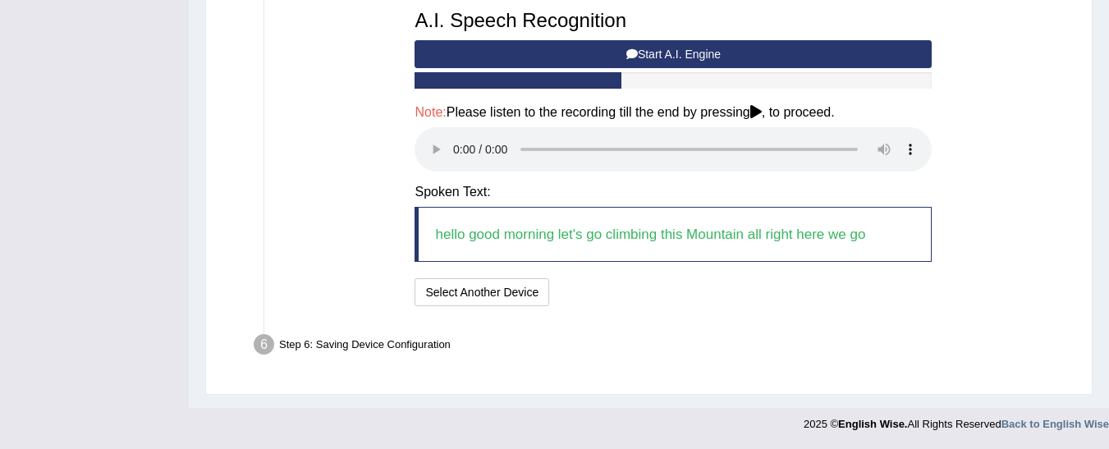
click at [762, 122] on div "Note: Please listen to the recording till the end by pressing , to proceed." at bounding box center [672, 140] width 517 height 71
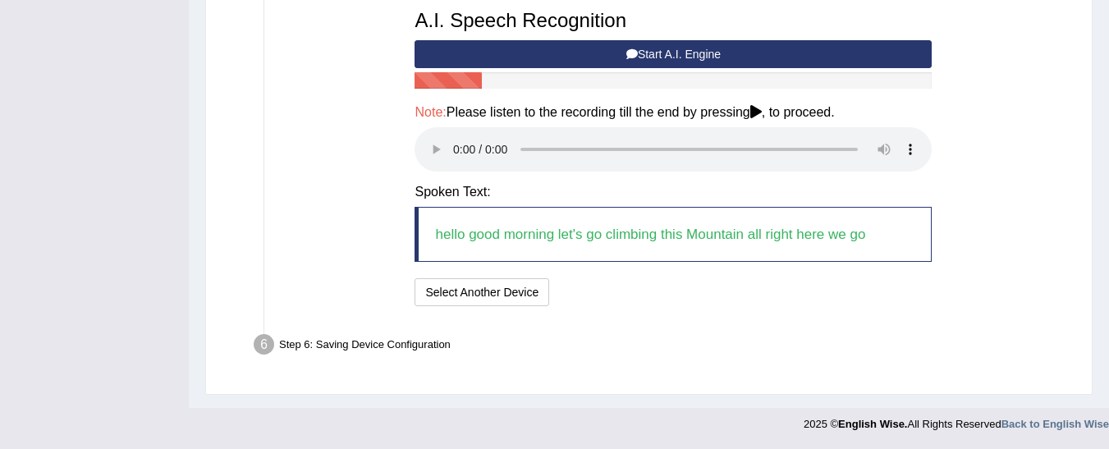
click at [760, 103] on div "A.I. Speech Recognition Start A.I. Engine Stop A.I. Engine Note: Please listen …" at bounding box center [672, 156] width 533 height 309
click at [762, 113] on icon at bounding box center [755, 111] width 11 height 13
click at [741, 56] on button "Start A.I. Engine" at bounding box center [672, 54] width 517 height 28
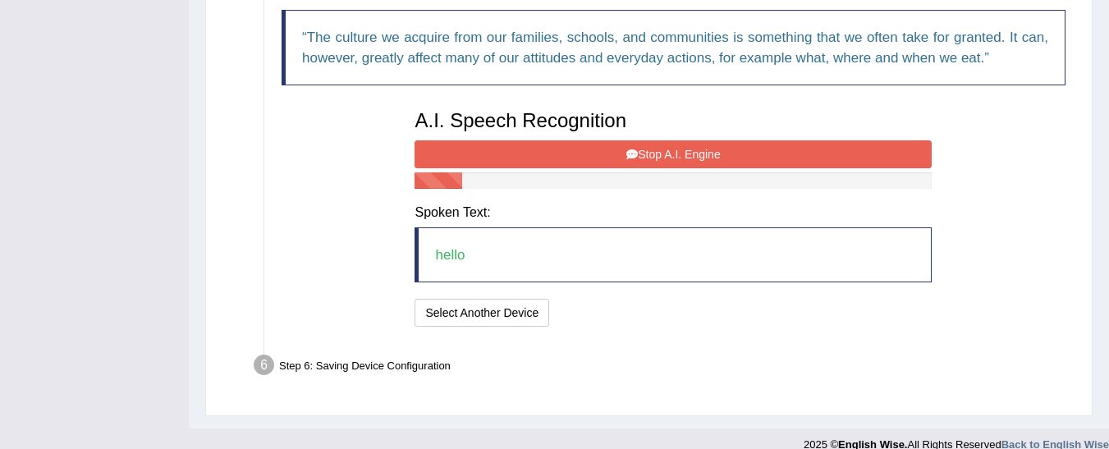
scroll to position [446, 0]
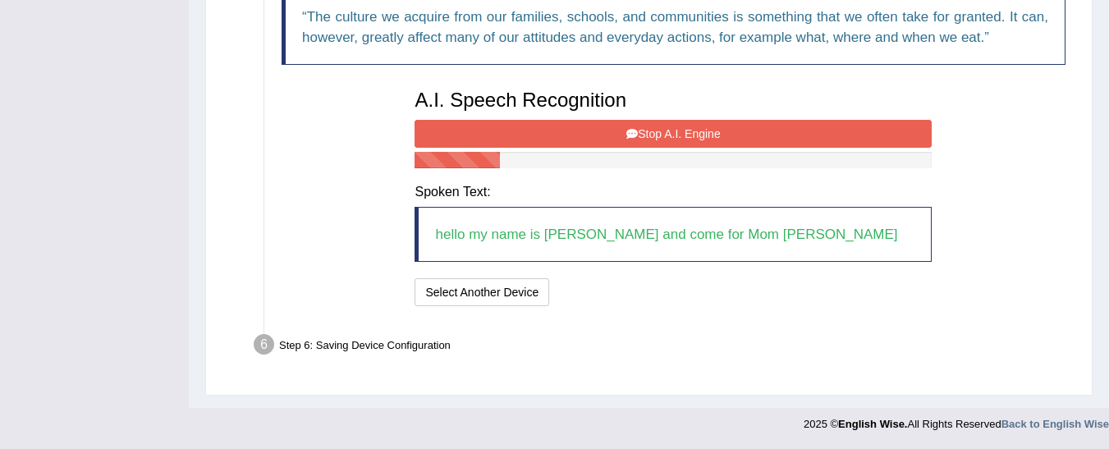
click at [628, 138] on icon at bounding box center [631, 133] width 11 height 11
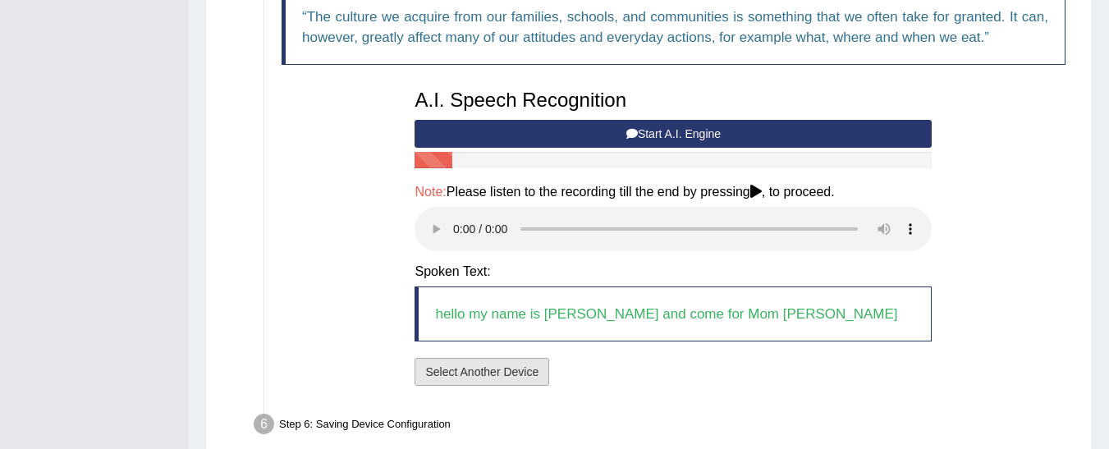
click at [485, 372] on button "Select Another Device" at bounding box center [481, 372] width 135 height 28
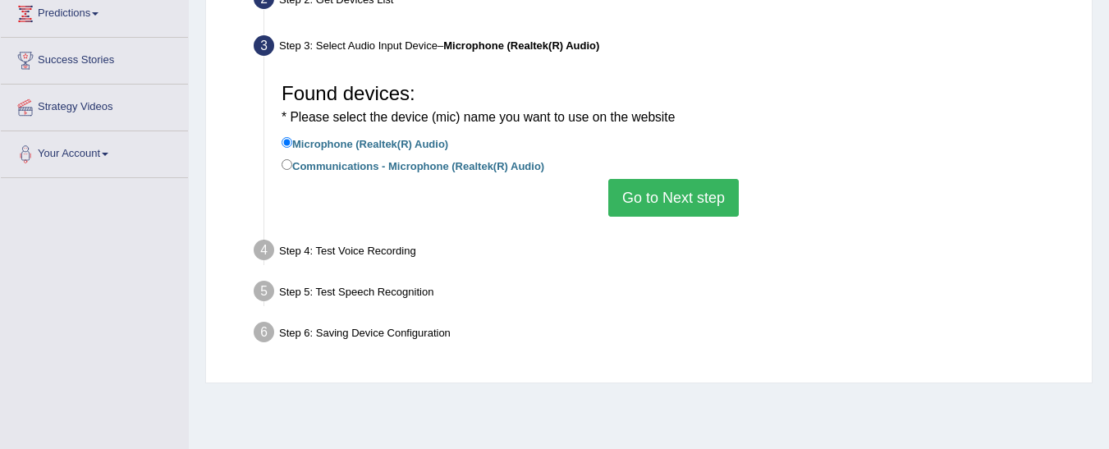
scroll to position [224, 0]
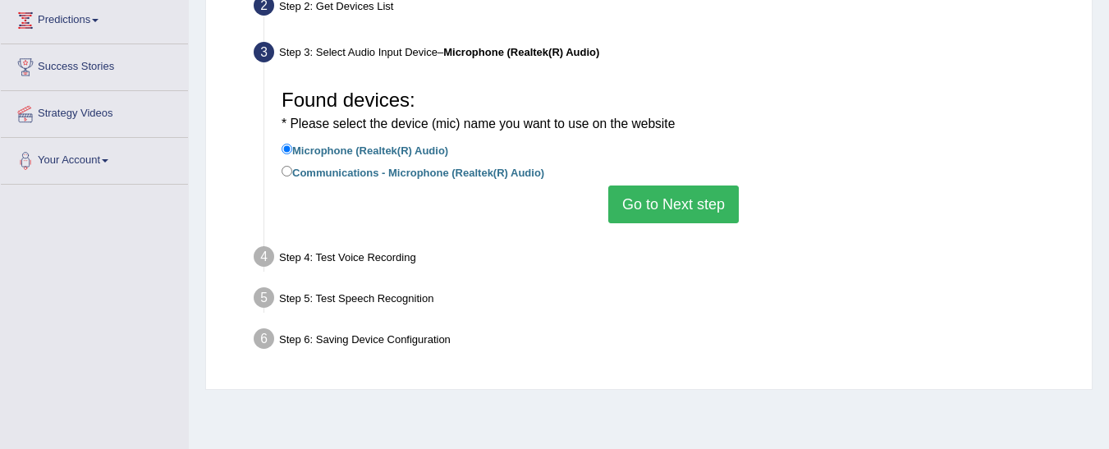
click at [675, 207] on button "Go to Next step" at bounding box center [673, 204] width 131 height 38
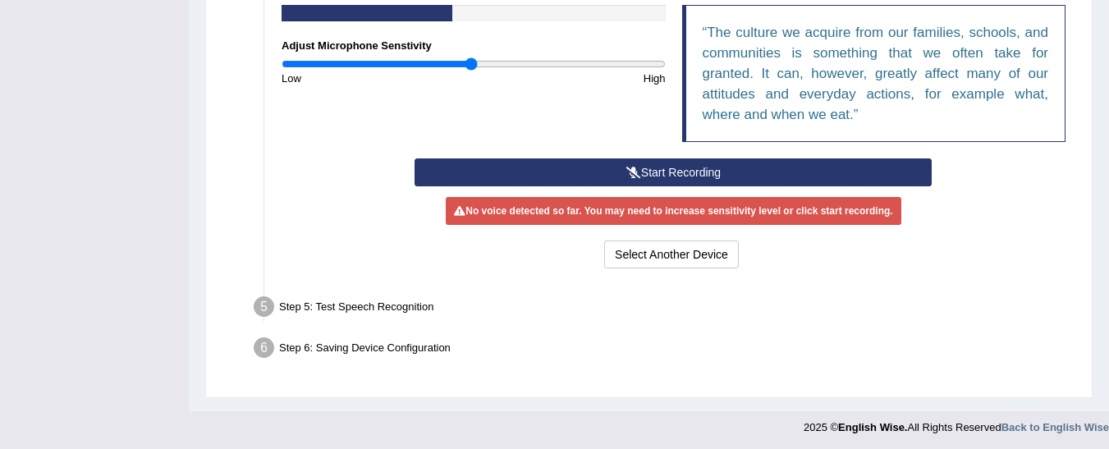
scroll to position [429, 0]
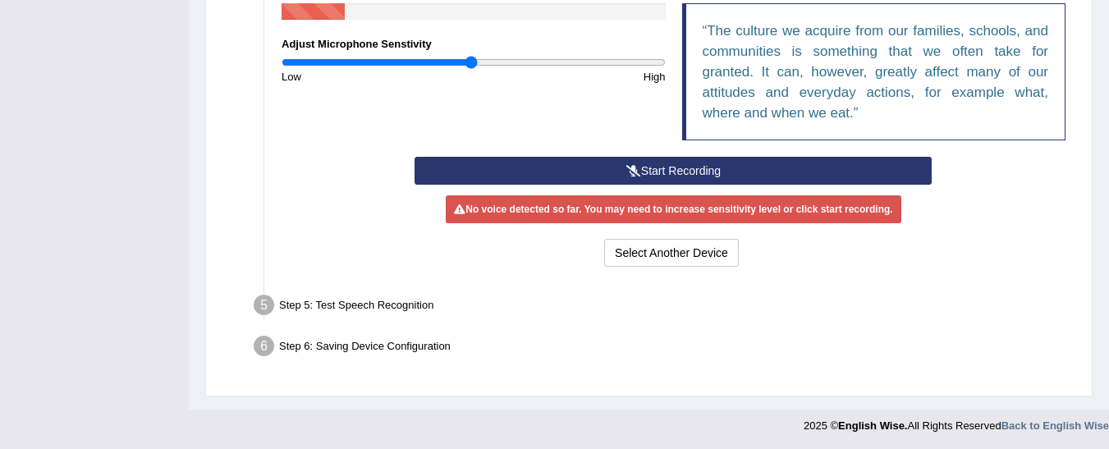
click at [740, 163] on button "Start Recording" at bounding box center [672, 171] width 517 height 28
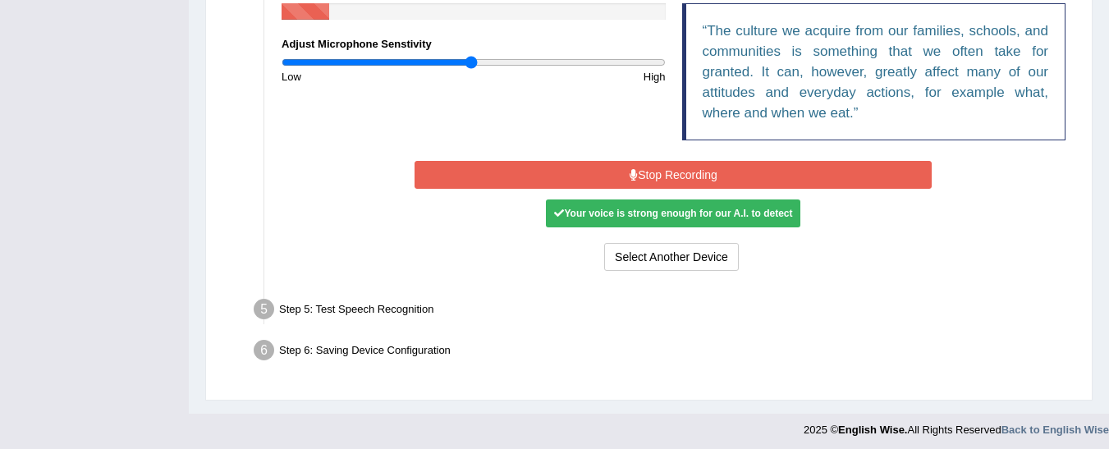
click at [708, 176] on button "Stop Recording" at bounding box center [672, 175] width 517 height 28
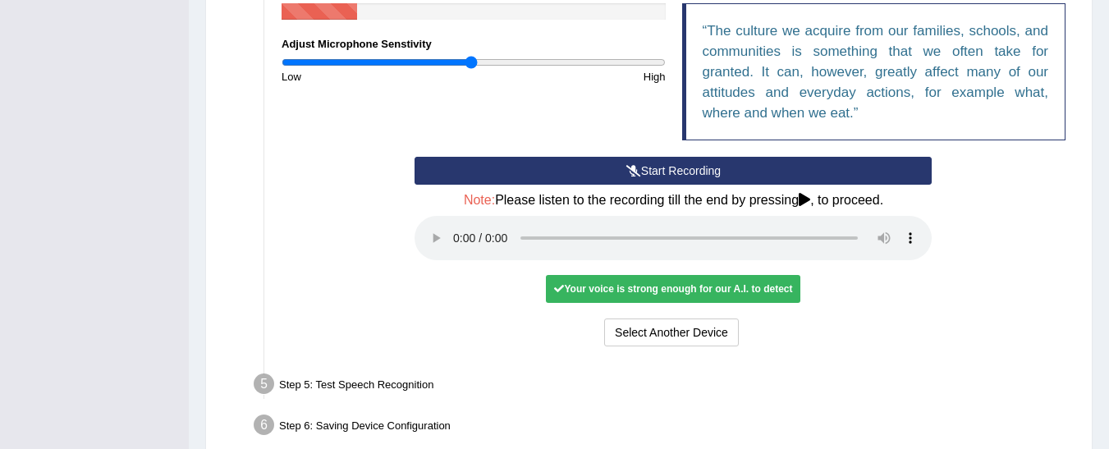
click at [700, 282] on div "Your voice is strong enough for our A.I. to detect" at bounding box center [673, 289] width 254 height 28
click at [702, 326] on button "Select Another Device" at bounding box center [671, 332] width 135 height 28
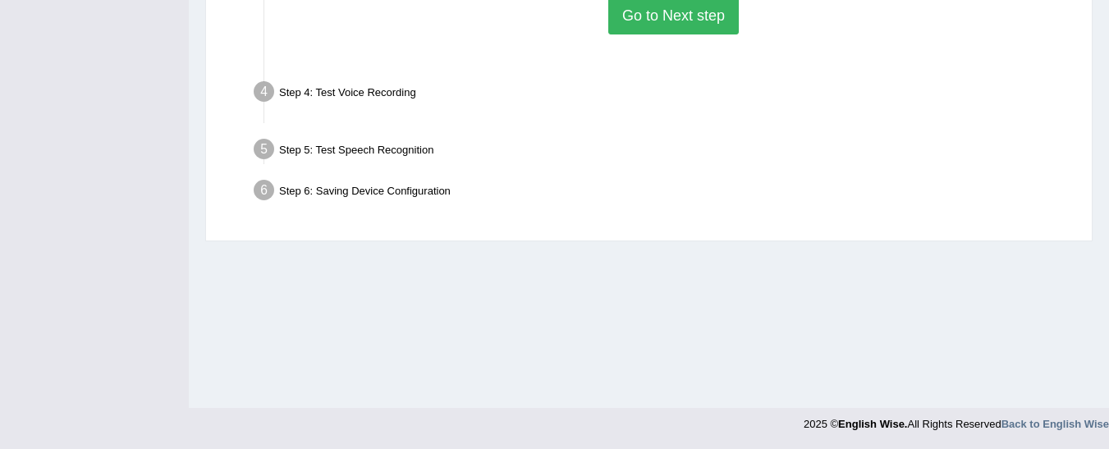
scroll to position [413, 0]
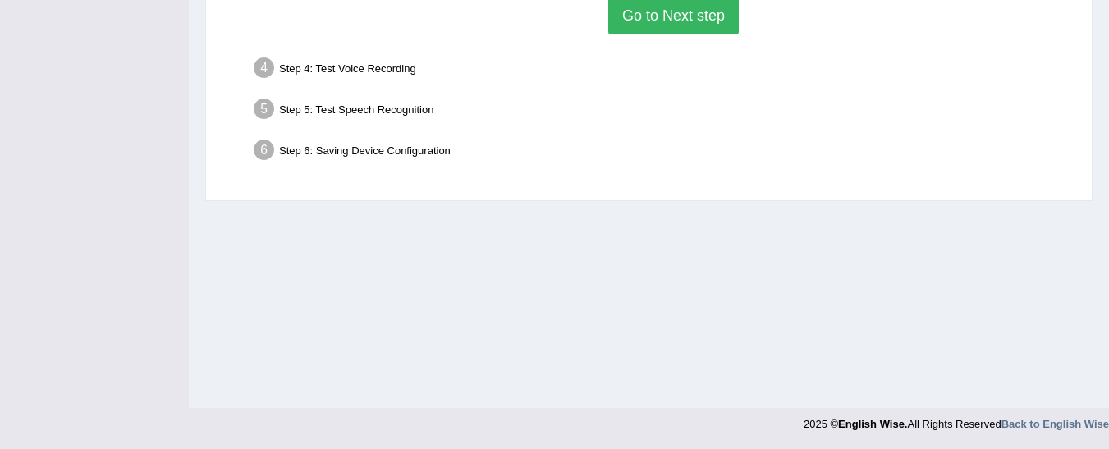
click at [680, 24] on button "Go to Next step" at bounding box center [673, 16] width 131 height 38
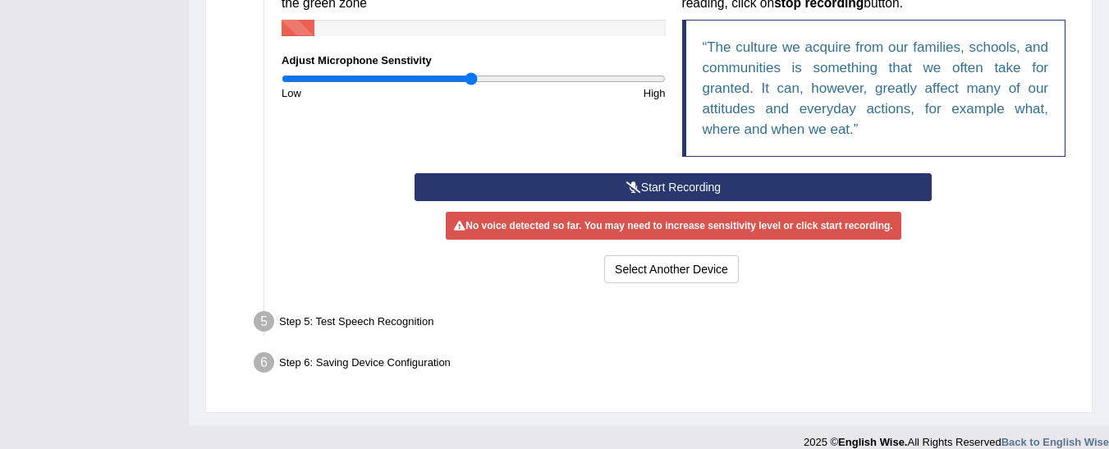
click at [680, 181] on button "Start Recording" at bounding box center [672, 187] width 517 height 28
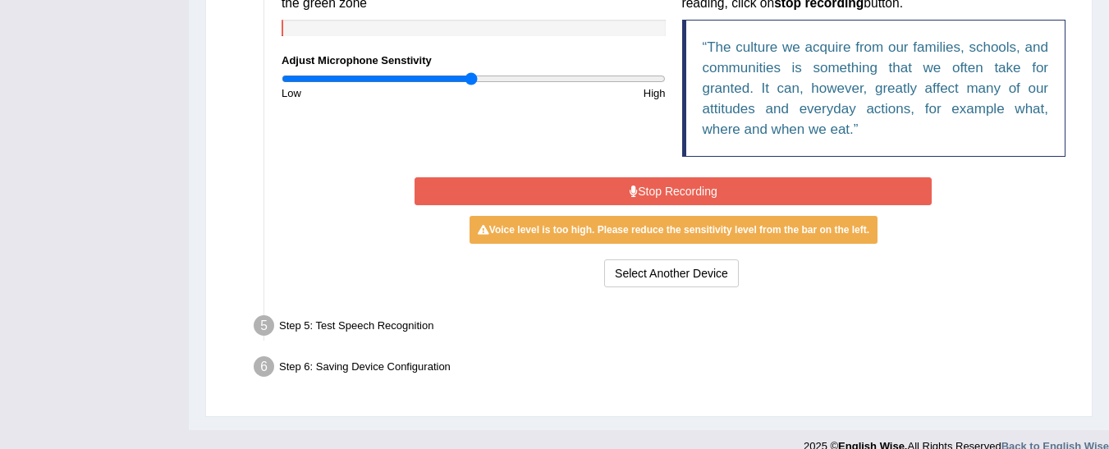
click at [689, 190] on button "Stop Recording" at bounding box center [672, 191] width 517 height 28
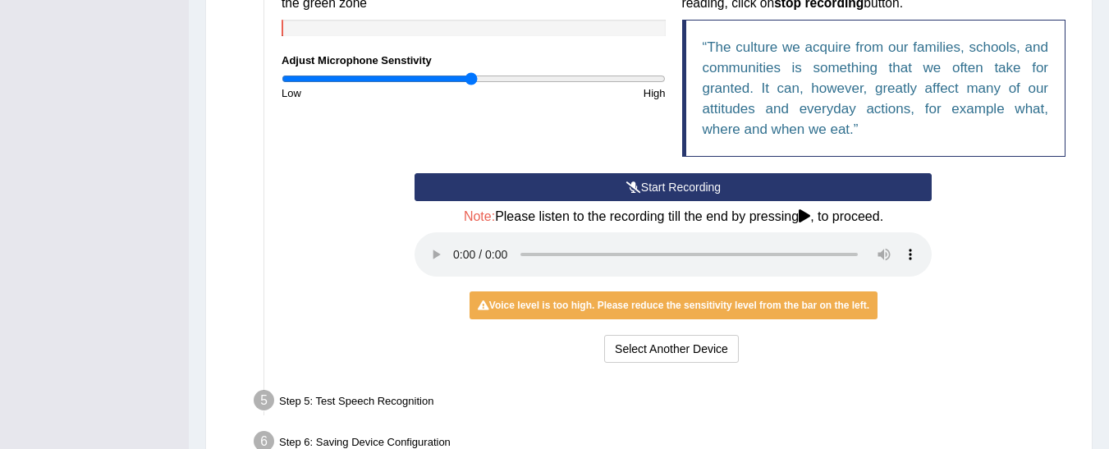
click at [689, 190] on button "Start Recording" at bounding box center [672, 187] width 517 height 28
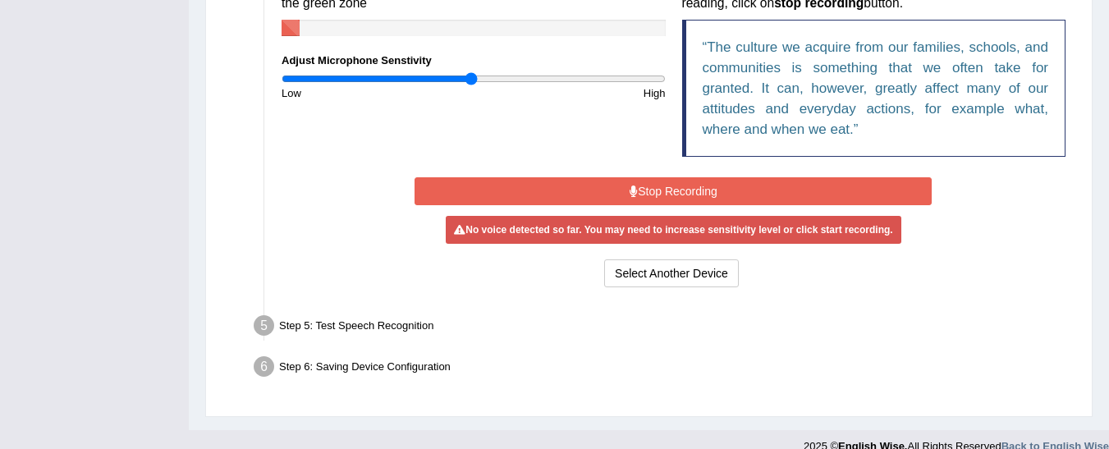
click at [685, 192] on button "Stop Recording" at bounding box center [672, 191] width 517 height 28
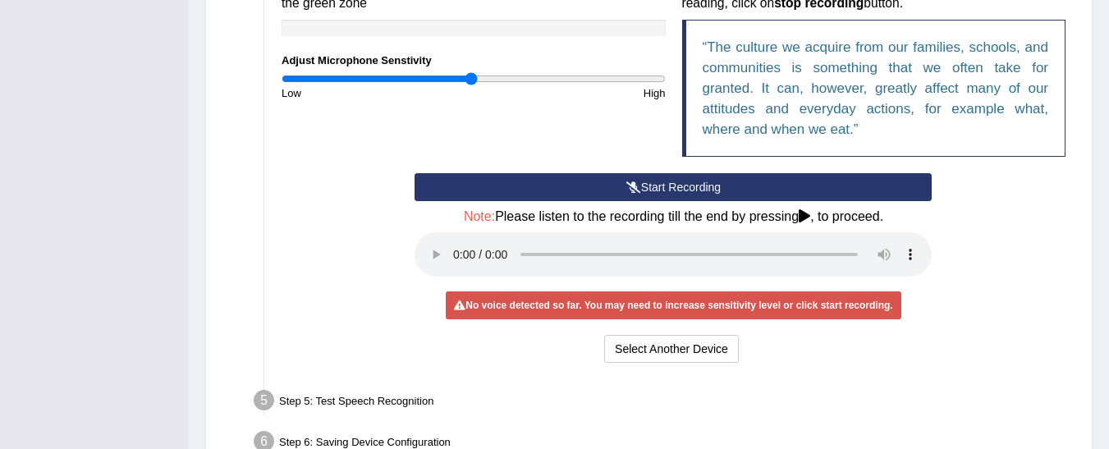
click at [590, 185] on button "Start Recording" at bounding box center [672, 187] width 517 height 28
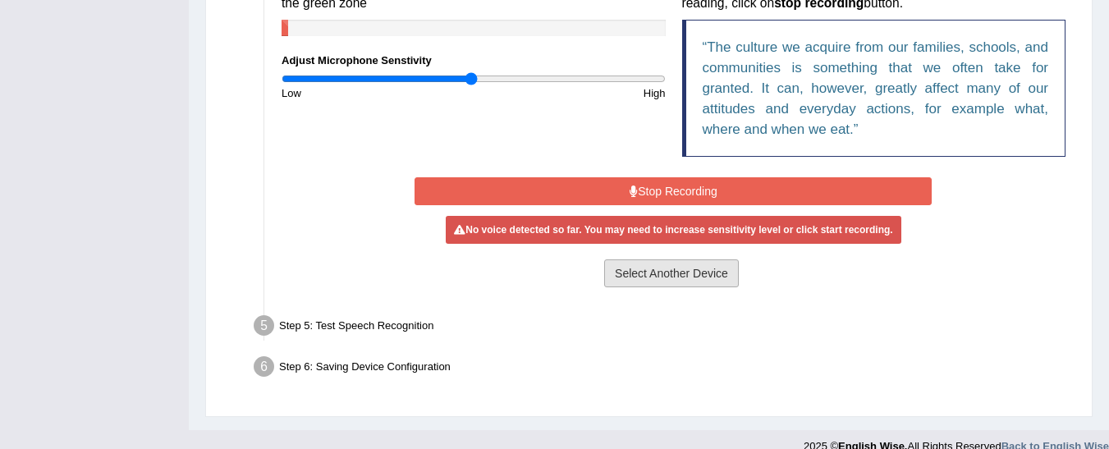
click at [640, 277] on button "Select Another Device" at bounding box center [671, 273] width 135 height 28
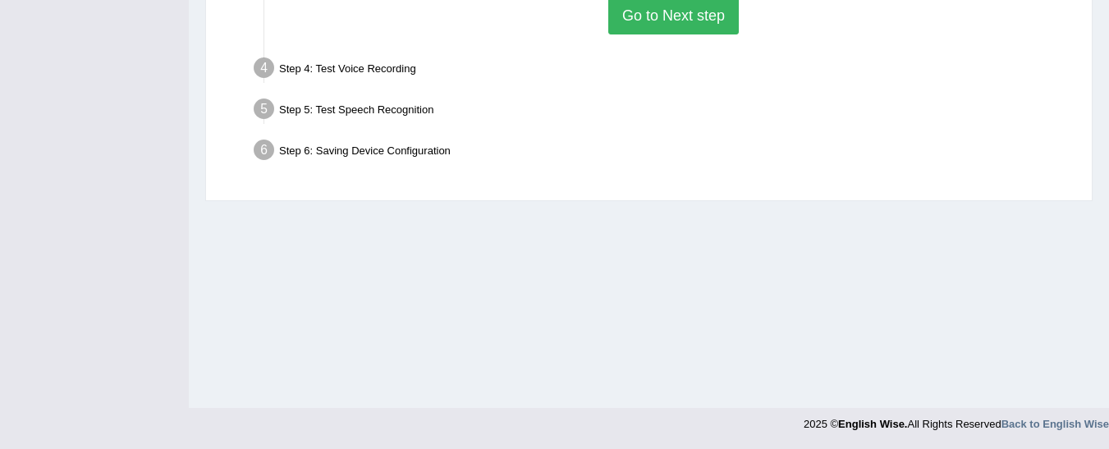
click at [659, 20] on button "Go to Next step" at bounding box center [673, 16] width 131 height 38
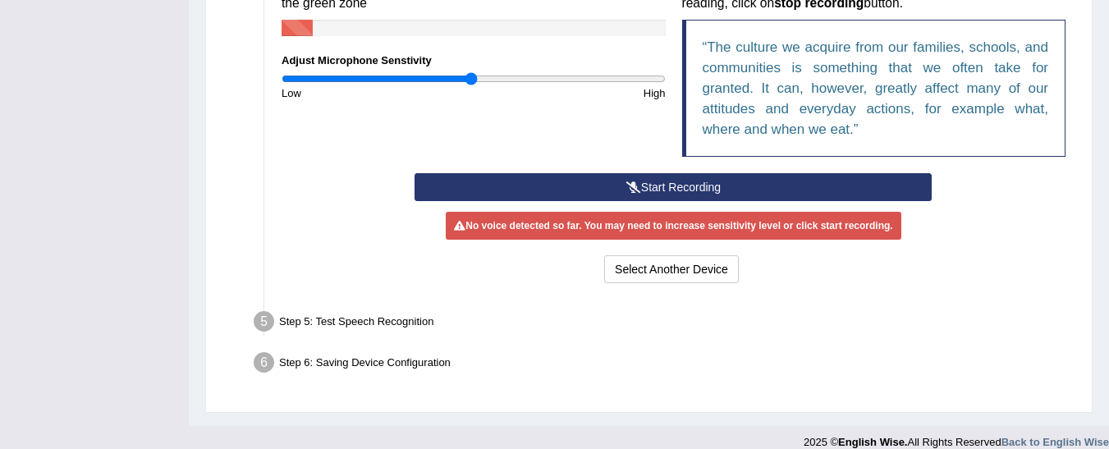
click at [640, 186] on button "Start Recording" at bounding box center [672, 187] width 517 height 28
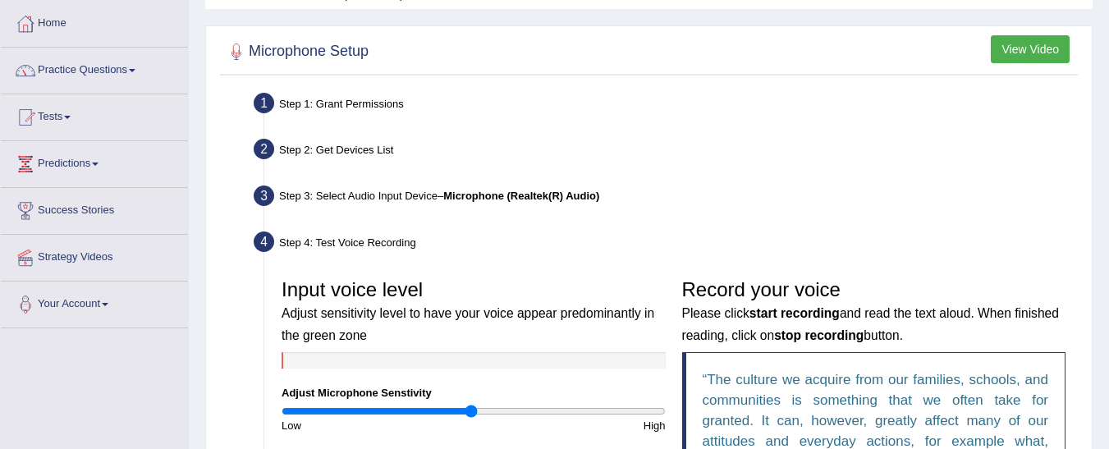
scroll to position [73, 0]
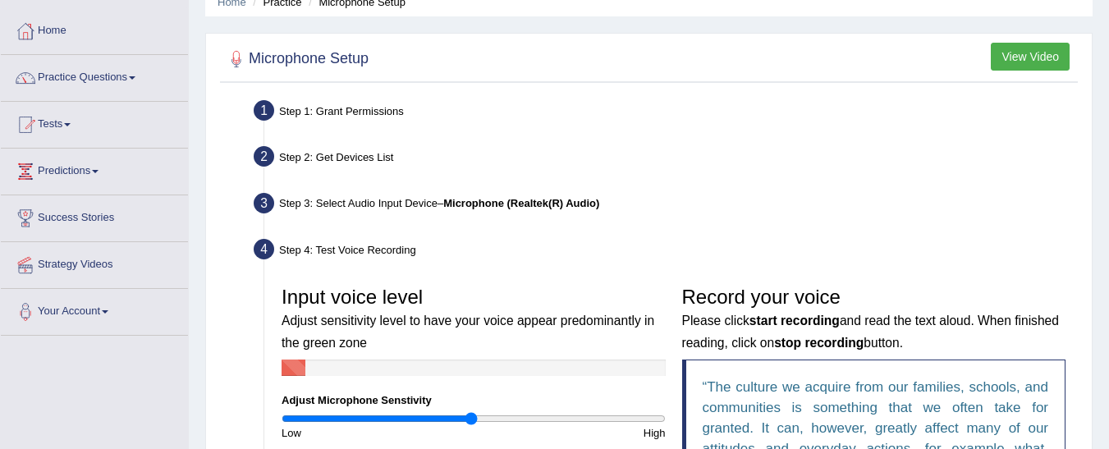
click at [1033, 60] on button "View Video" at bounding box center [1030, 57] width 79 height 28
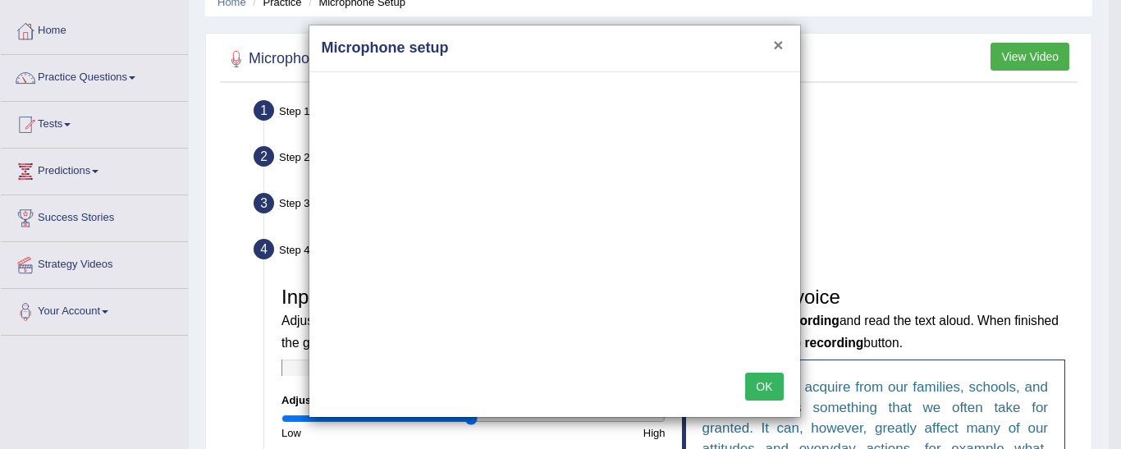
click at [778, 48] on button "×" at bounding box center [778, 44] width 10 height 17
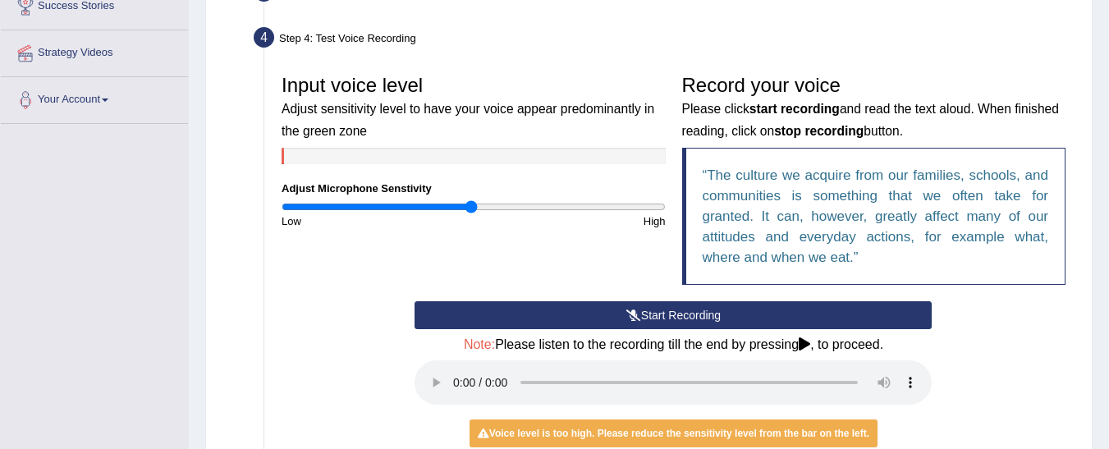
scroll to position [291, 0]
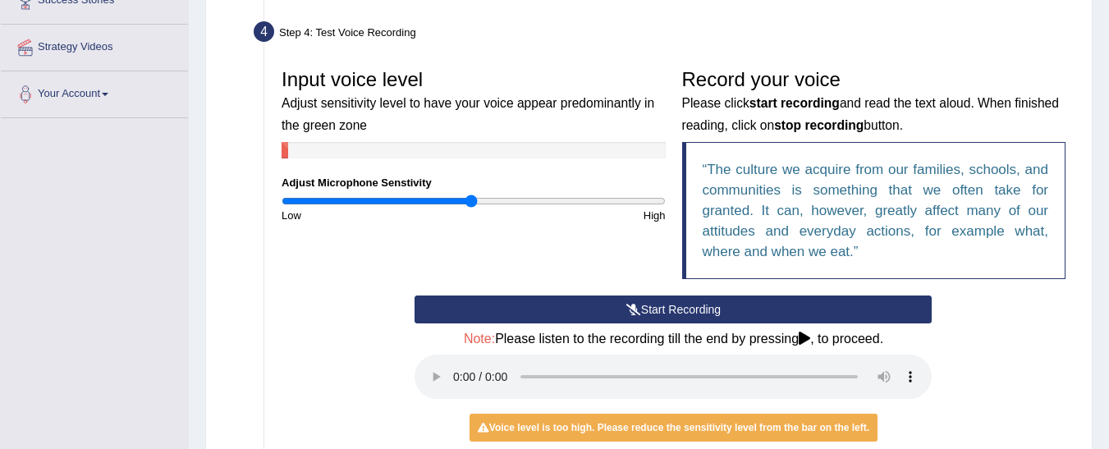
click at [807, 300] on button "Start Recording" at bounding box center [672, 309] width 517 height 28
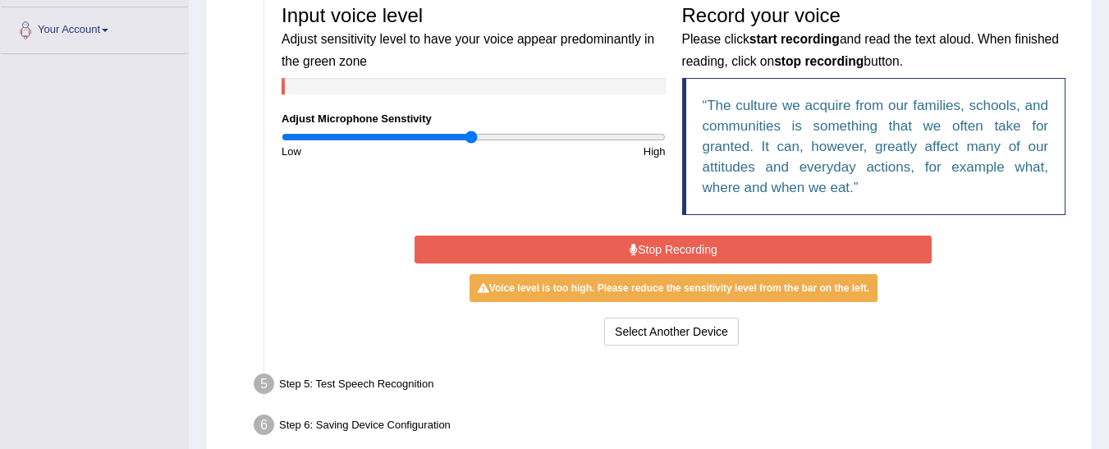
scroll to position [356, 0]
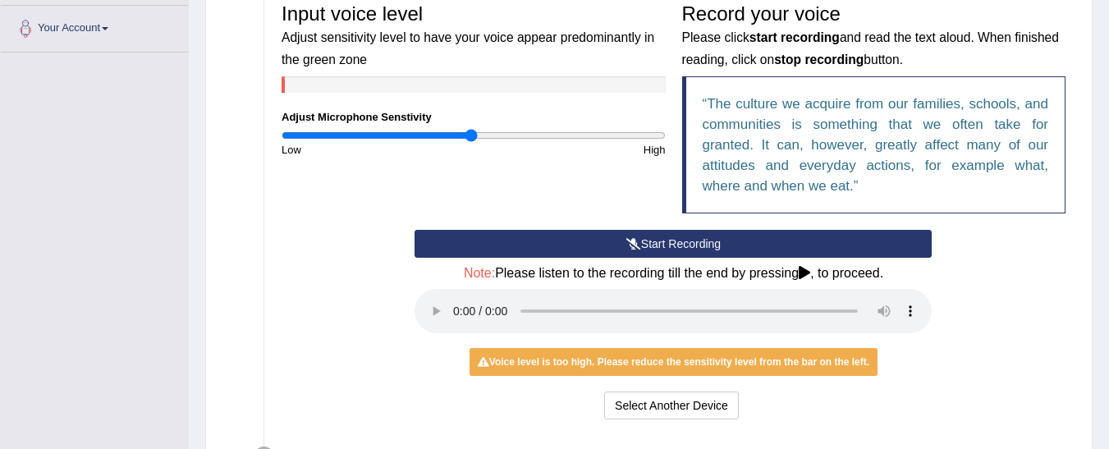
click at [805, 268] on icon at bounding box center [804, 272] width 11 height 13
click at [643, 241] on button "Start Recording" at bounding box center [672, 244] width 517 height 28
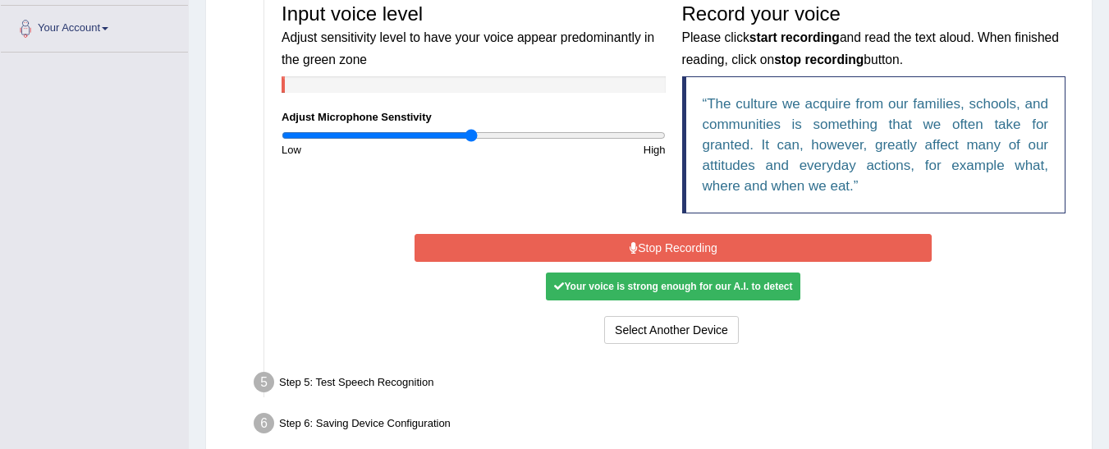
click at [663, 245] on button "Stop Recording" at bounding box center [672, 248] width 517 height 28
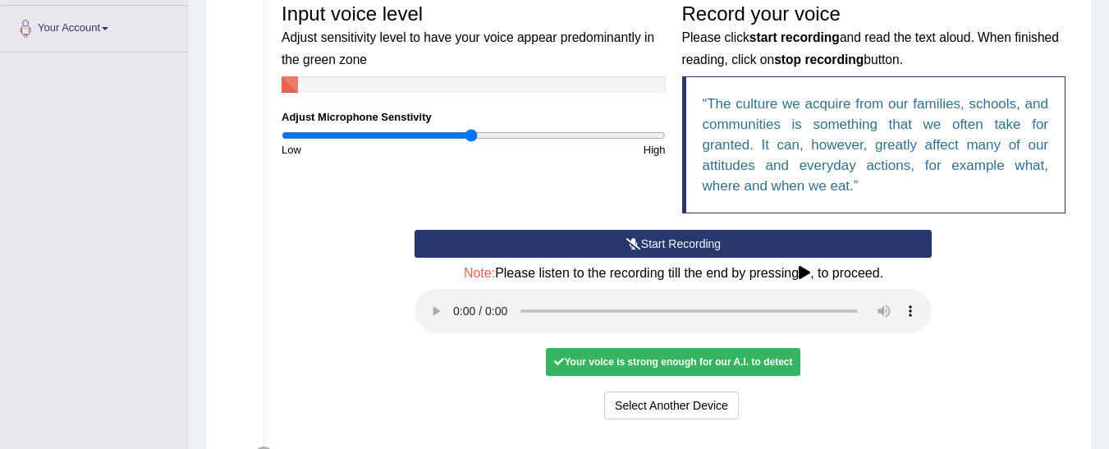
click at [715, 361] on div "Your voice is strong enough for our A.I. to detect" at bounding box center [673, 362] width 254 height 28
click at [680, 396] on button "Select Another Device" at bounding box center [671, 406] width 135 height 28
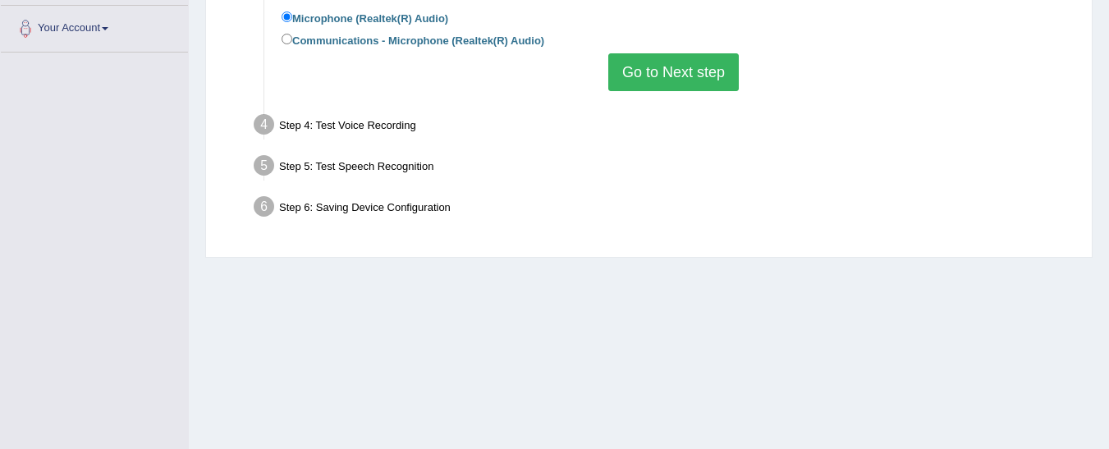
click at [665, 83] on button "Go to Next step" at bounding box center [673, 72] width 131 height 38
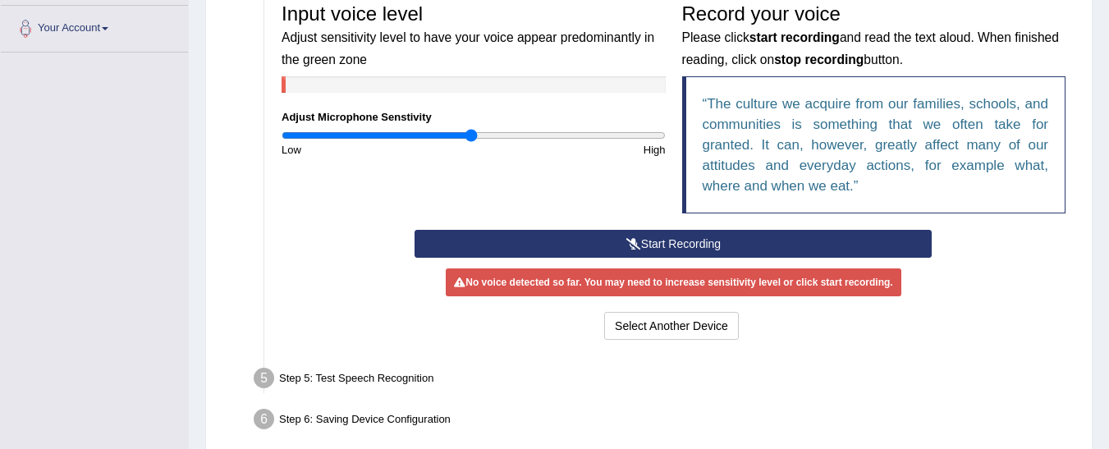
click at [748, 241] on button "Start Recording" at bounding box center [672, 244] width 517 height 28
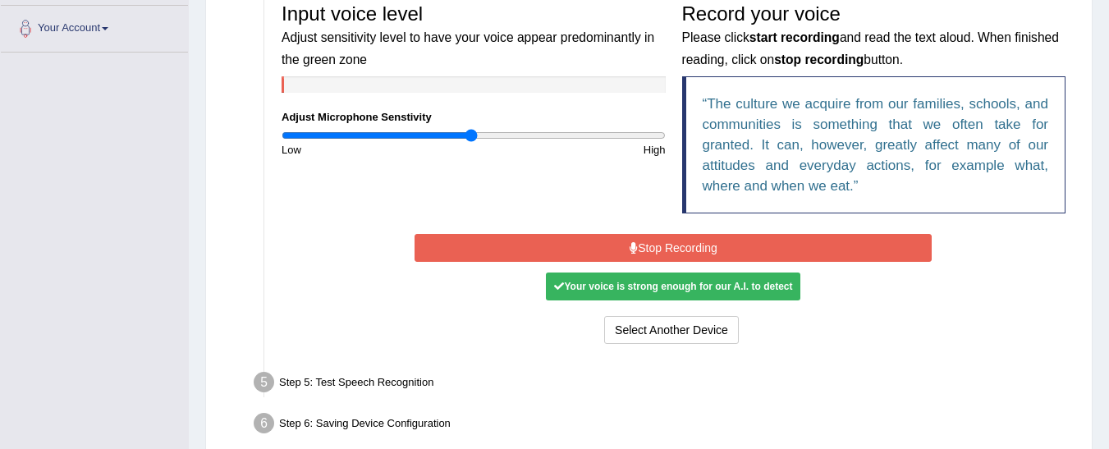
click at [748, 241] on button "Stop Recording" at bounding box center [672, 248] width 517 height 28
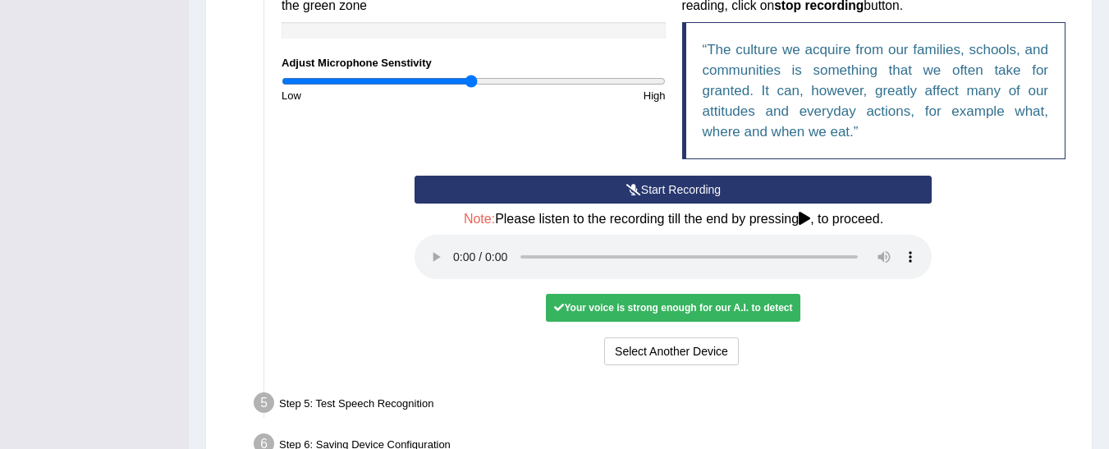
scroll to position [409, 0]
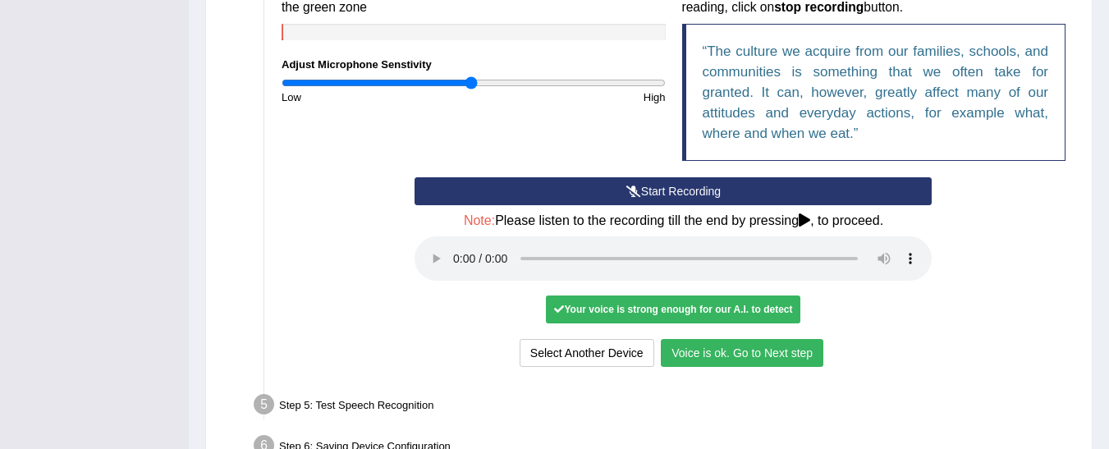
click at [758, 355] on button "Voice is ok. Go to Next step" at bounding box center [742, 353] width 163 height 28
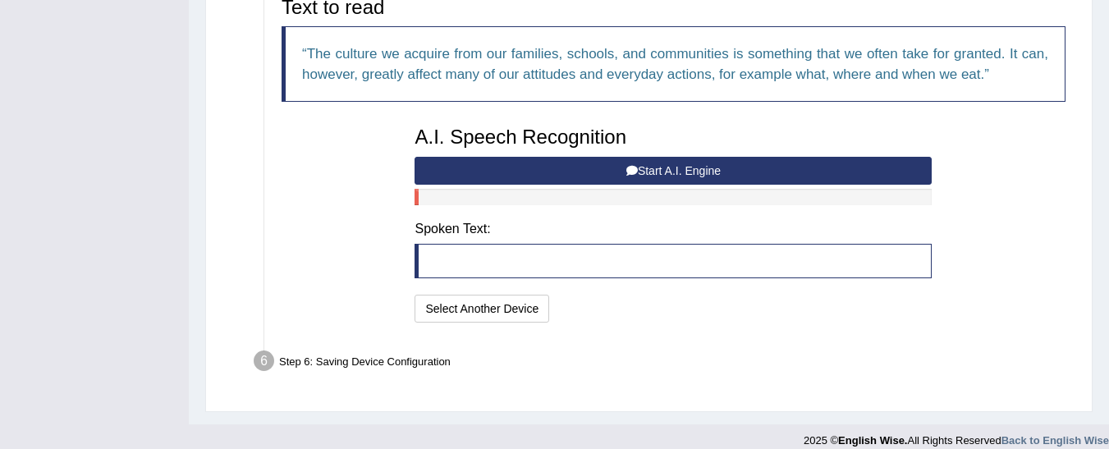
click at [678, 164] on button "Start A.I. Engine" at bounding box center [672, 171] width 517 height 28
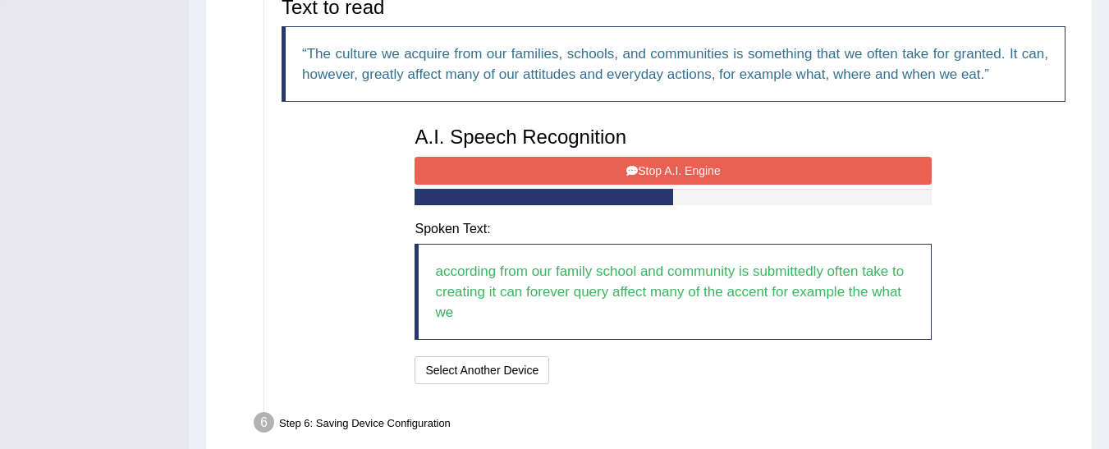
click at [678, 164] on button "Stop A.I. Engine" at bounding box center [672, 171] width 517 height 28
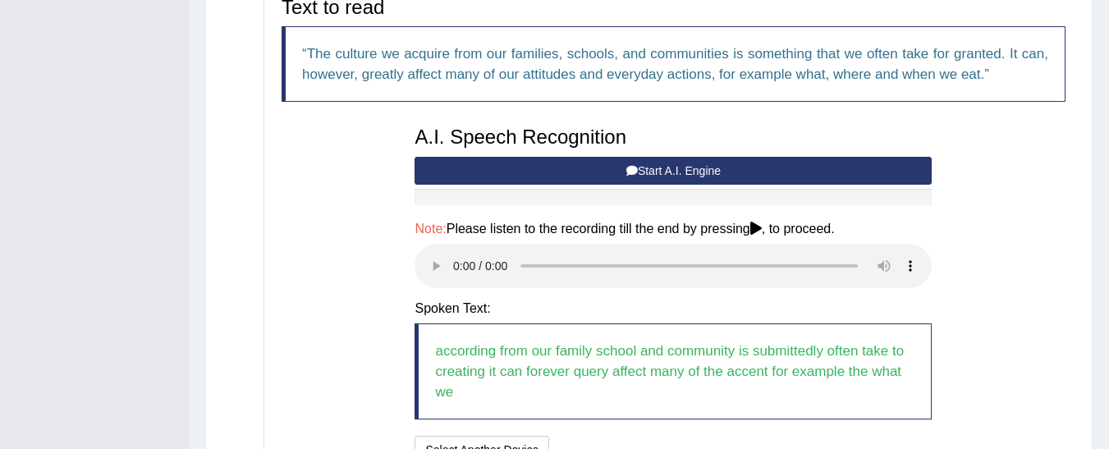
click at [534, 165] on button "Start A.I. Engine" at bounding box center [672, 171] width 517 height 28
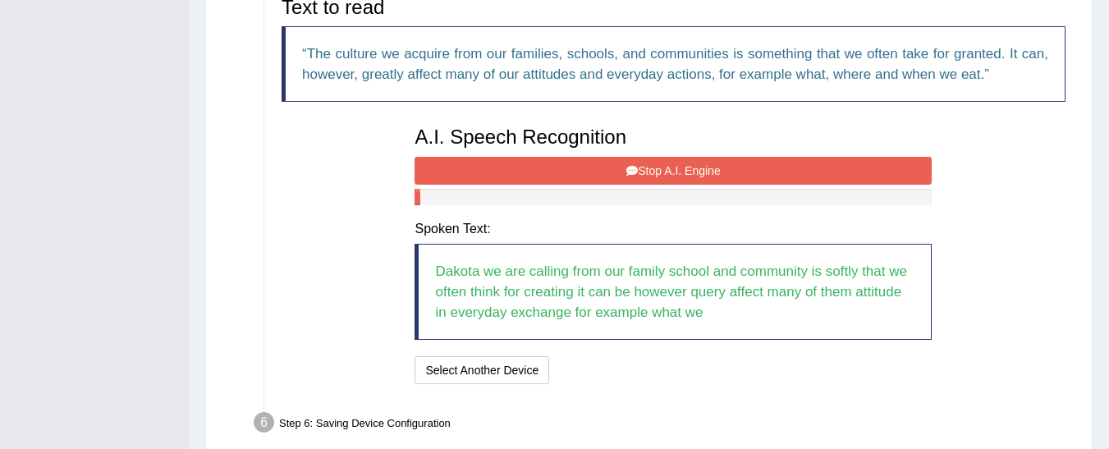
click at [576, 170] on button "Stop A.I. Engine" at bounding box center [672, 171] width 517 height 28
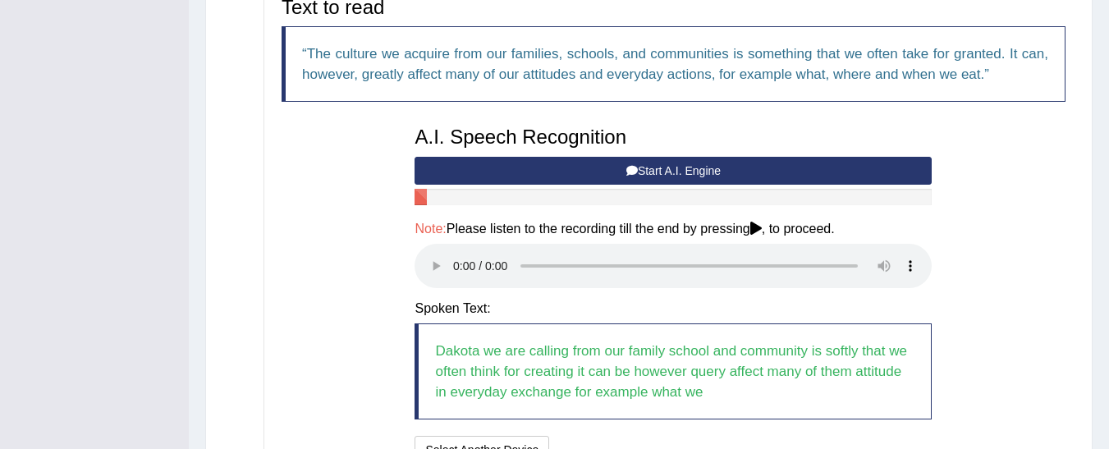
click at [576, 170] on button "Start A.I. Engine" at bounding box center [672, 171] width 517 height 28
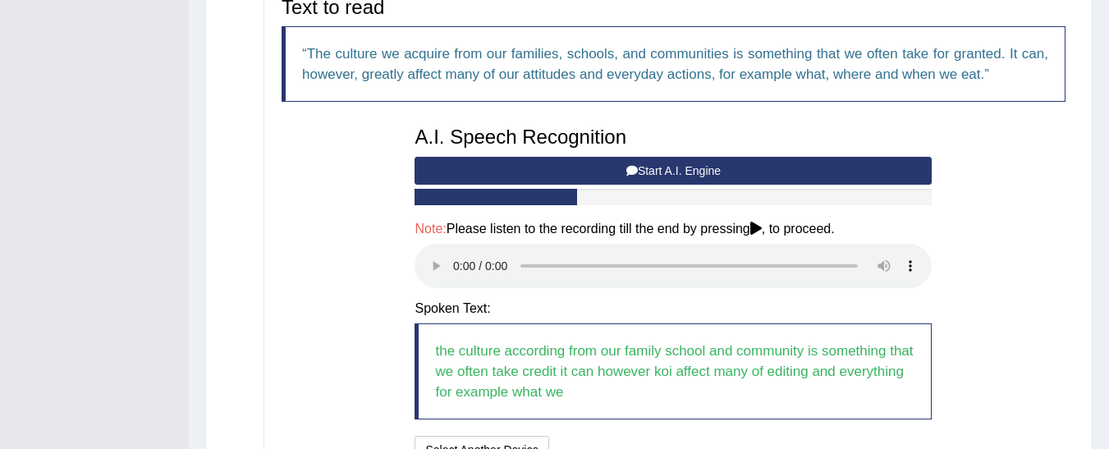
click at [556, 348] on blockquote "the culture according from our family school and community is something that we…" at bounding box center [672, 371] width 517 height 96
drag, startPoint x: 572, startPoint y: 347, endPoint x: 563, endPoint y: 327, distance: 21.7
click at [563, 327] on blockquote "the culture according from our family school and community is something that we…" at bounding box center [672, 371] width 517 height 96
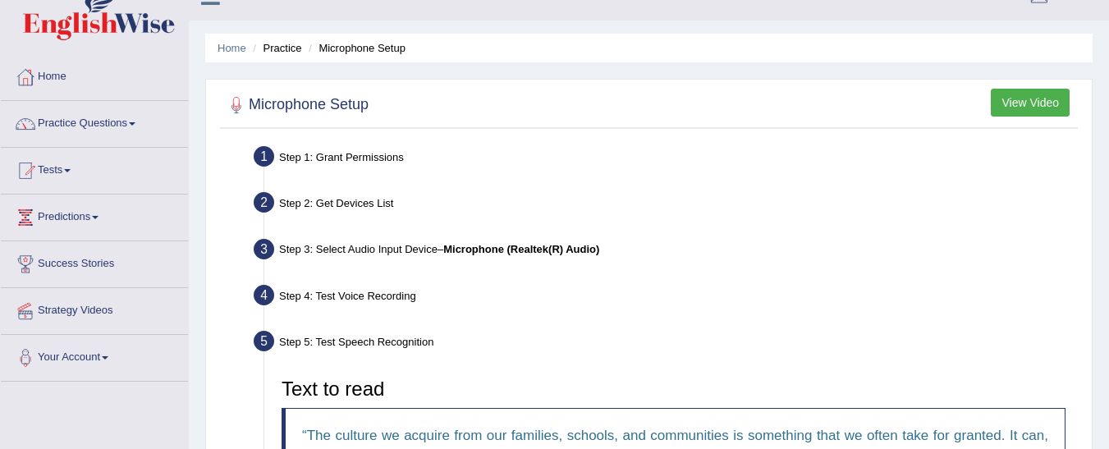
scroll to position [0, 0]
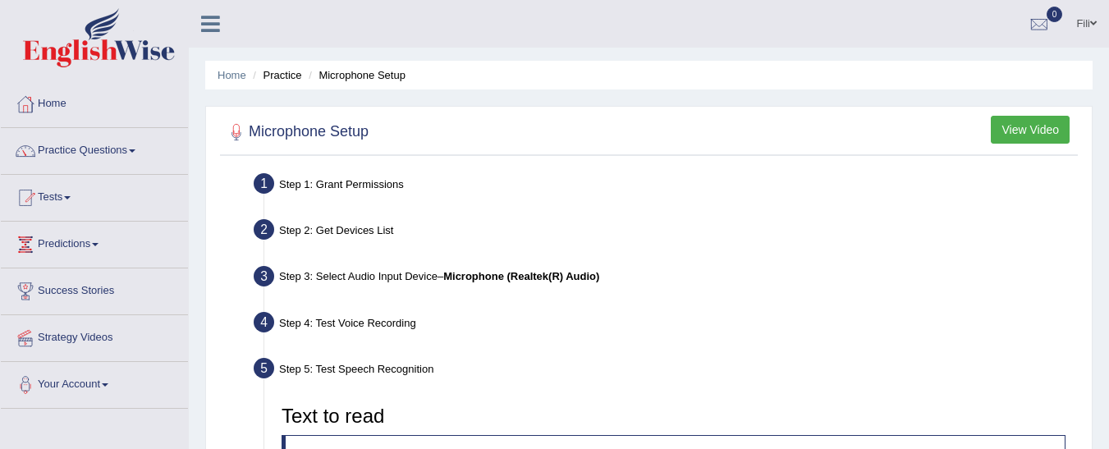
click at [1041, 138] on button "View Video" at bounding box center [1030, 130] width 79 height 28
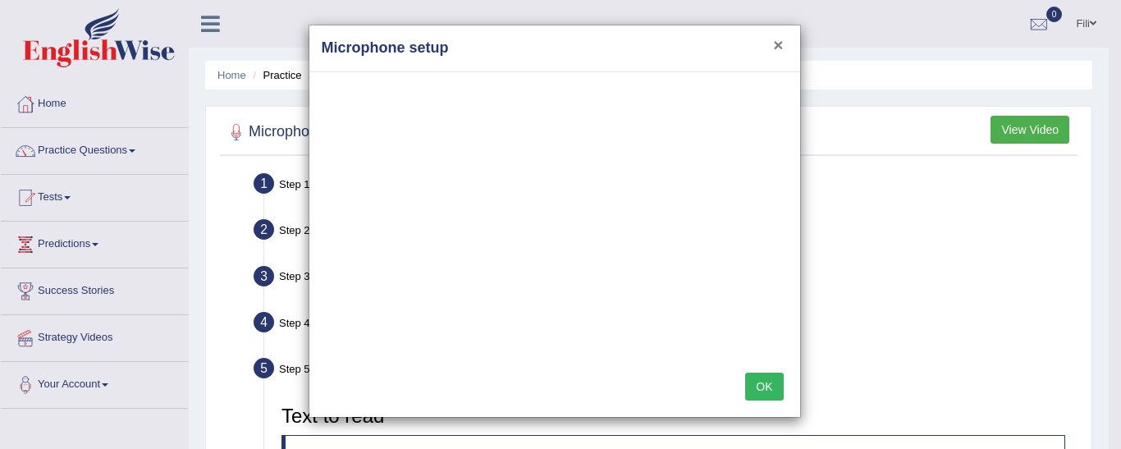
click at [778, 41] on button "×" at bounding box center [778, 44] width 10 height 17
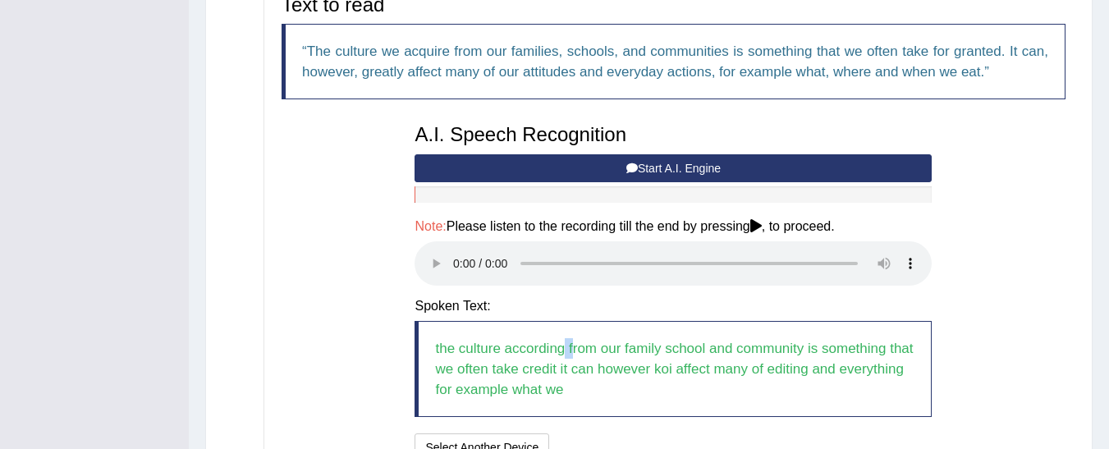
scroll to position [410, 0]
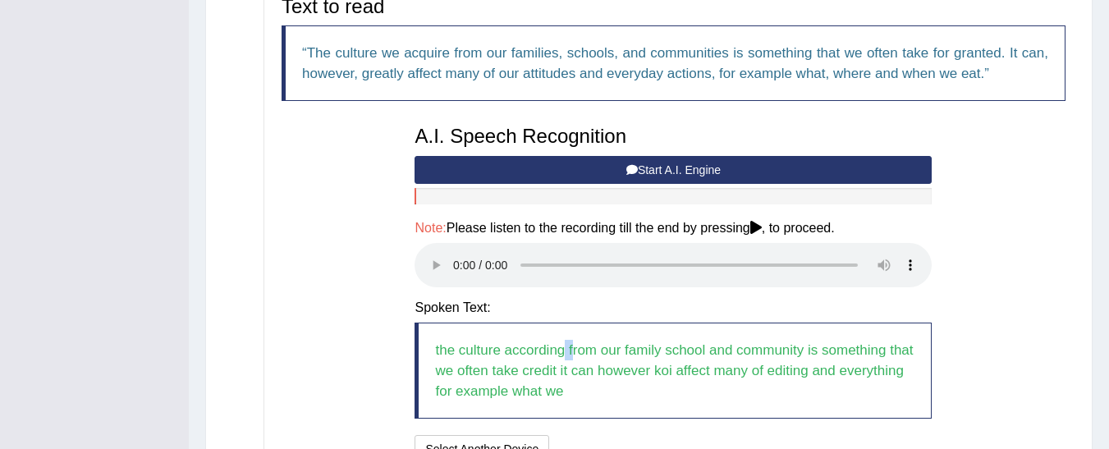
click at [799, 165] on button "Start A.I. Engine" at bounding box center [672, 170] width 517 height 28
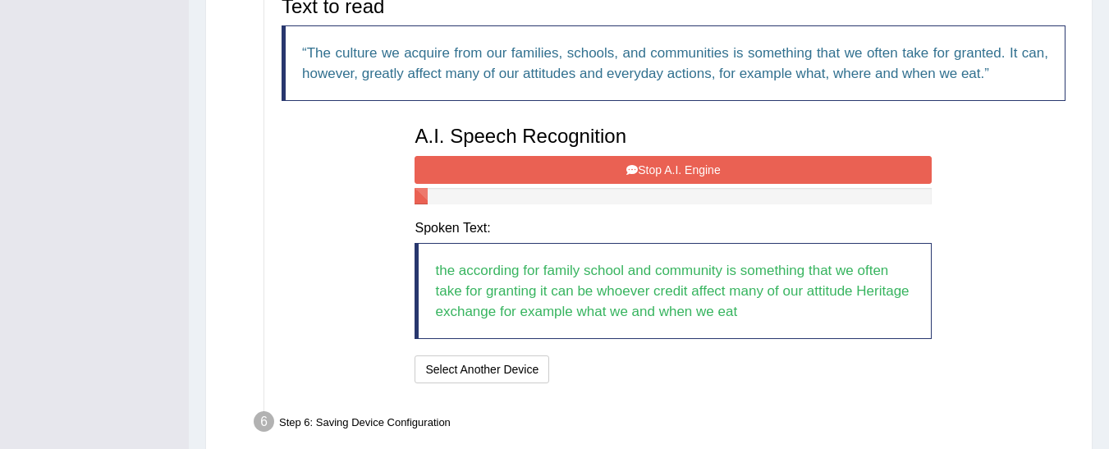
click at [660, 167] on button "Stop A.I. Engine" at bounding box center [672, 170] width 517 height 28
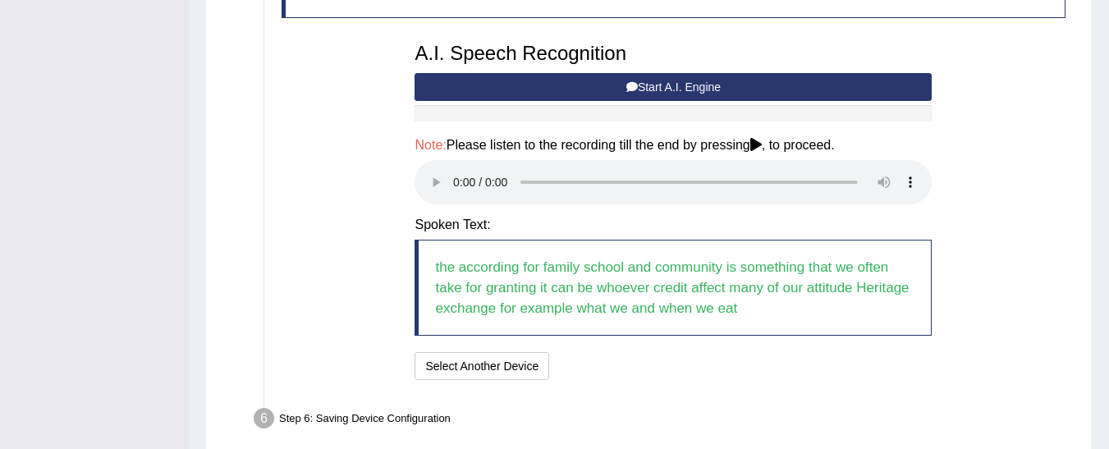
scroll to position [495, 0]
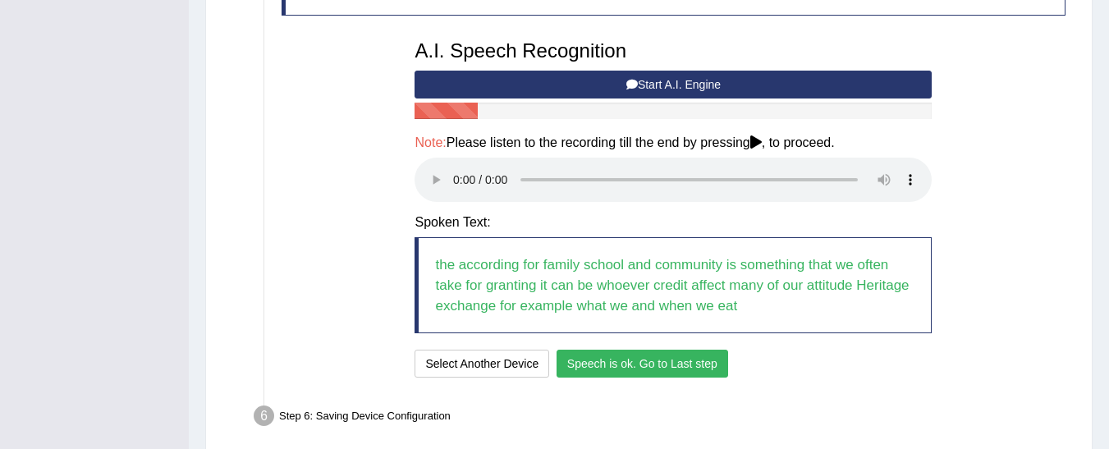
click at [651, 366] on button "Speech is ok. Go to Last step" at bounding box center [642, 364] width 172 height 28
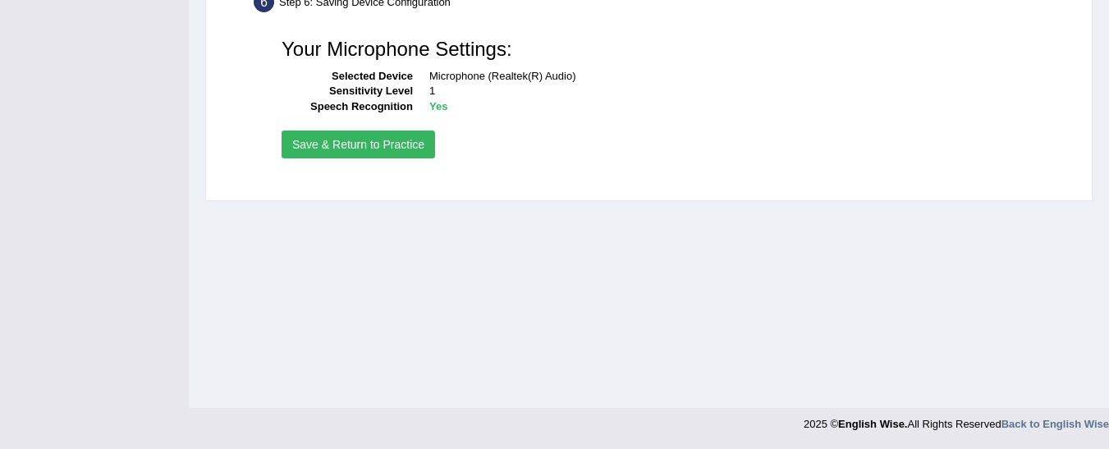
click at [373, 135] on button "Save & Return to Practice" at bounding box center [358, 145] width 153 height 28
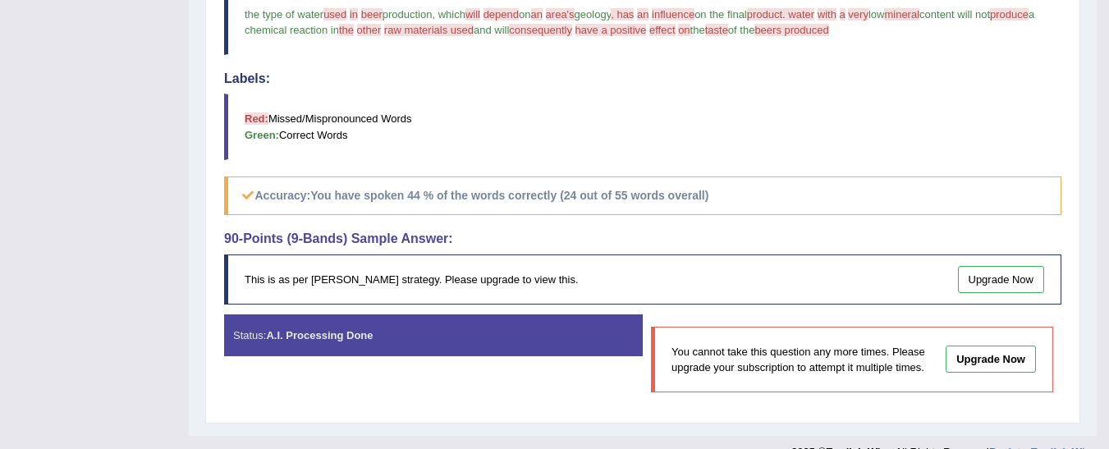
scroll to position [616, 0]
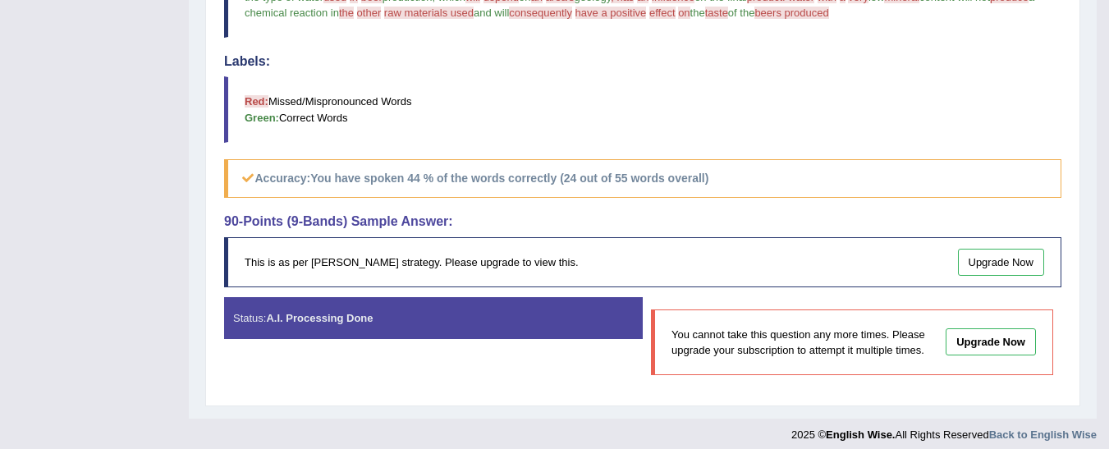
drag, startPoint x: 1085, startPoint y: 329, endPoint x: 1068, endPoint y: 277, distance: 55.3
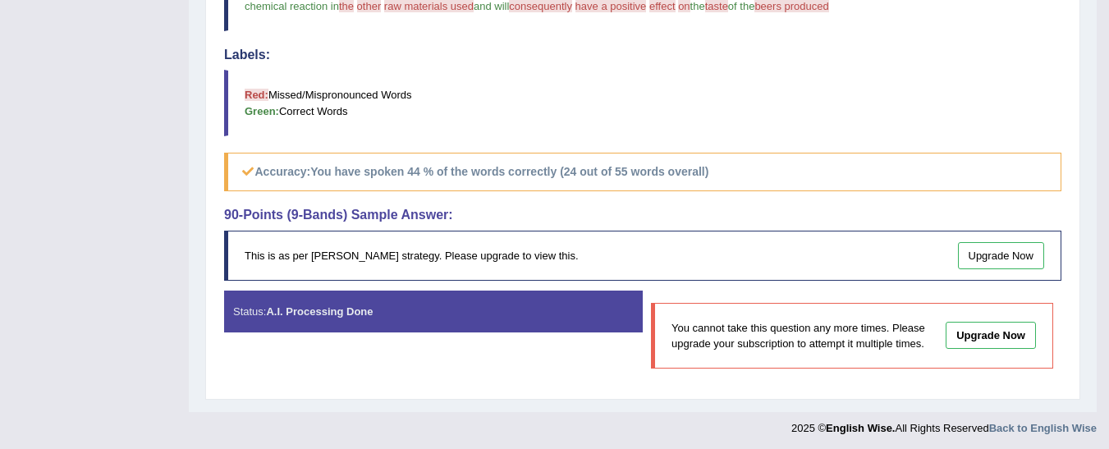
scroll to position [627, 0]
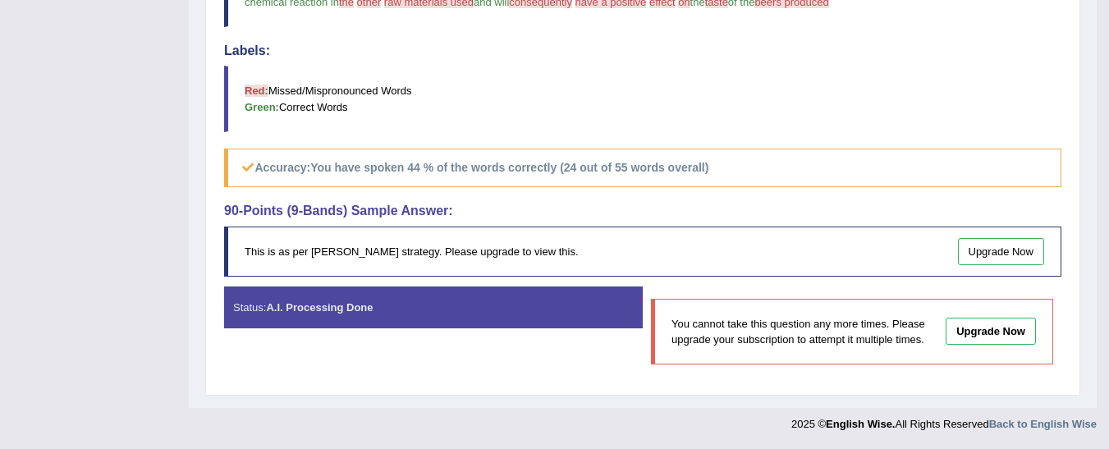
click at [527, 309] on div "Status: A.I. Processing Done" at bounding box center [433, 307] width 419 height 42
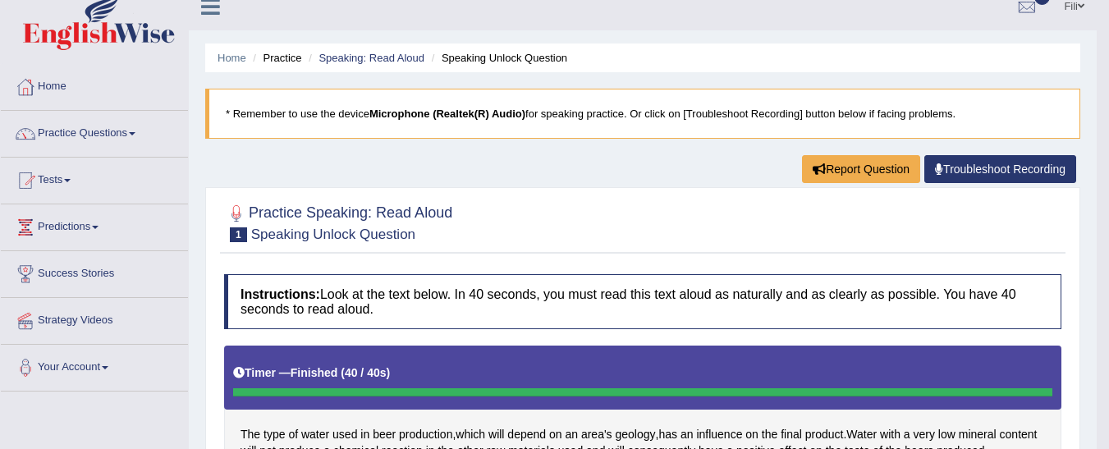
scroll to position [0, 0]
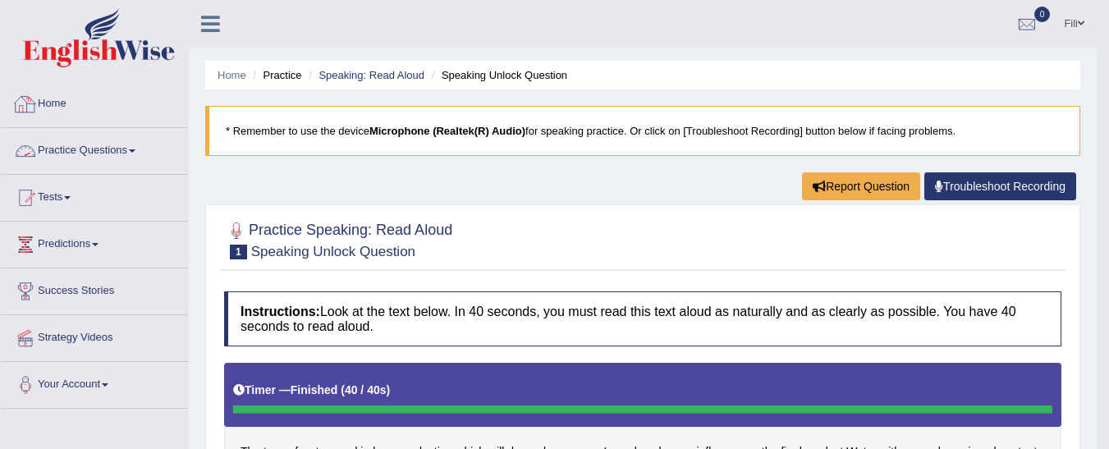
click at [75, 152] on link "Practice Questions" at bounding box center [94, 148] width 187 height 41
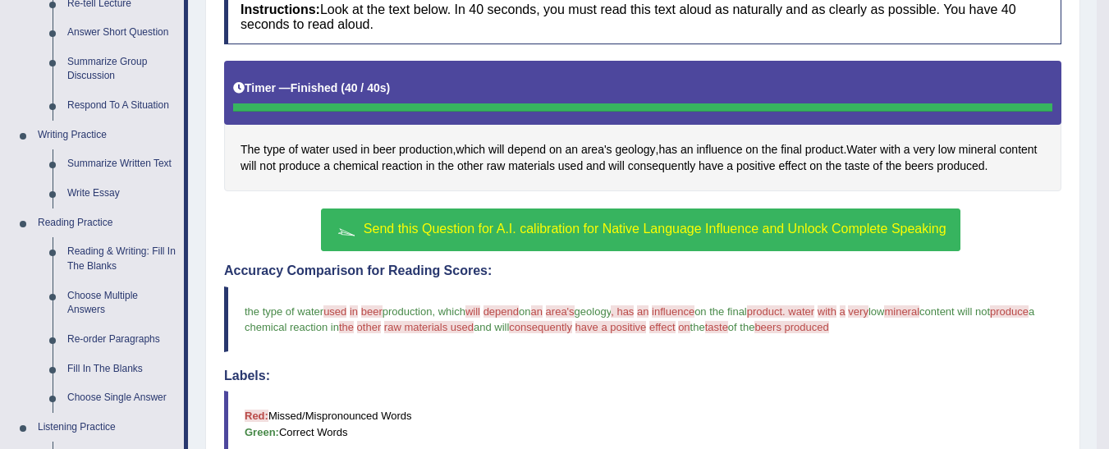
scroll to position [309, 0]
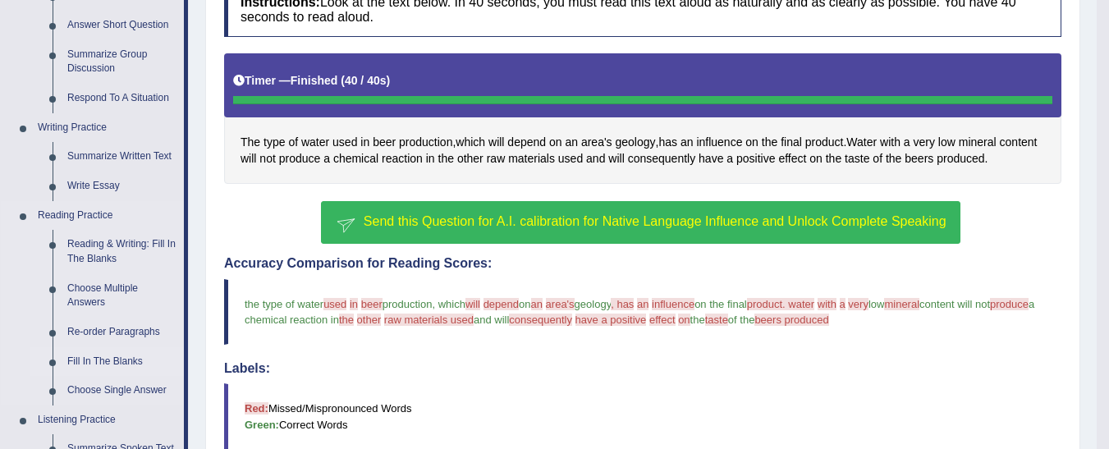
click at [90, 361] on link "Fill In The Blanks" at bounding box center [122, 362] width 124 height 30
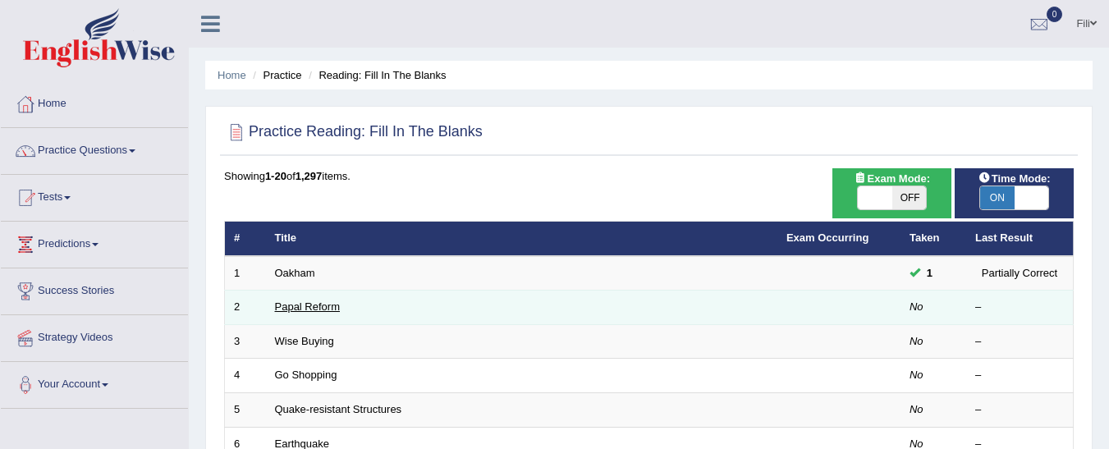
click at [316, 313] on link "Papal Reform" at bounding box center [307, 306] width 65 height 12
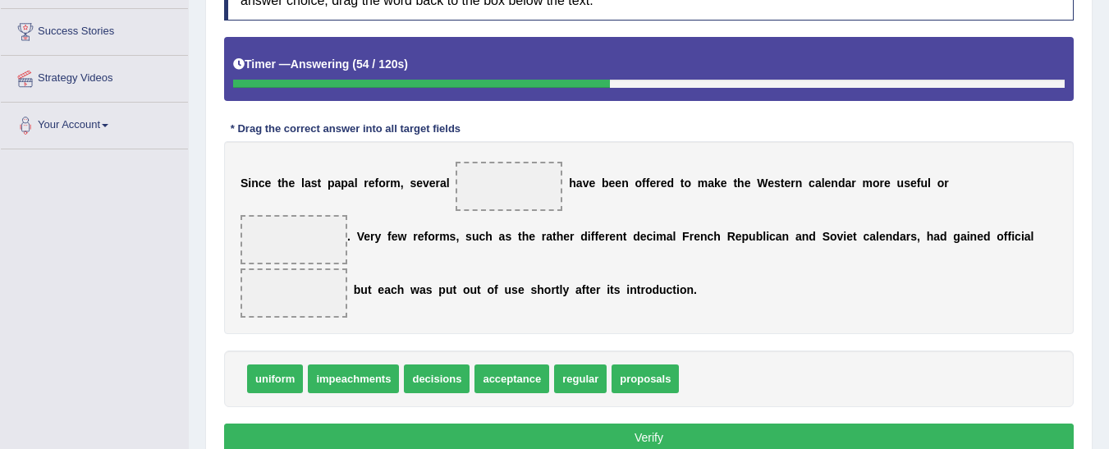
scroll to position [266, 0]
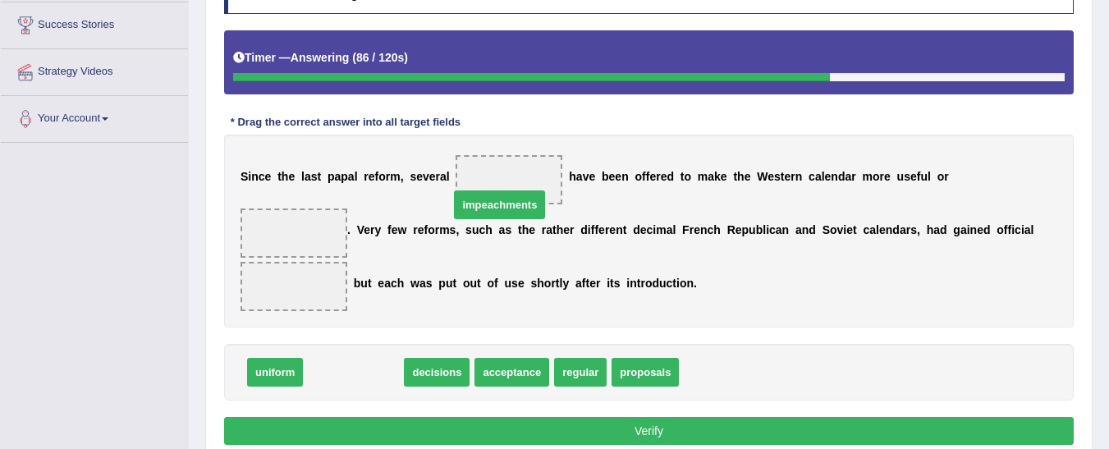
drag, startPoint x: 360, startPoint y: 333, endPoint x: 506, endPoint y: 165, distance: 222.8
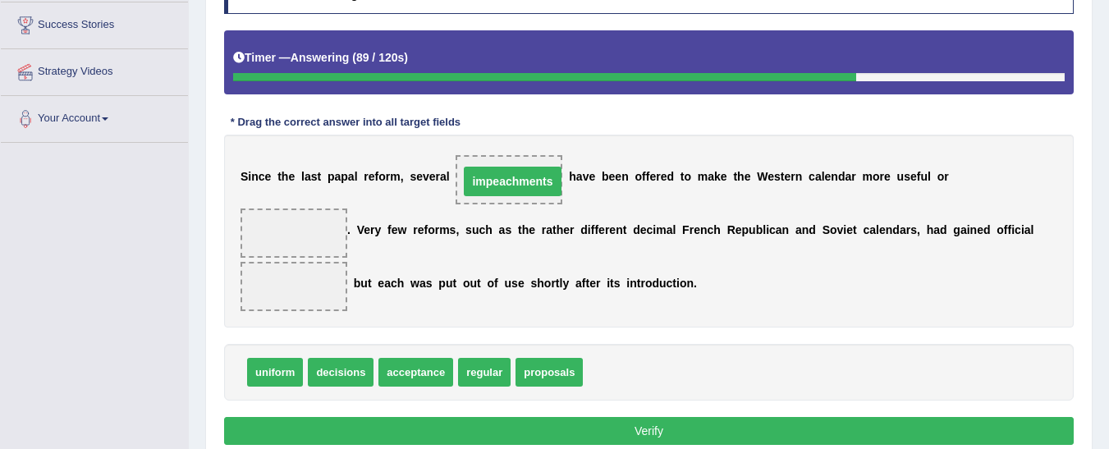
drag, startPoint x: 508, startPoint y: 184, endPoint x: 499, endPoint y: 183, distance: 9.1
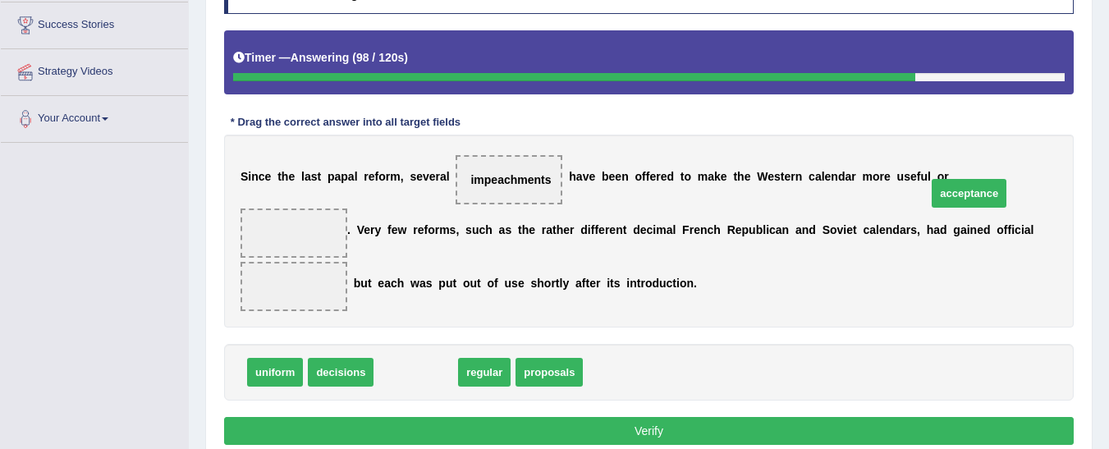
drag, startPoint x: 422, startPoint y: 348, endPoint x: 975, endPoint y: 169, distance: 581.4
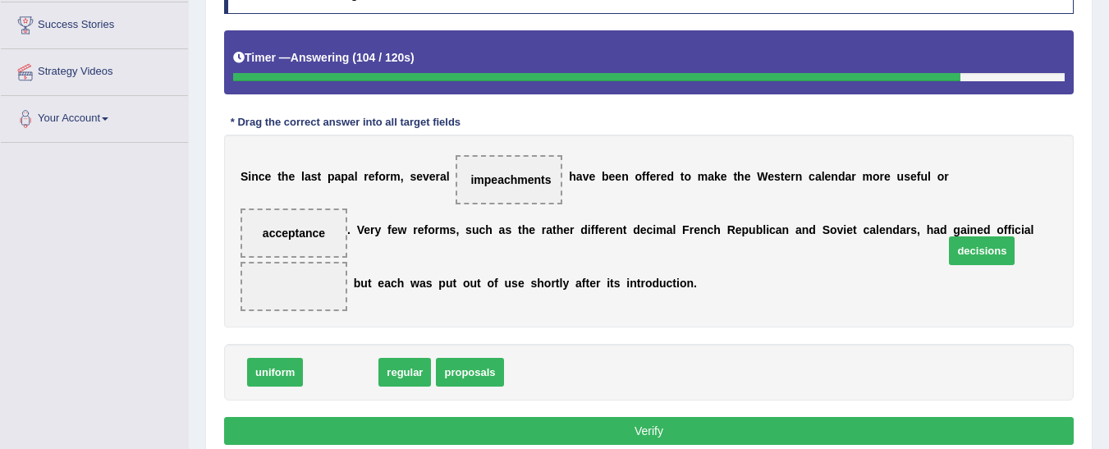
drag, startPoint x: 315, startPoint y: 348, endPoint x: 956, endPoint y: 227, distance: 652.4
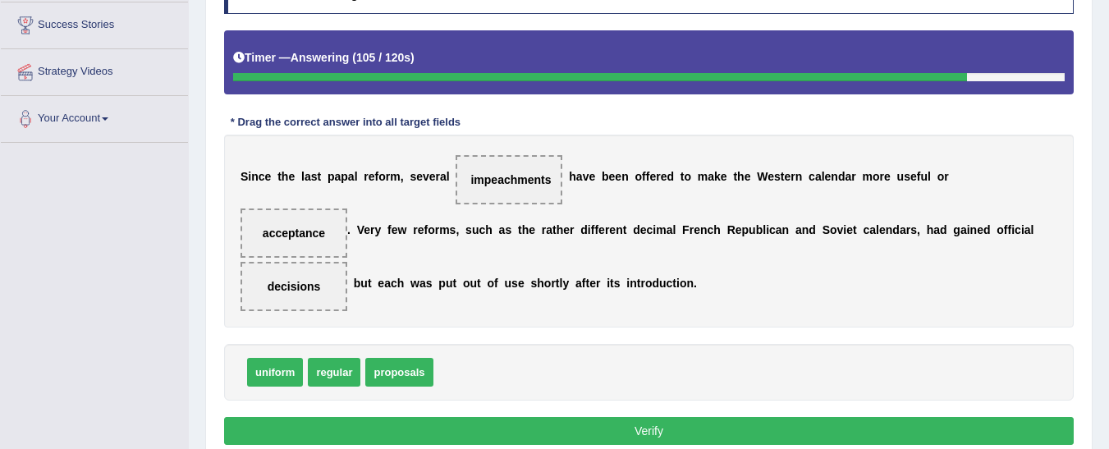
click at [827, 417] on button "Verify" at bounding box center [648, 431] width 849 height 28
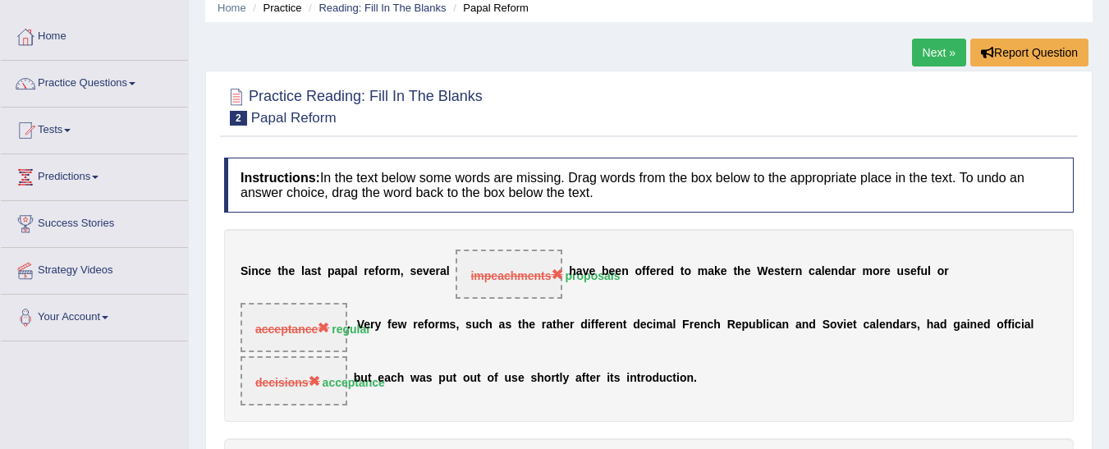
scroll to position [34, 0]
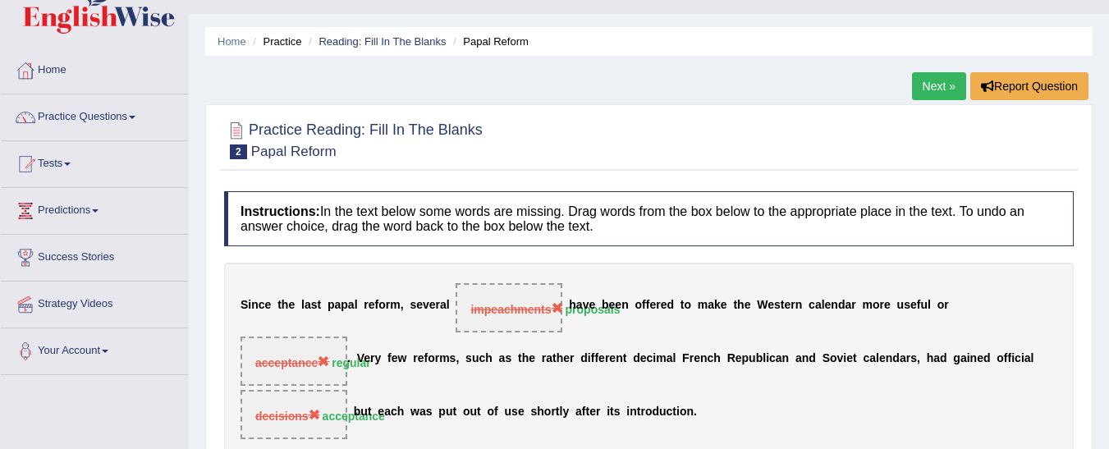
click at [928, 94] on link "Next »" at bounding box center [939, 86] width 54 height 28
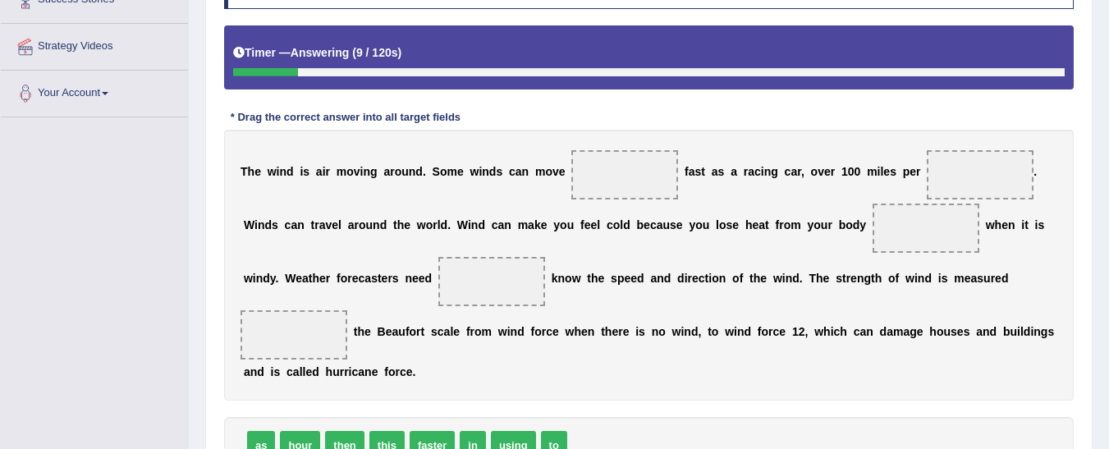
scroll to position [293, 0]
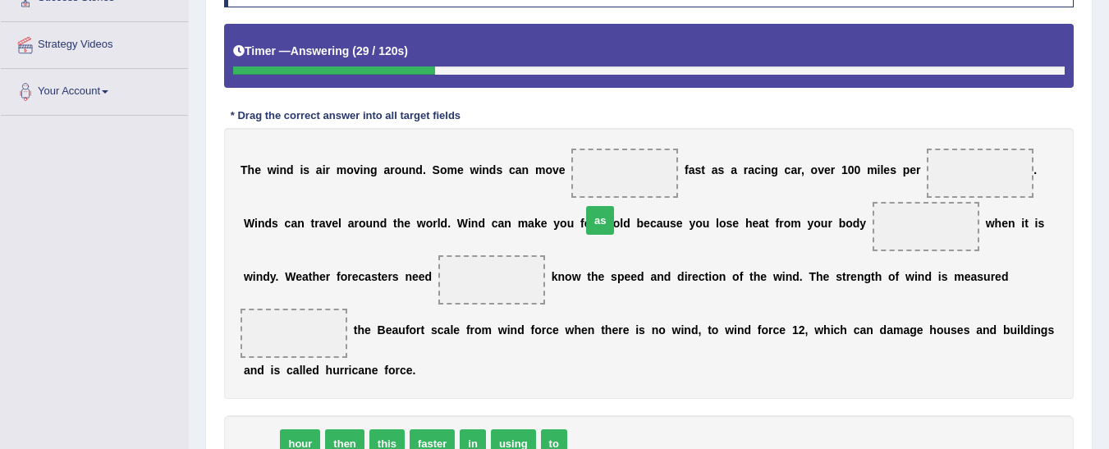
drag, startPoint x: 259, startPoint y: 383, endPoint x: 598, endPoint y: 160, distance: 405.9
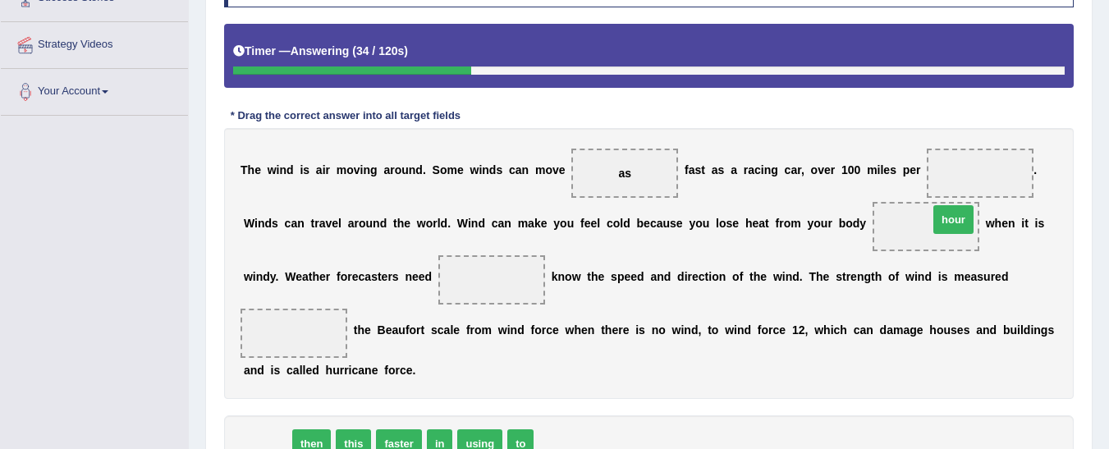
drag, startPoint x: 275, startPoint y: 393, endPoint x: 961, endPoint y: 169, distance: 721.8
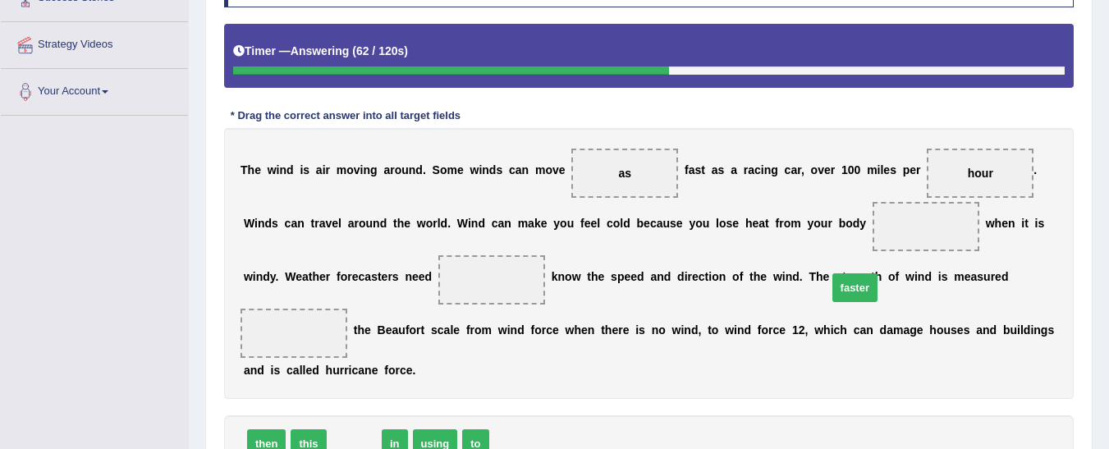
drag, startPoint x: 361, startPoint y: 386, endPoint x: 862, endPoint y: 230, distance: 524.4
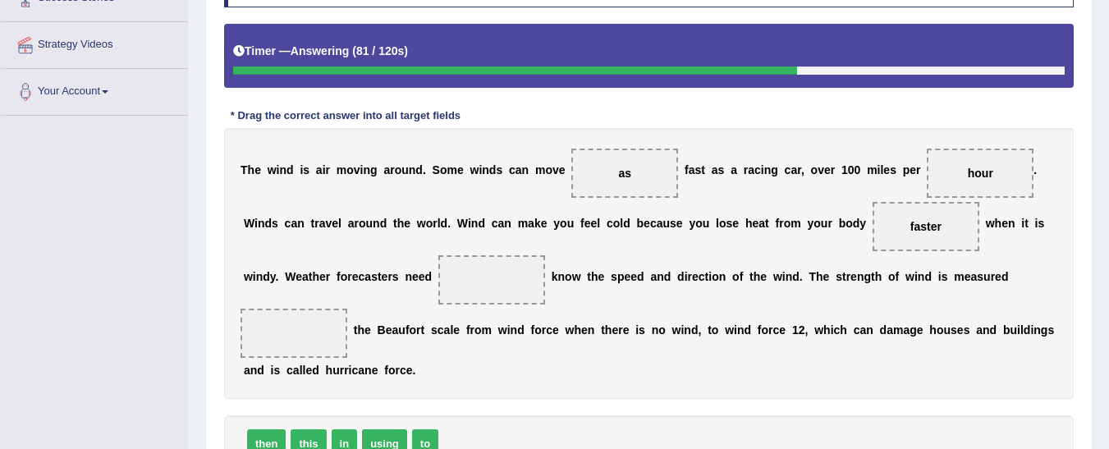
click at [438, 273] on span at bounding box center [491, 279] width 107 height 49
drag, startPoint x: 426, startPoint y: 382, endPoint x: 388, endPoint y: 264, distance: 124.1
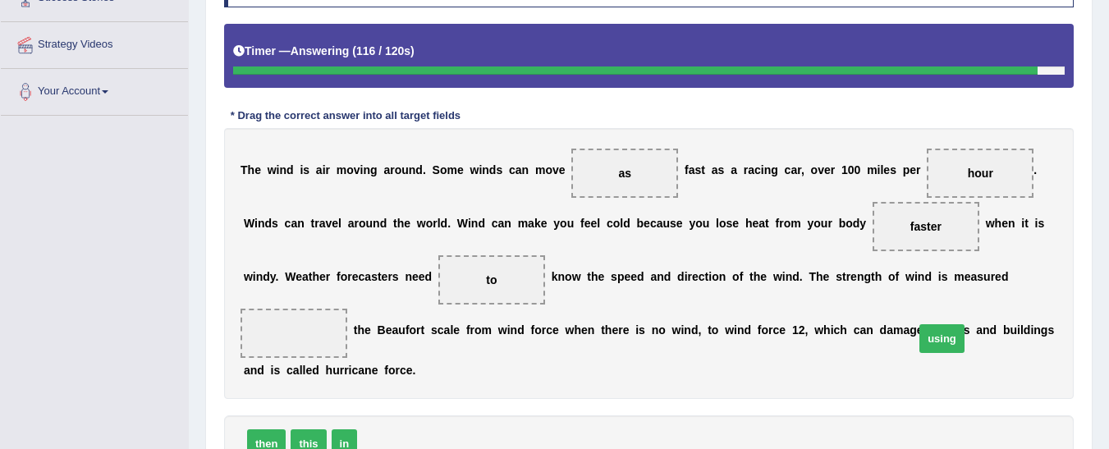
drag, startPoint x: 385, startPoint y: 392, endPoint x: 941, endPoint y: 286, distance: 566.5
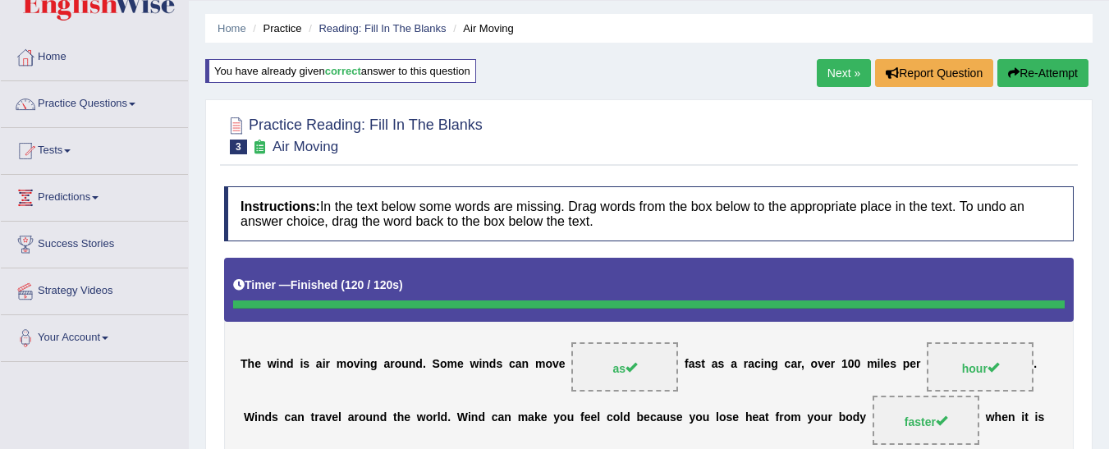
scroll to position [44, 0]
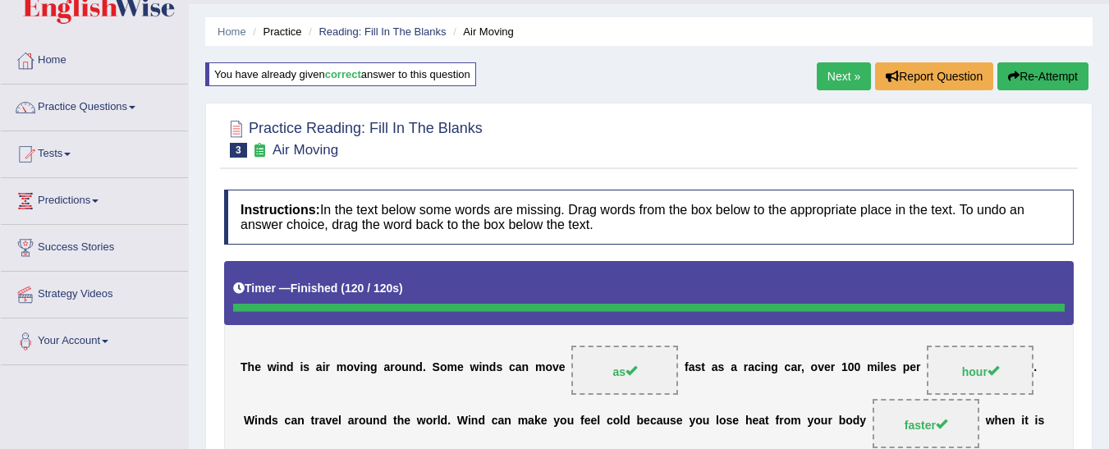
click at [855, 67] on link "Next »" at bounding box center [844, 76] width 54 height 28
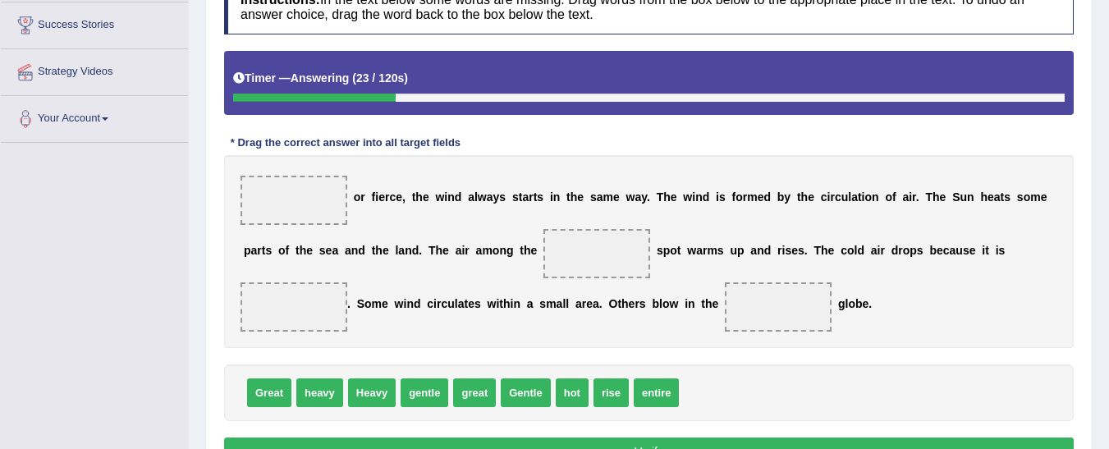
scroll to position [268, 0]
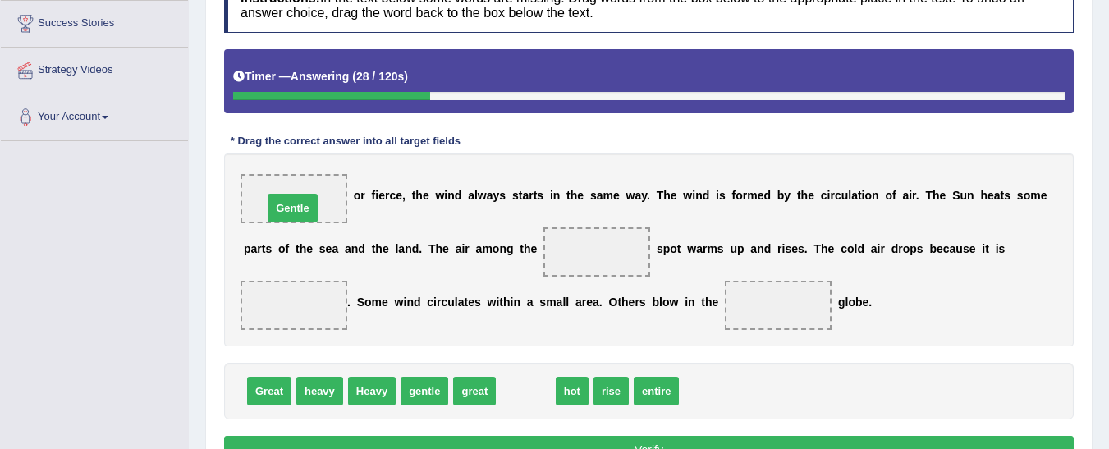
drag, startPoint x: 530, startPoint y: 390, endPoint x: 297, endPoint y: 207, distance: 296.4
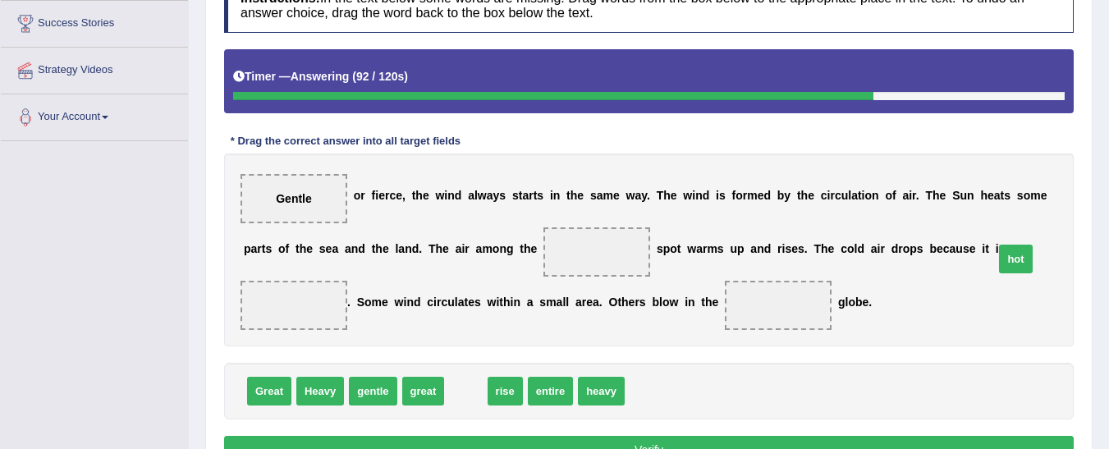
drag, startPoint x: 459, startPoint y: 392, endPoint x: 1009, endPoint y: 259, distance: 565.6
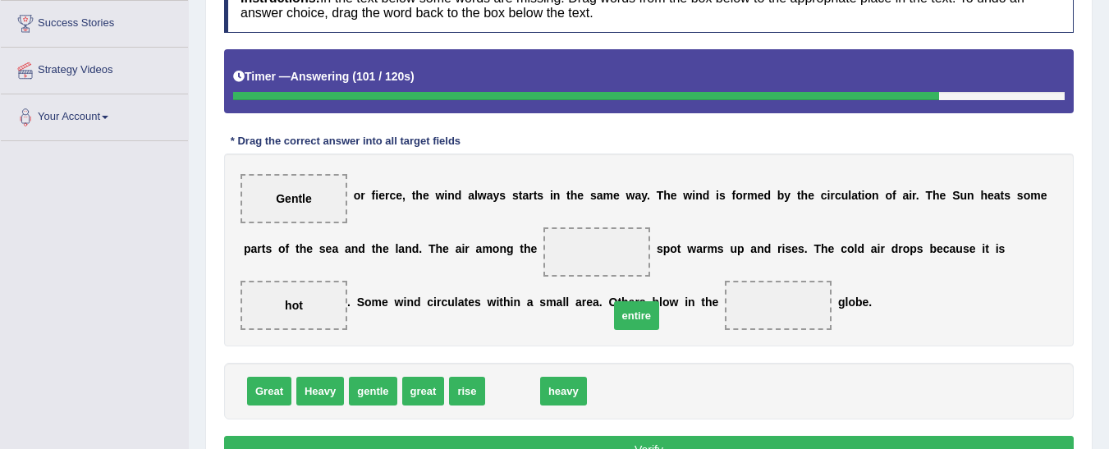
drag, startPoint x: 507, startPoint y: 386, endPoint x: 631, endPoint y: 310, distance: 145.1
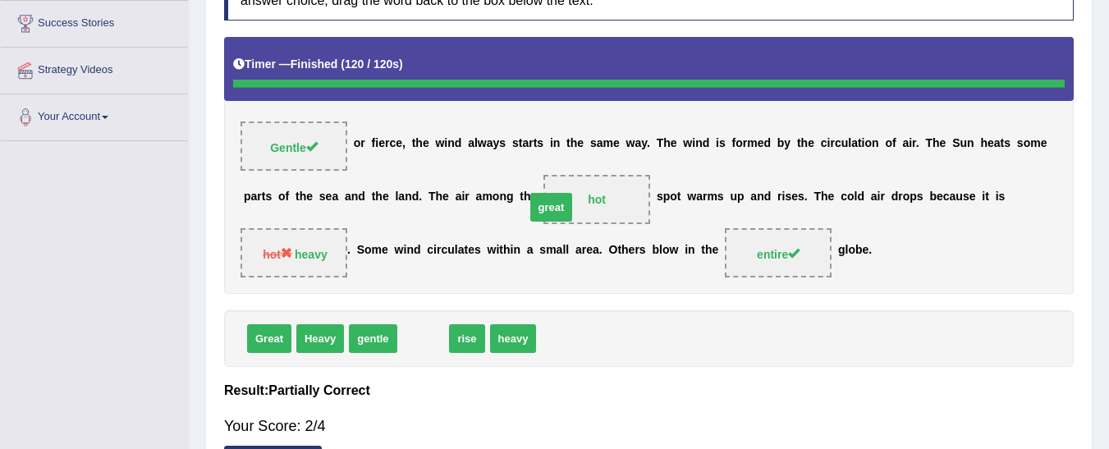
drag, startPoint x: 414, startPoint y: 388, endPoint x: 543, endPoint y: 257, distance: 183.4
click at [543, 257] on div "Instructions: In the text below some words are missing. Drag words from the box…" at bounding box center [649, 221] width 858 height 529
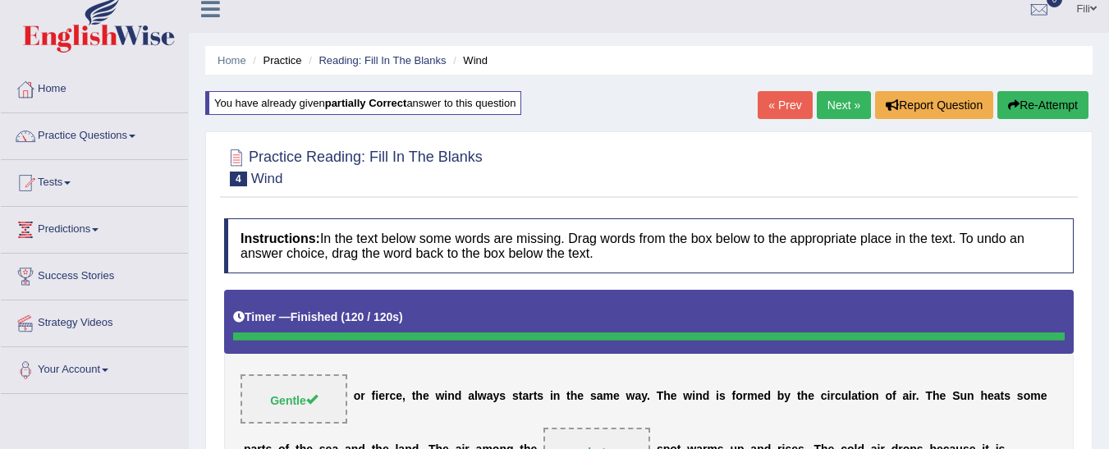
scroll to position [11, 0]
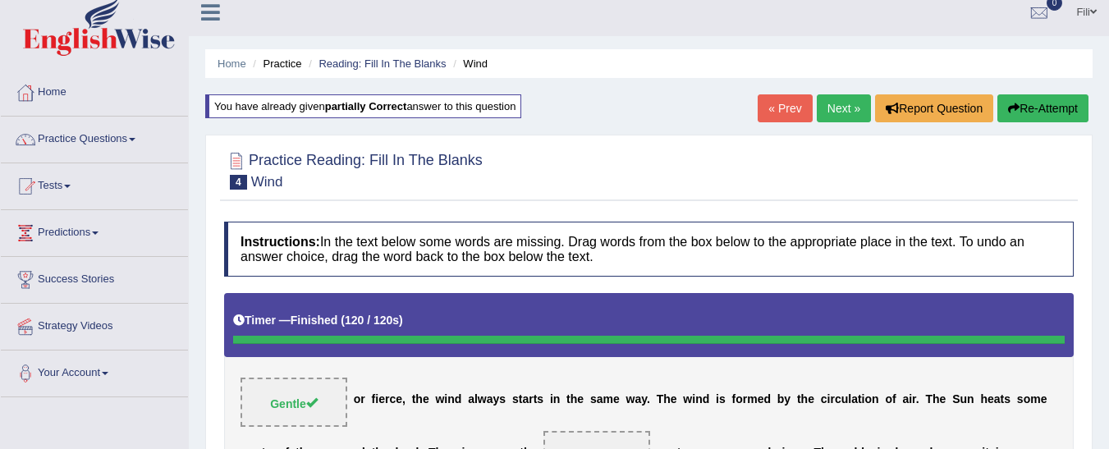
click at [844, 109] on link "Next »" at bounding box center [844, 108] width 54 height 28
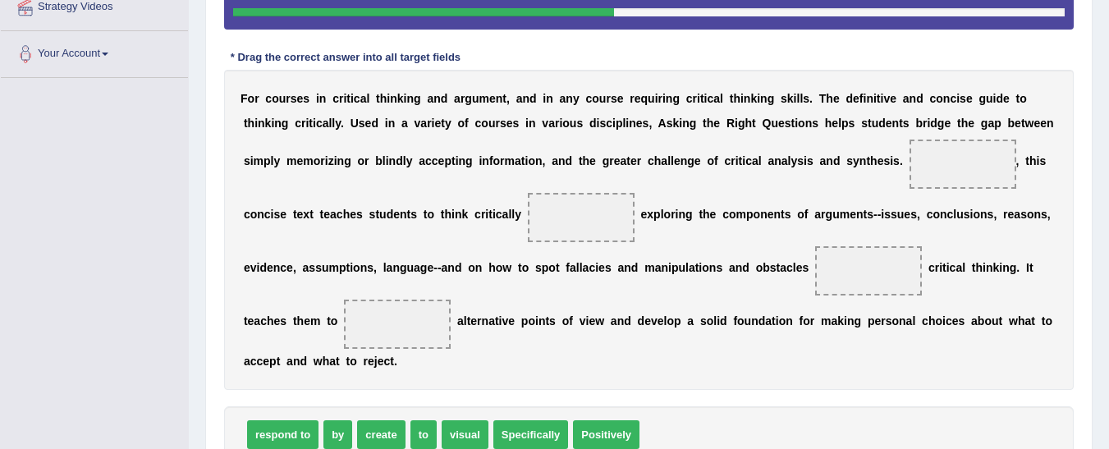
scroll to position [332, 0]
